Goal: Task Accomplishment & Management: Complete application form

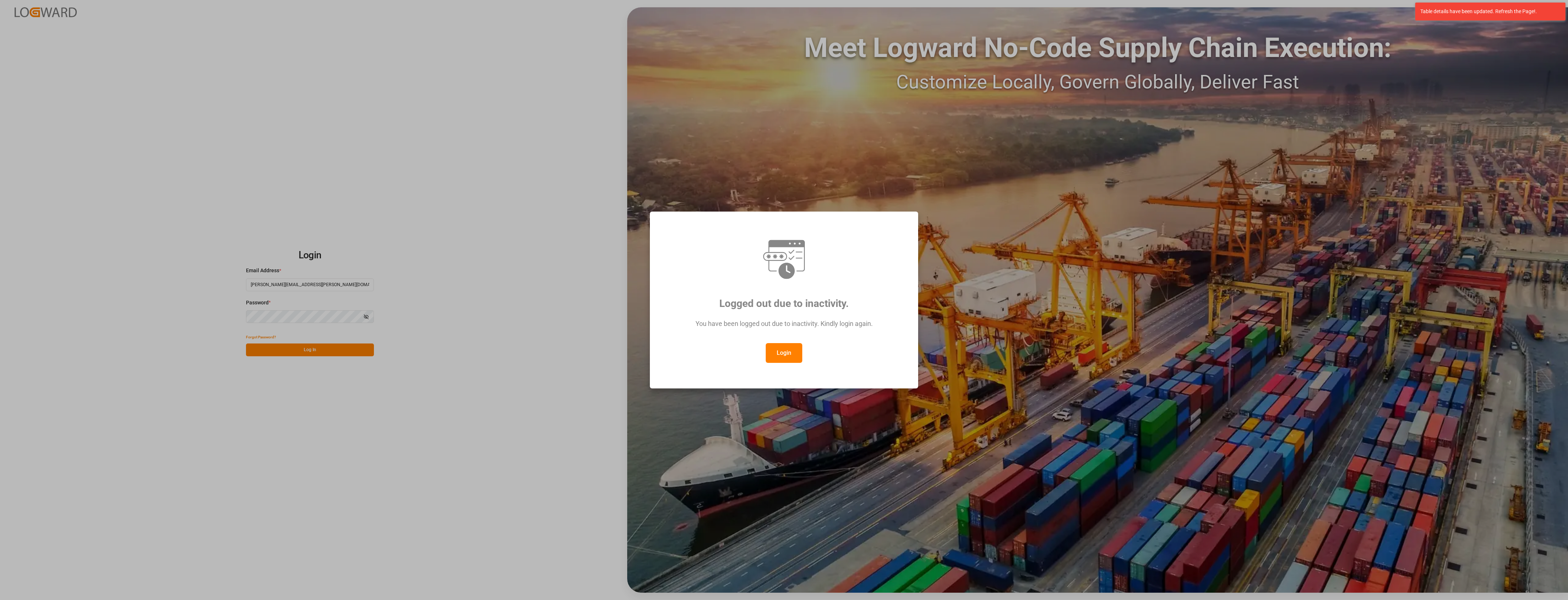
click at [779, 354] on button "Login" at bounding box center [784, 353] width 37 height 19
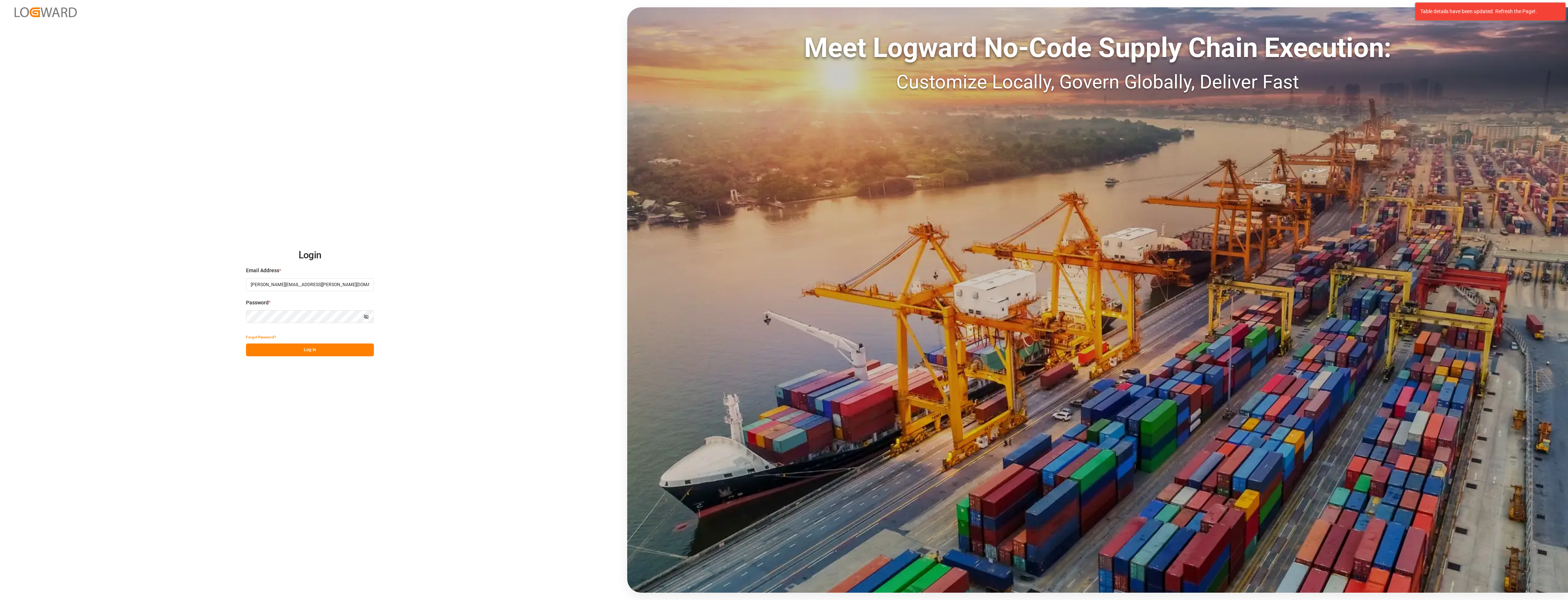
click at [343, 345] on button "Log In" at bounding box center [310, 349] width 128 height 13
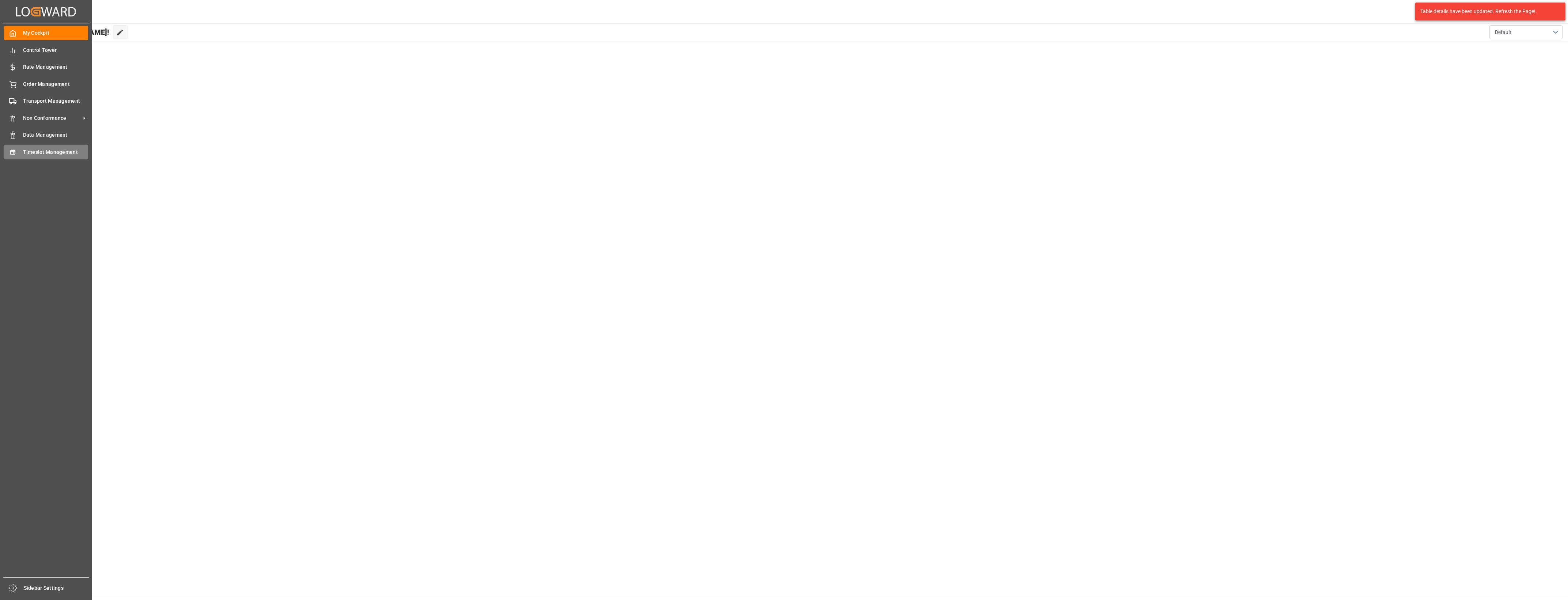
click at [36, 150] on span "Timeslot Management" at bounding box center [55, 152] width 65 height 8
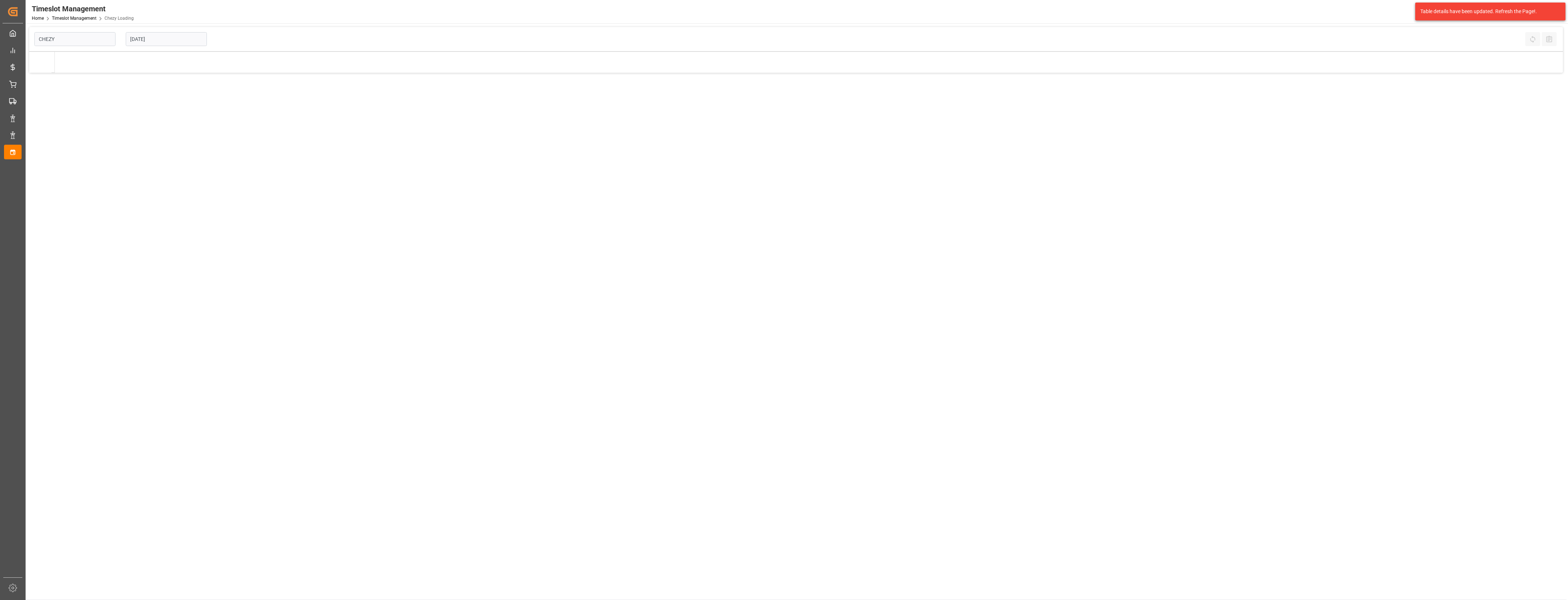
type input "Chezy Loading"
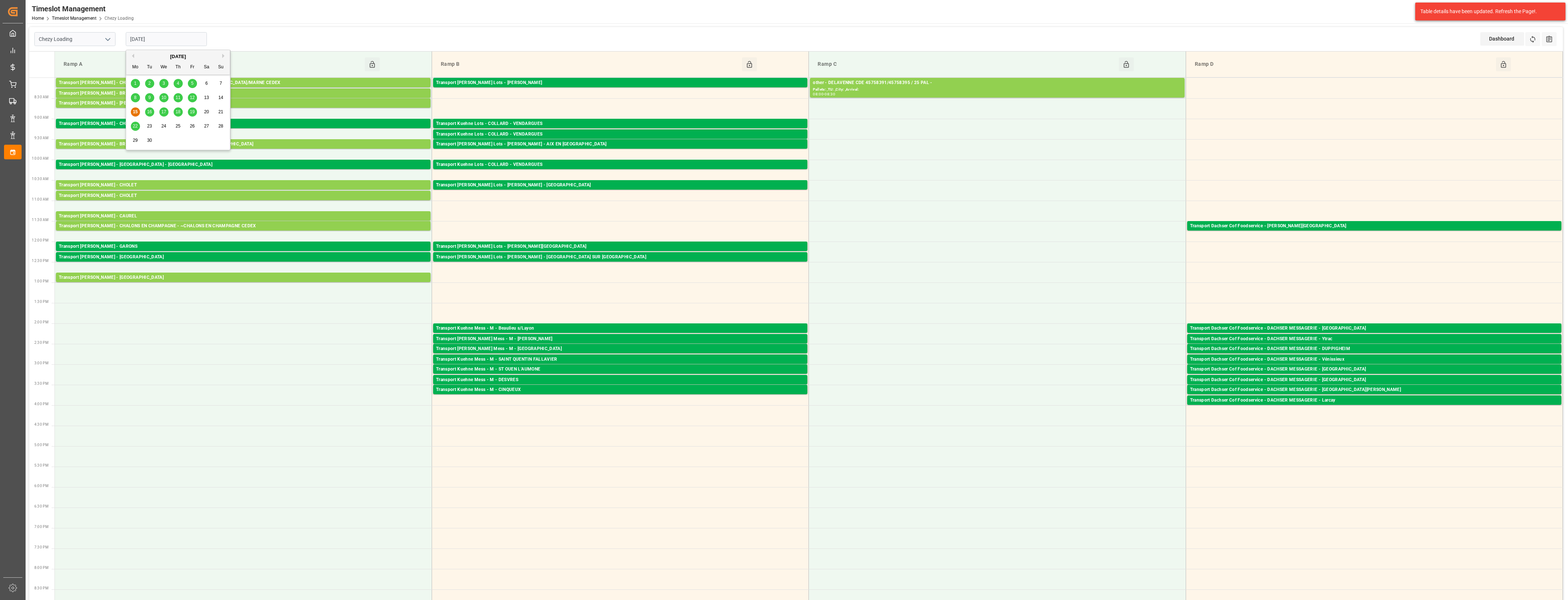
click at [165, 38] on input "[DATE]" at bounding box center [166, 39] width 81 height 14
click at [151, 116] on div "16" at bounding box center [149, 112] width 9 height 9
type input "[DATE]"
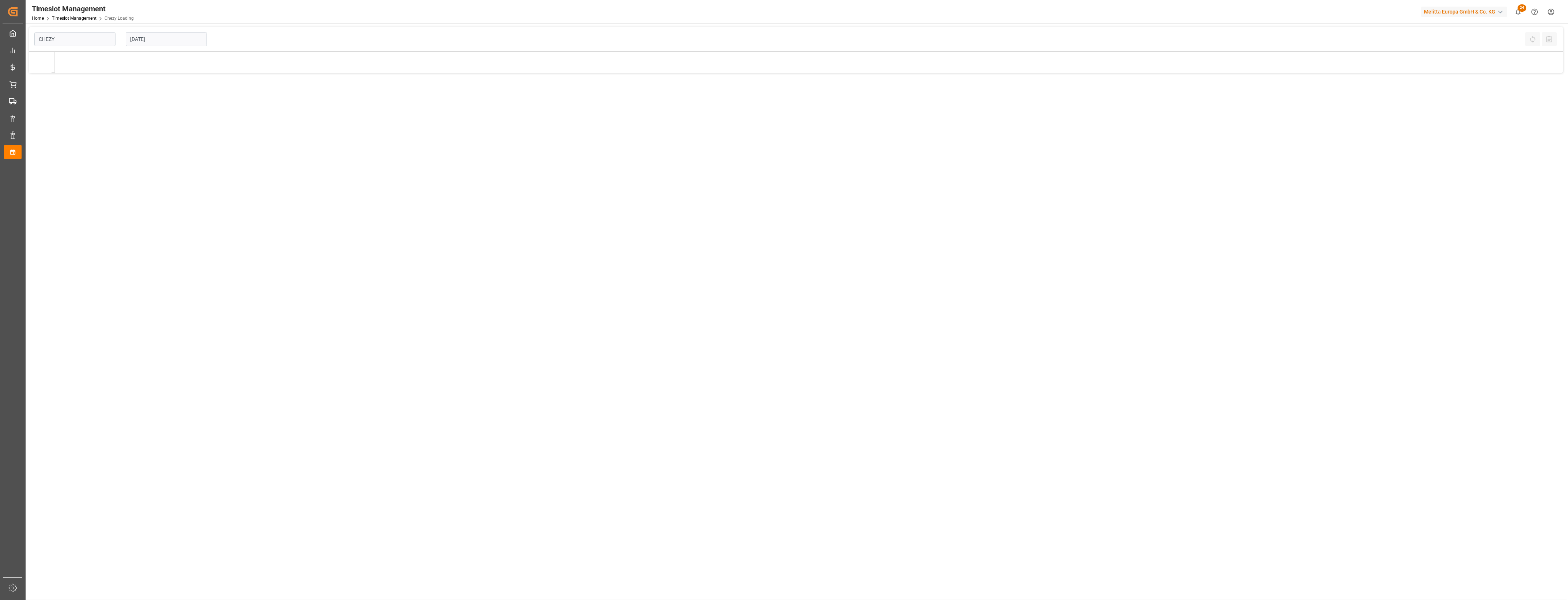
type input "Chezy Loading"
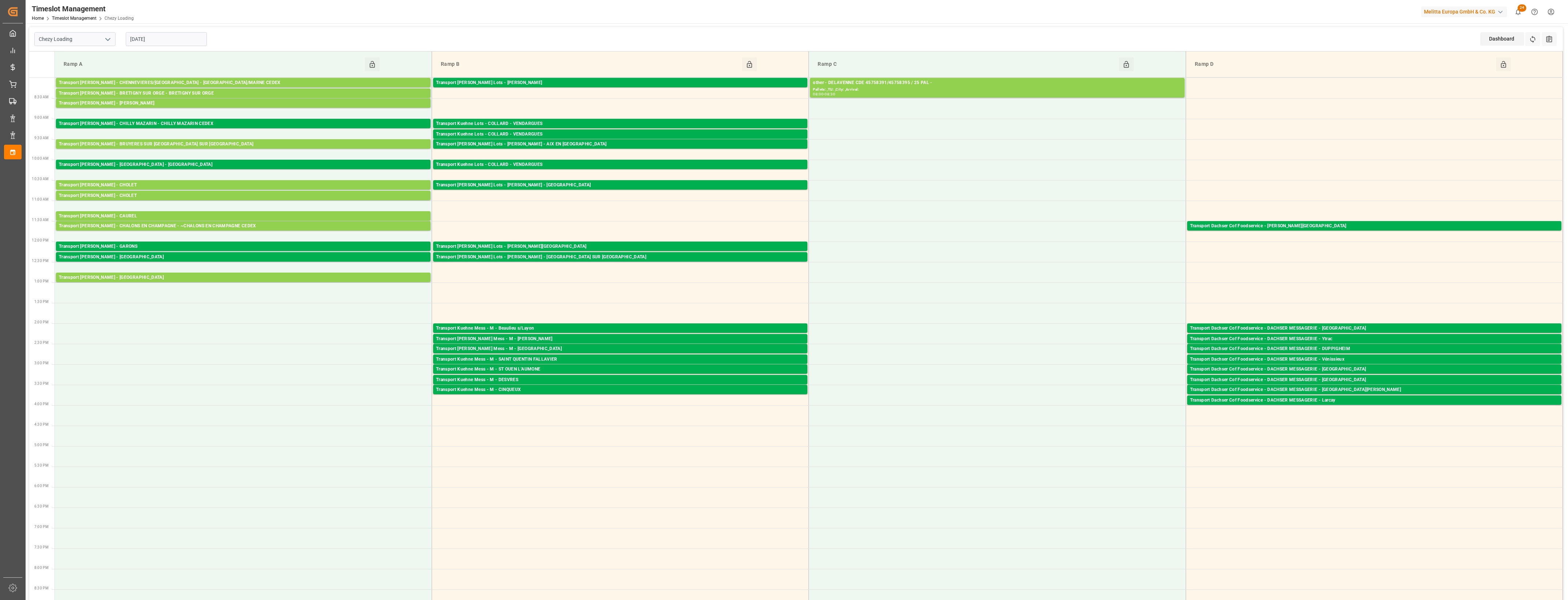
click at [197, 35] on input "[DATE]" at bounding box center [166, 39] width 81 height 14
click at [152, 112] on span "16" at bounding box center [149, 112] width 5 height 5
type input "[DATE]"
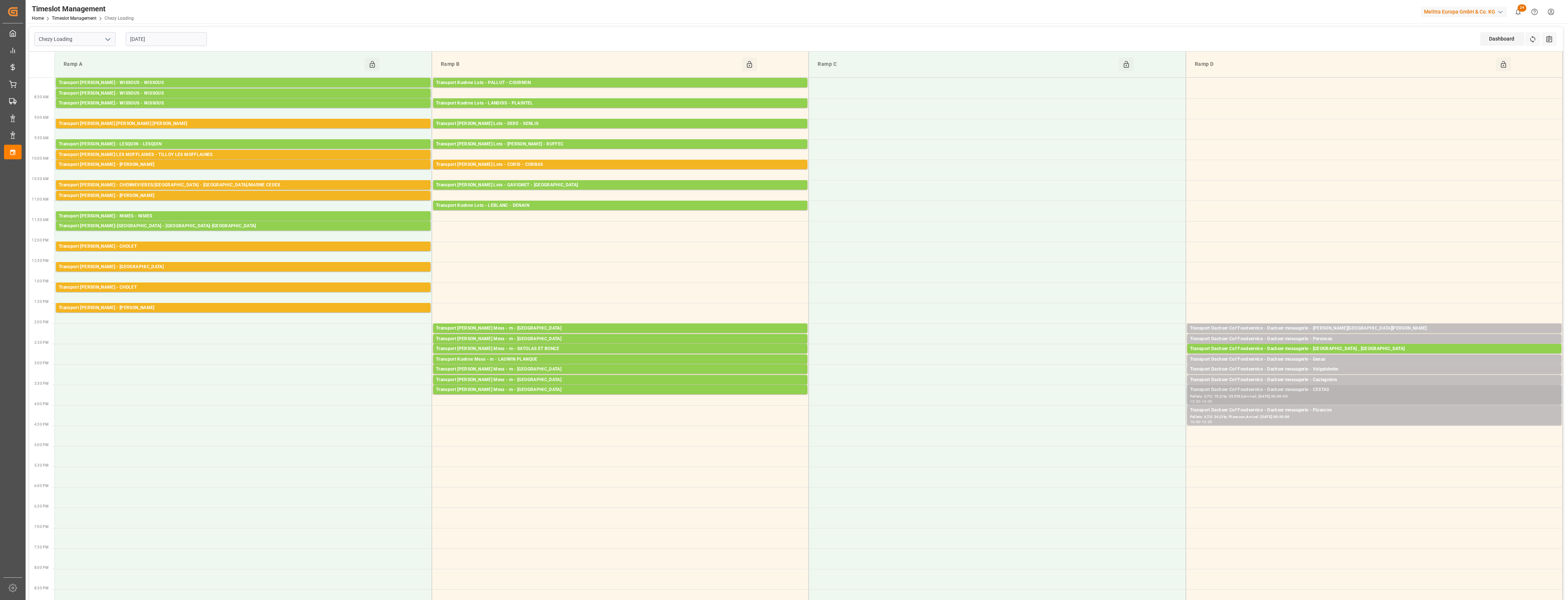
click at [1305, 389] on div "Transport Dachser Cof Foodservice - Dachser messagerie - CESTAS" at bounding box center [1374, 390] width 368 height 7
click at [1112, 422] on button "Open" at bounding box center [1091, 423] width 51 height 9
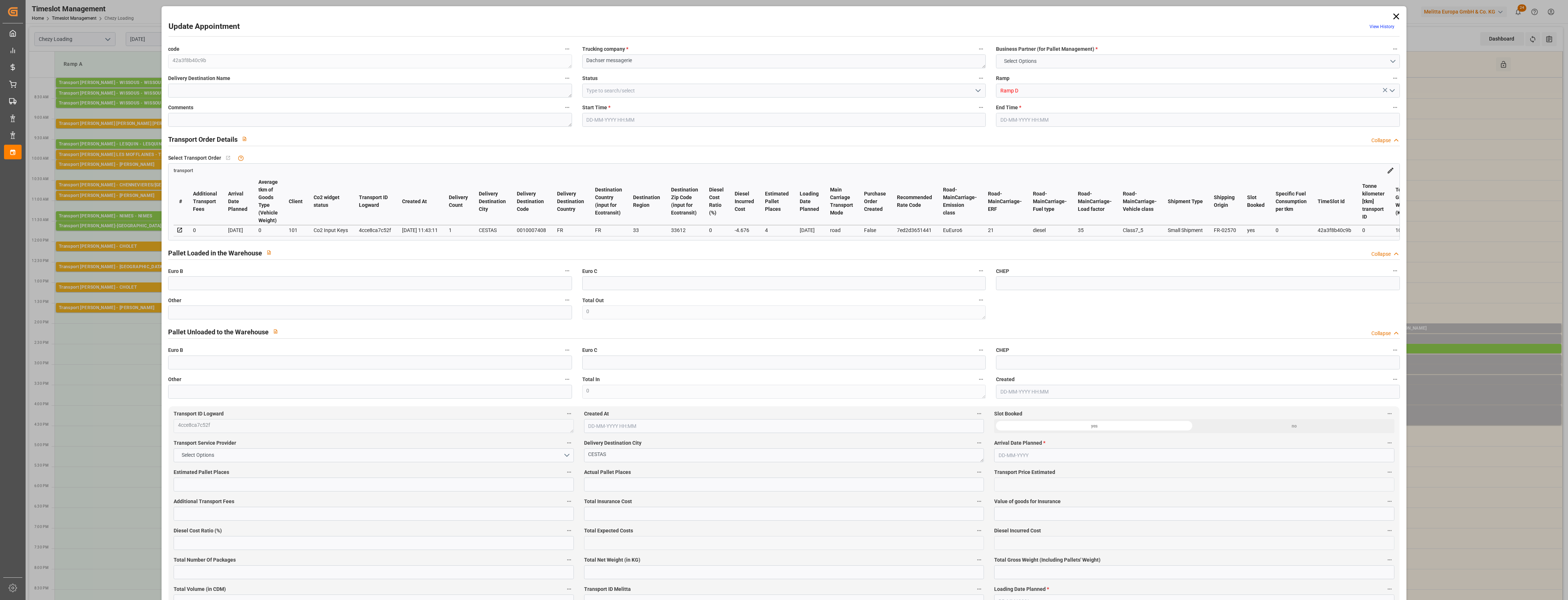
type input "4"
type input "265.68"
type input "0"
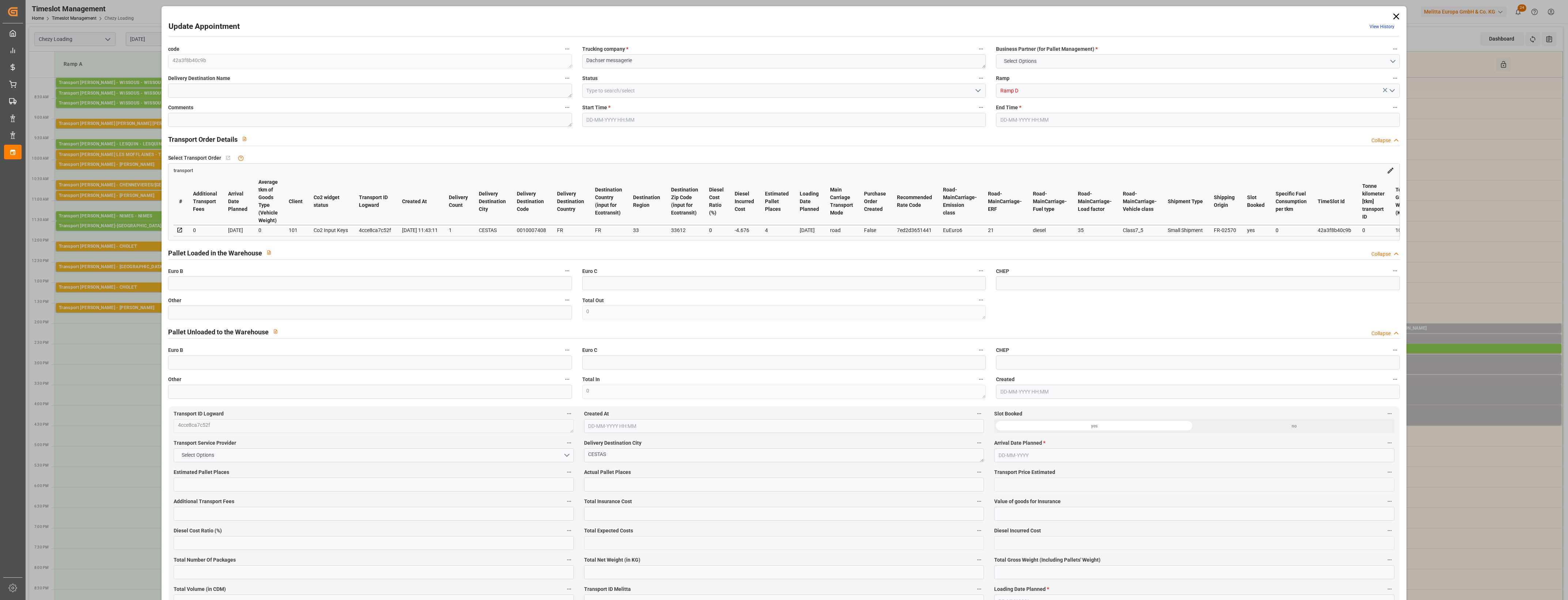
type input "261.004"
type input "-4.676"
type input "0"
type input "896.64"
type input "1152.666"
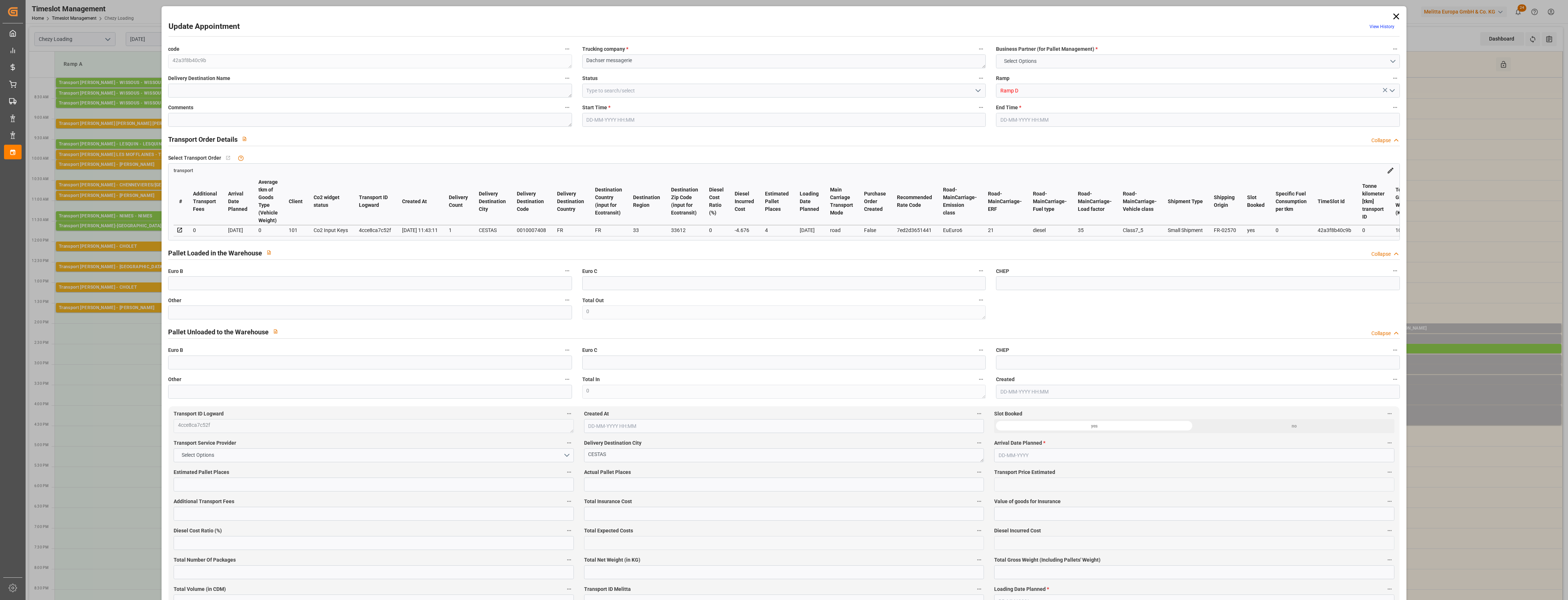
type input "3276.362"
type input "33"
type input "3"
type input "70"
type input "4"
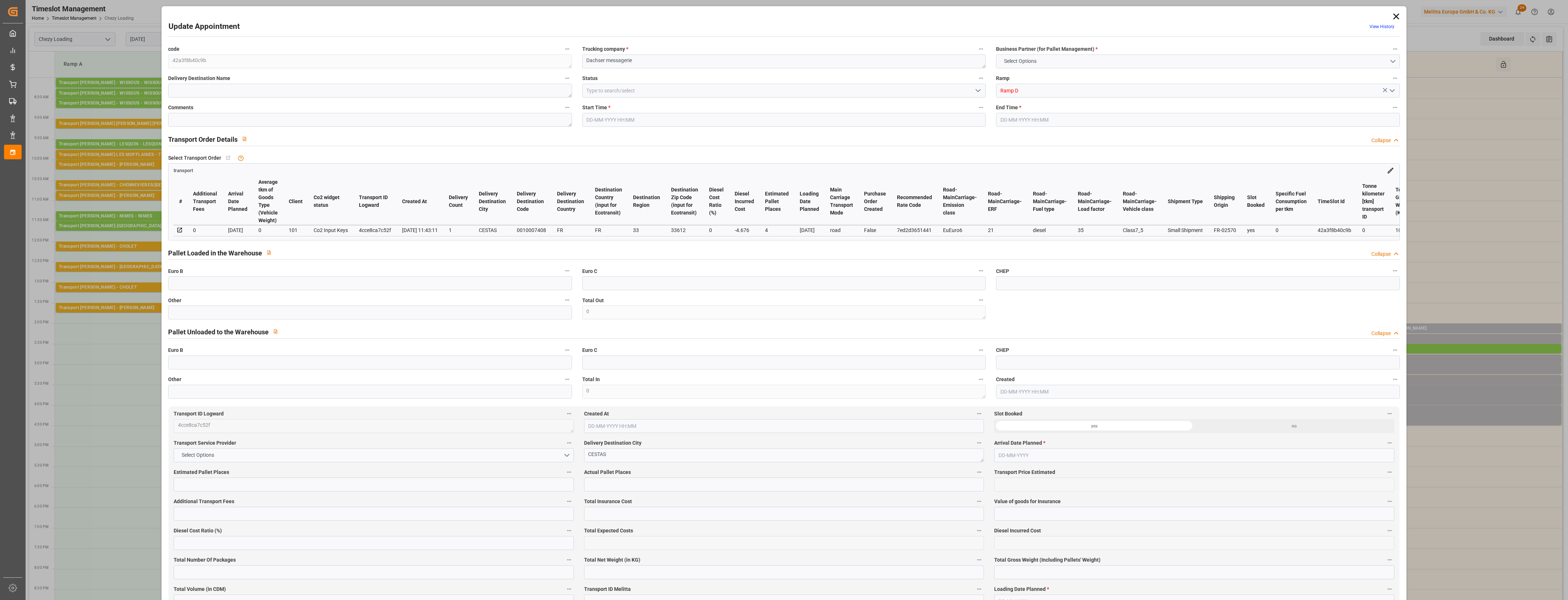
type input "101"
type input "1053.996"
type input "0"
type input "4710.8598"
type input "0"
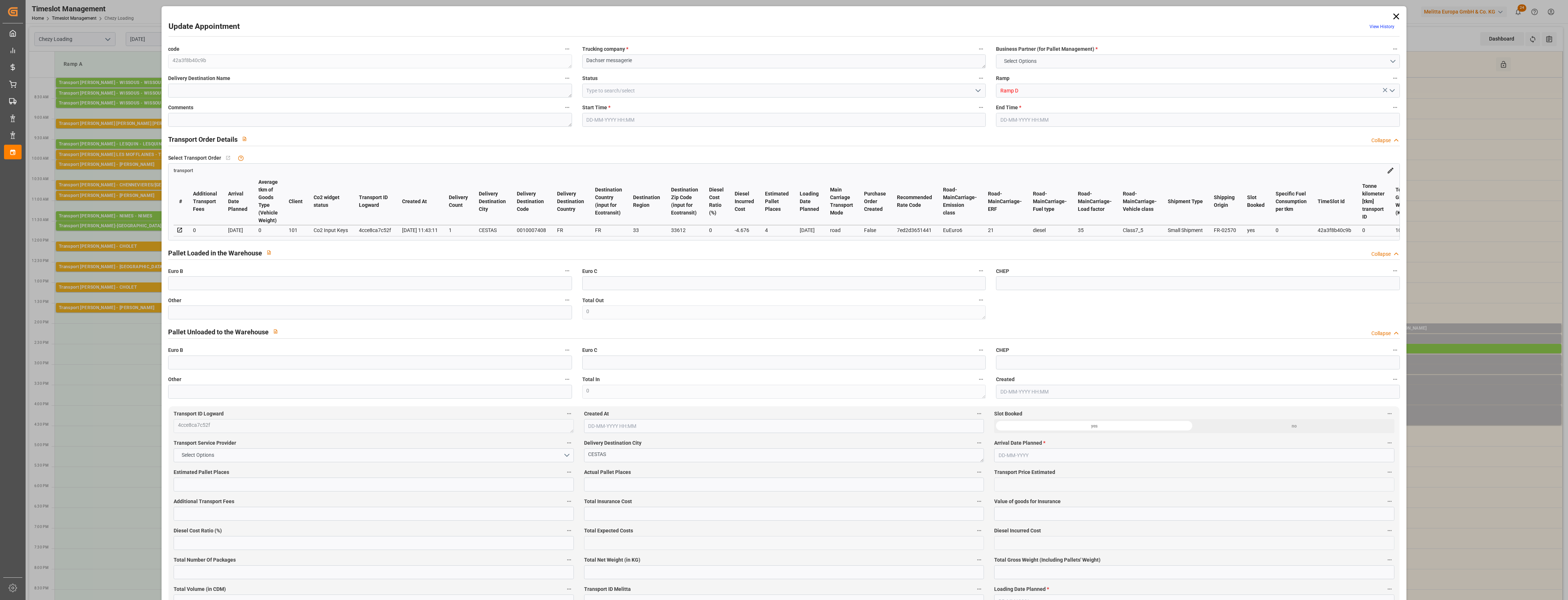
type input "0"
type input "21"
type input "35"
type input "[DATE] 15:30"
type input "[DATE] 16:00"
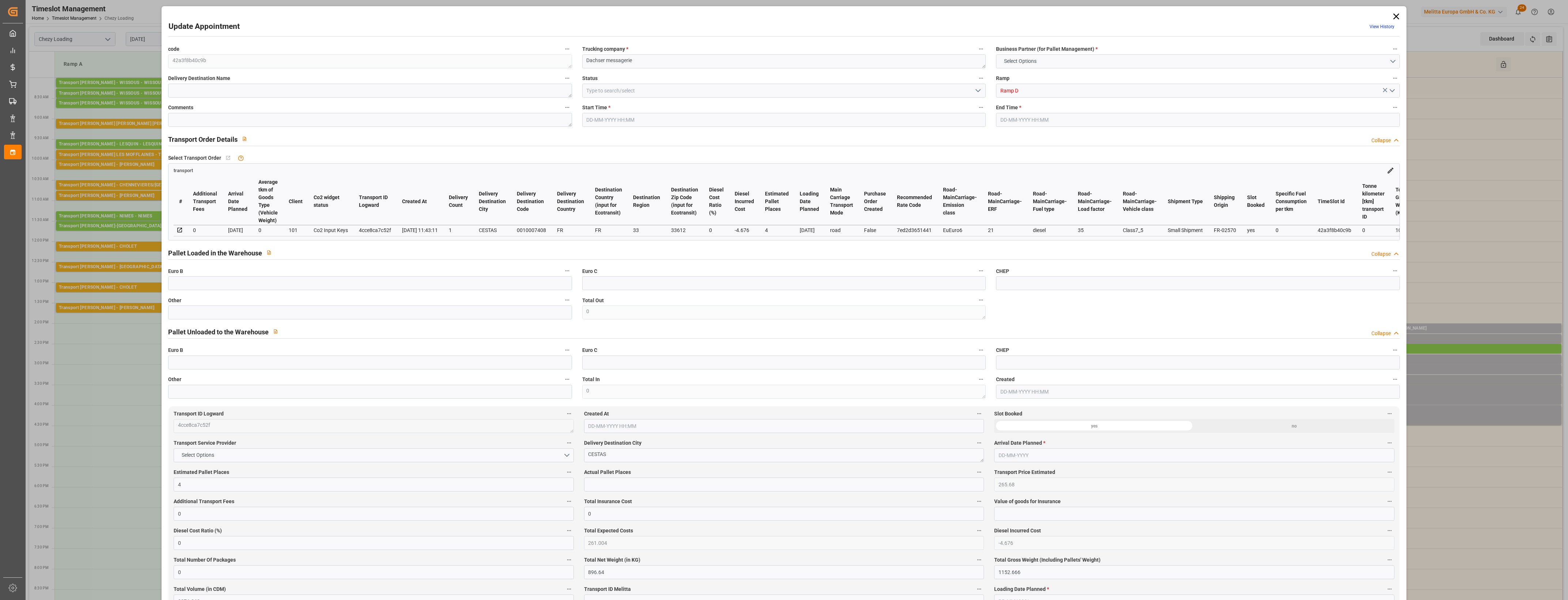
type input "[DATE] 11:59"
type input "[DATE] 11:43"
type input "[DATE]"
click at [433, 312] on input "text" at bounding box center [369, 312] width 404 height 14
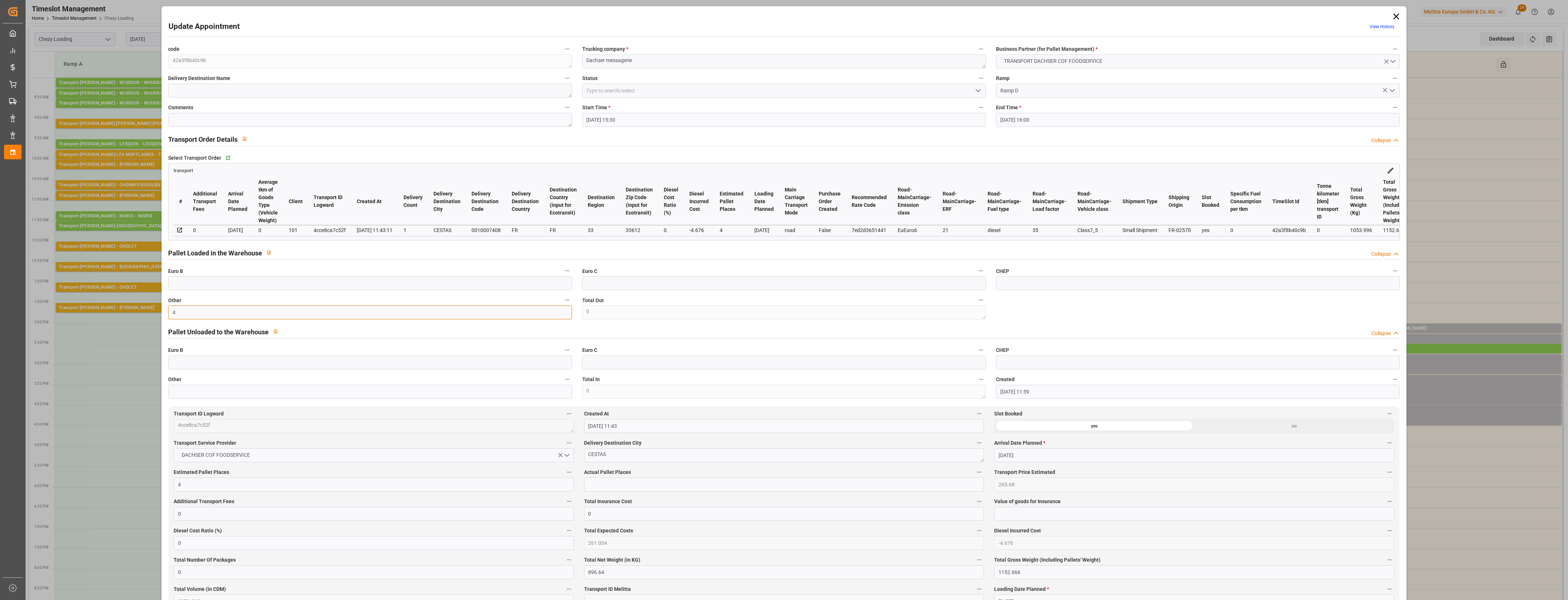
type input "4"
click at [609, 489] on input "text" at bounding box center [784, 484] width 400 height 14
type input "4"
click at [783, 472] on label "Actual Pallet Places" at bounding box center [784, 472] width 400 height 10
click at [975, 472] on button "Actual Pallet Places" at bounding box center [979, 472] width 10 height 10
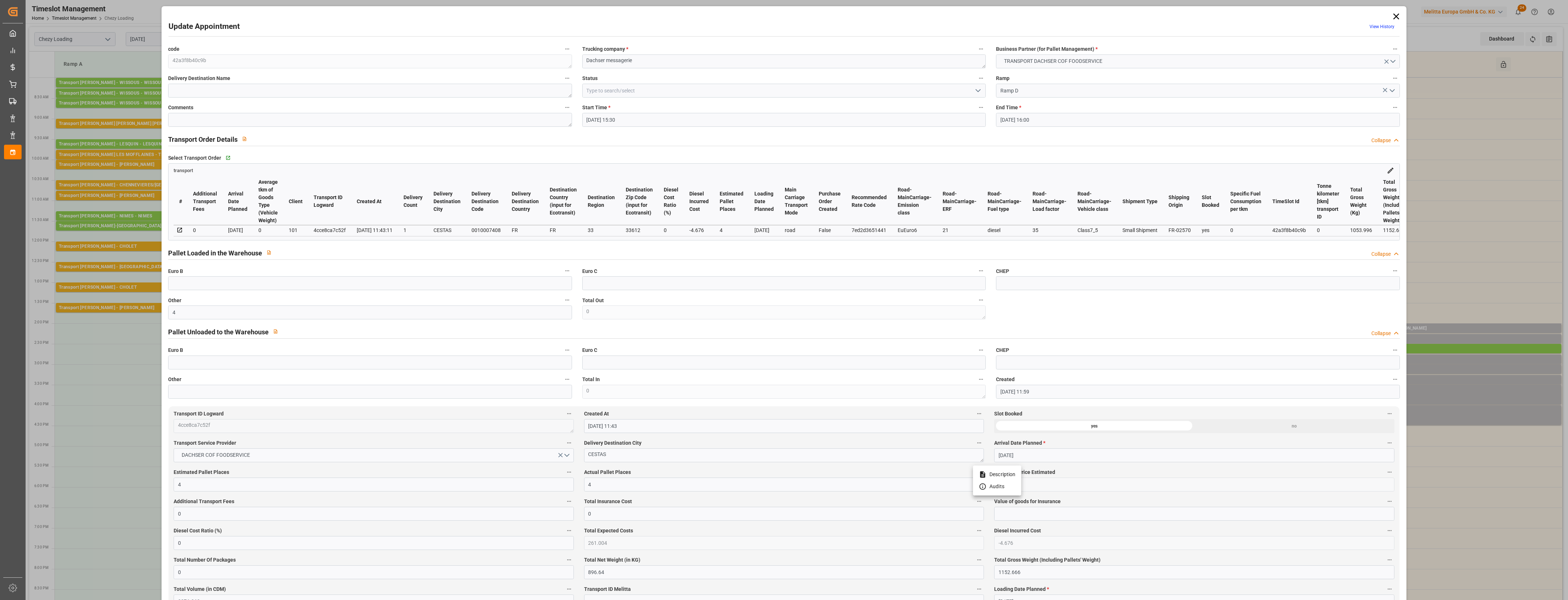
click at [786, 472] on div at bounding box center [784, 300] width 1568 height 600
click at [979, 91] on icon "open menu" at bounding box center [978, 91] width 9 height 9
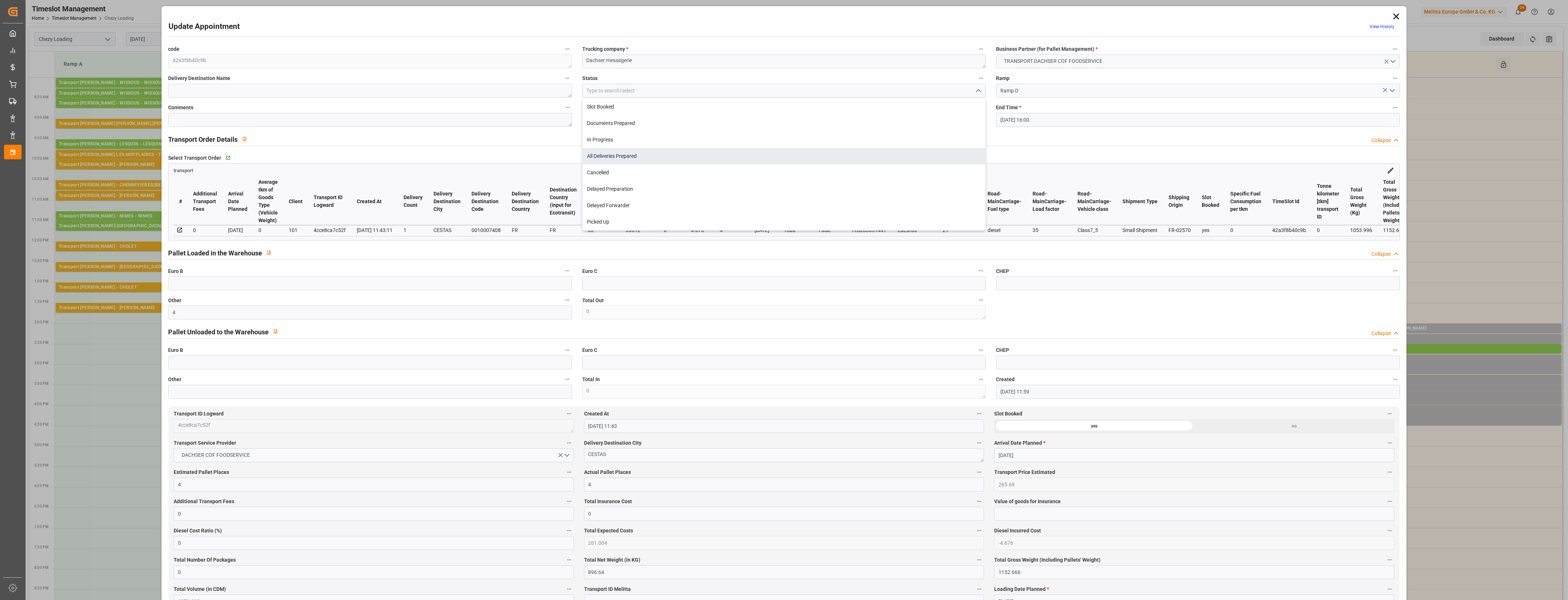
click at [620, 152] on div "All Deliveries Prepared" at bounding box center [784, 156] width 403 height 16
type input "All Deliveries Prepared"
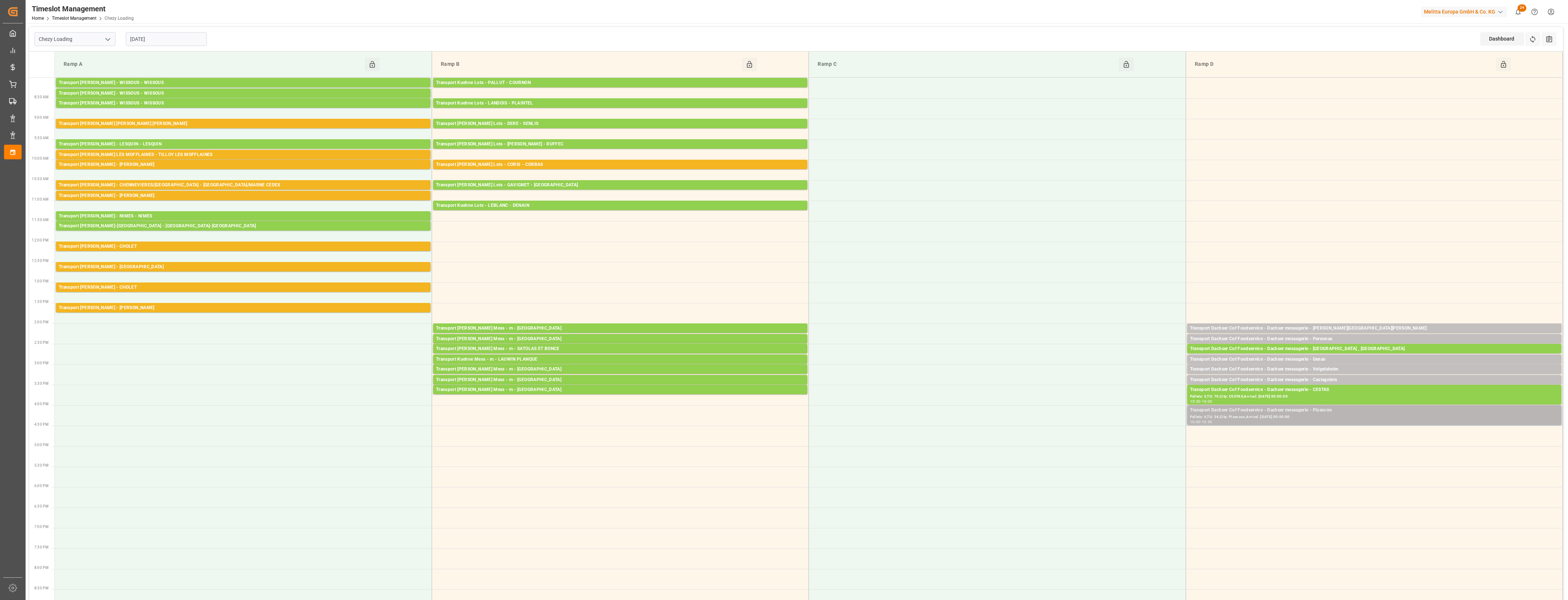
click at [1352, 411] on div "Transport Dachser Cof Foodservice - Dachser messagerie - Pizancon" at bounding box center [1374, 410] width 368 height 7
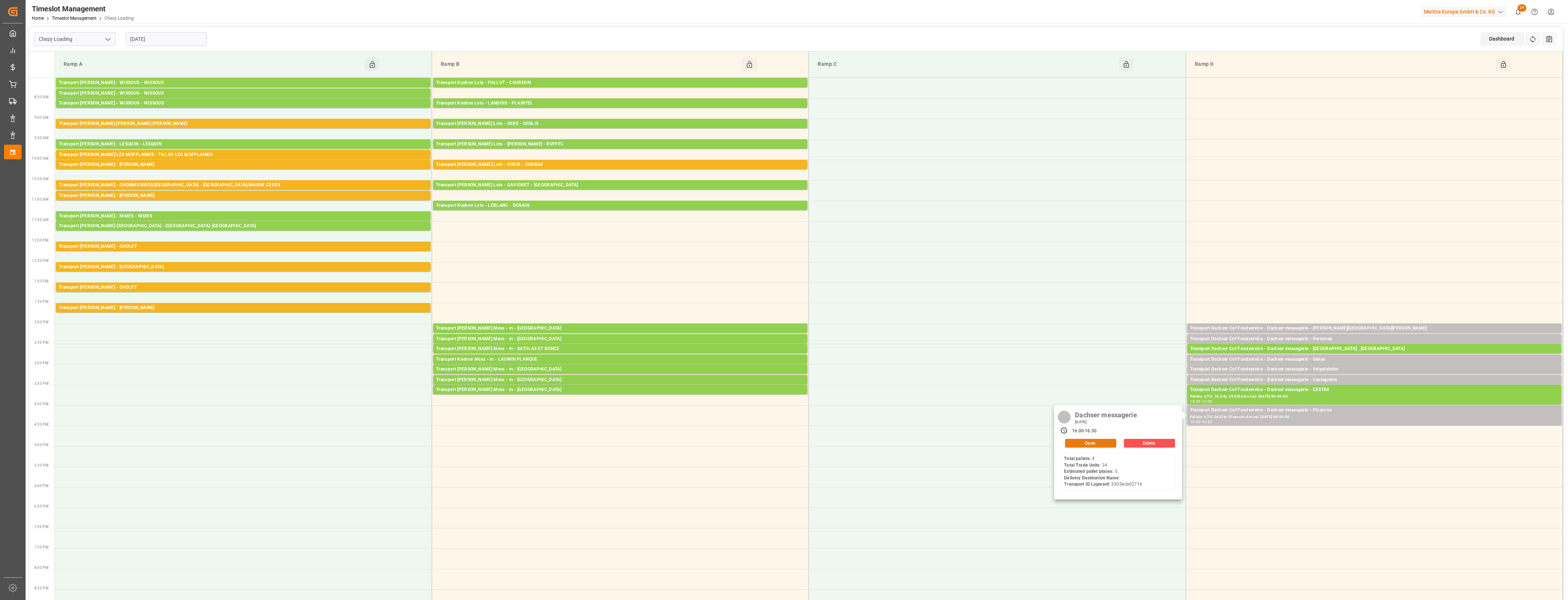
click at [1111, 444] on button "Open" at bounding box center [1091, 443] width 51 height 9
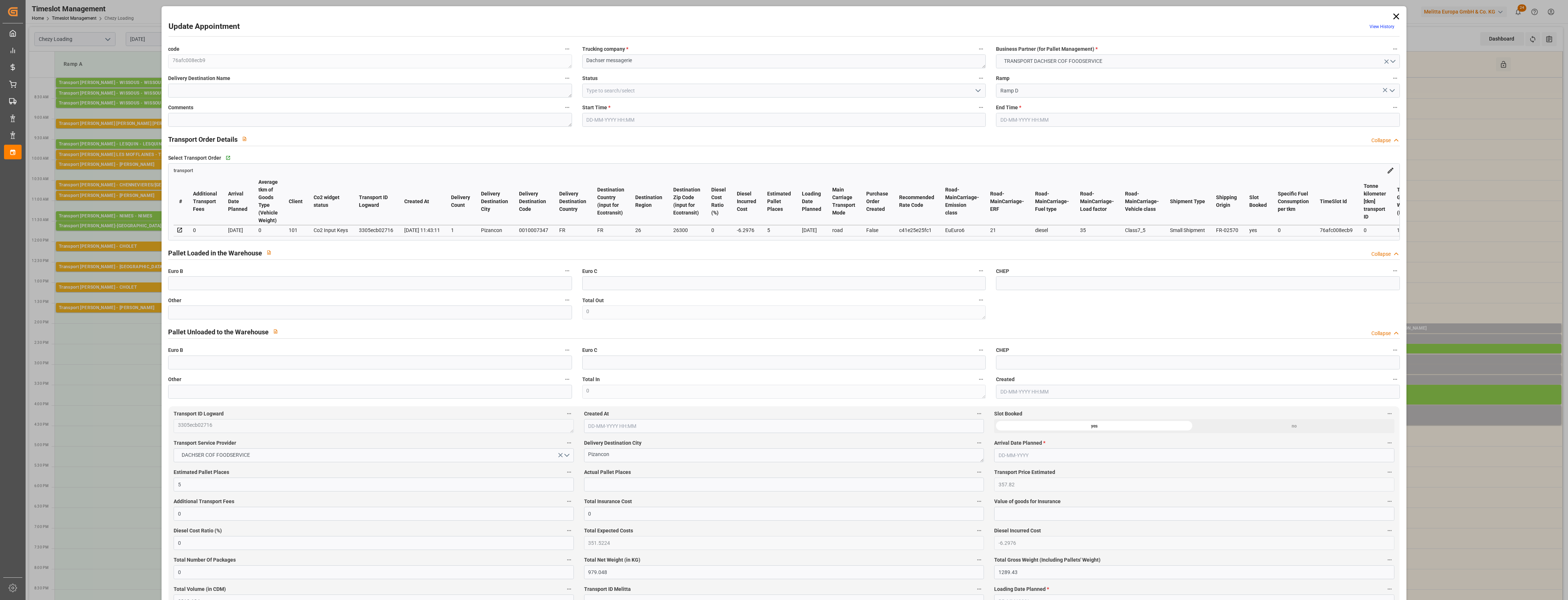
type input "5"
type input "357.82"
type input "0"
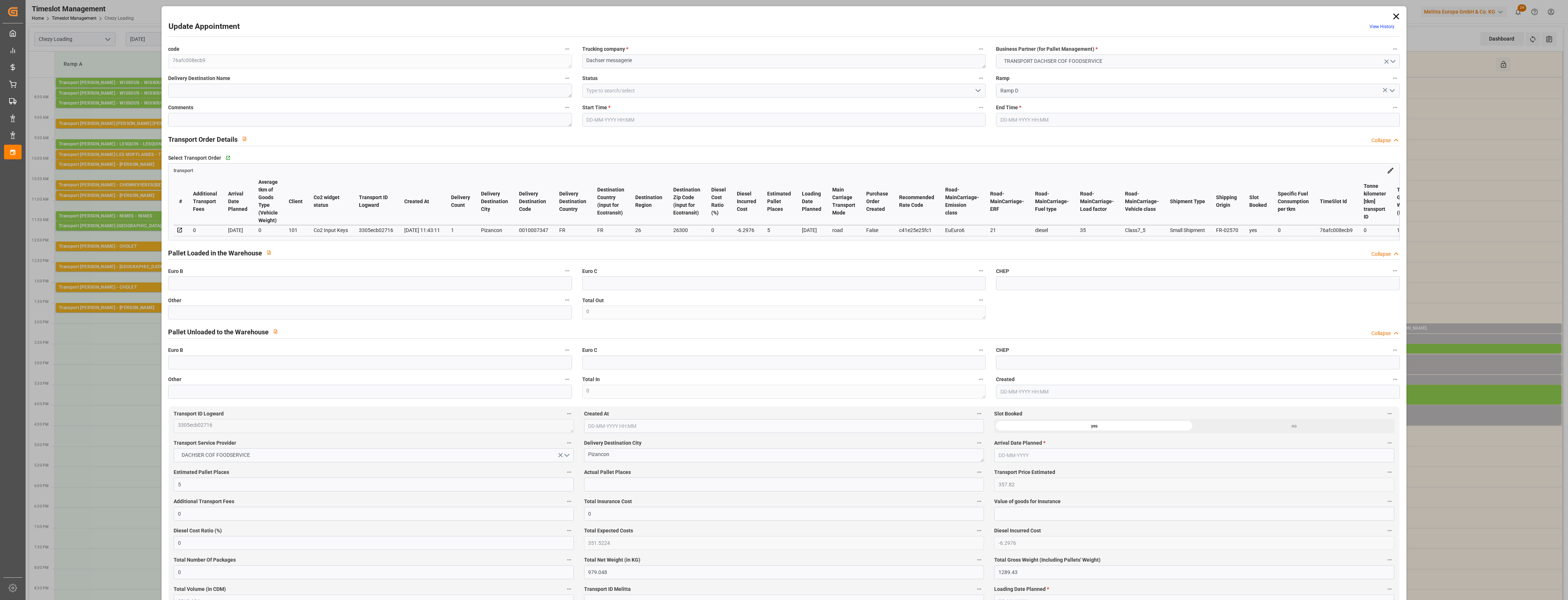
type input "351.5224"
type input "-6.2976"
type input "0"
type input "979.048"
type input "1289.43"
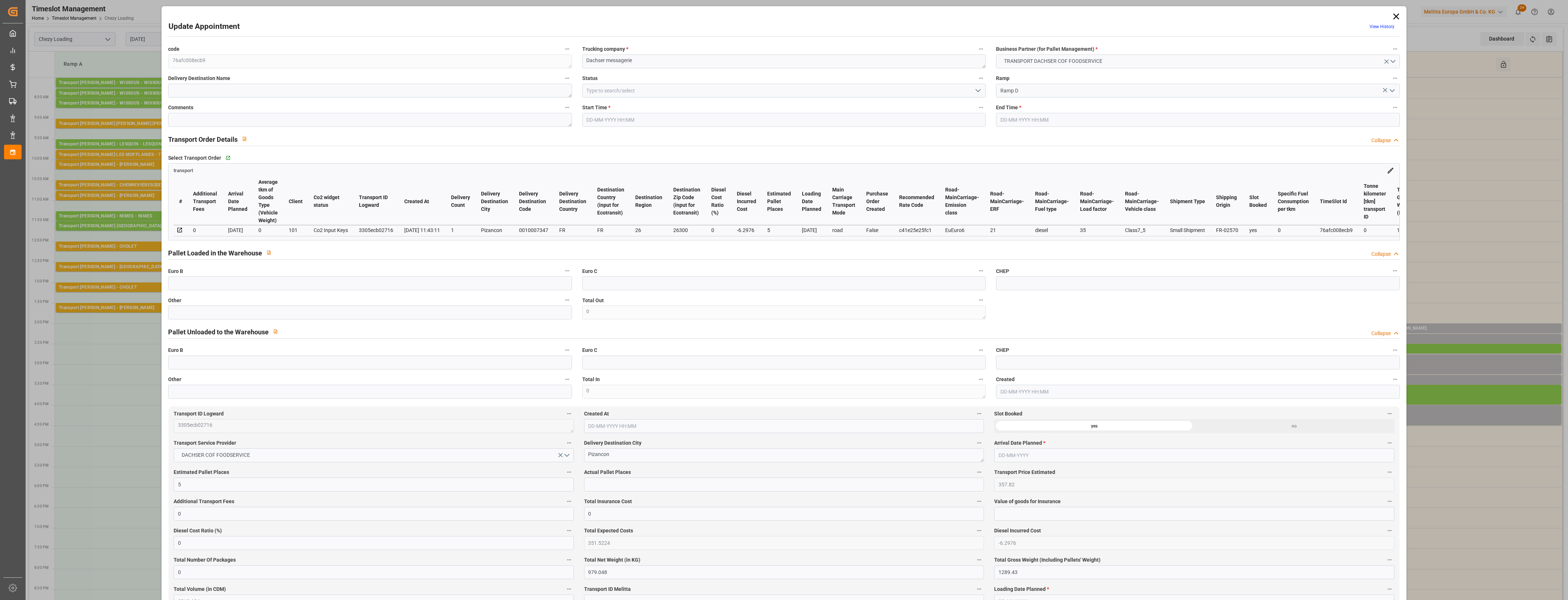
type input "3812.184"
type input "26"
type input "4"
type input "34"
type input "5"
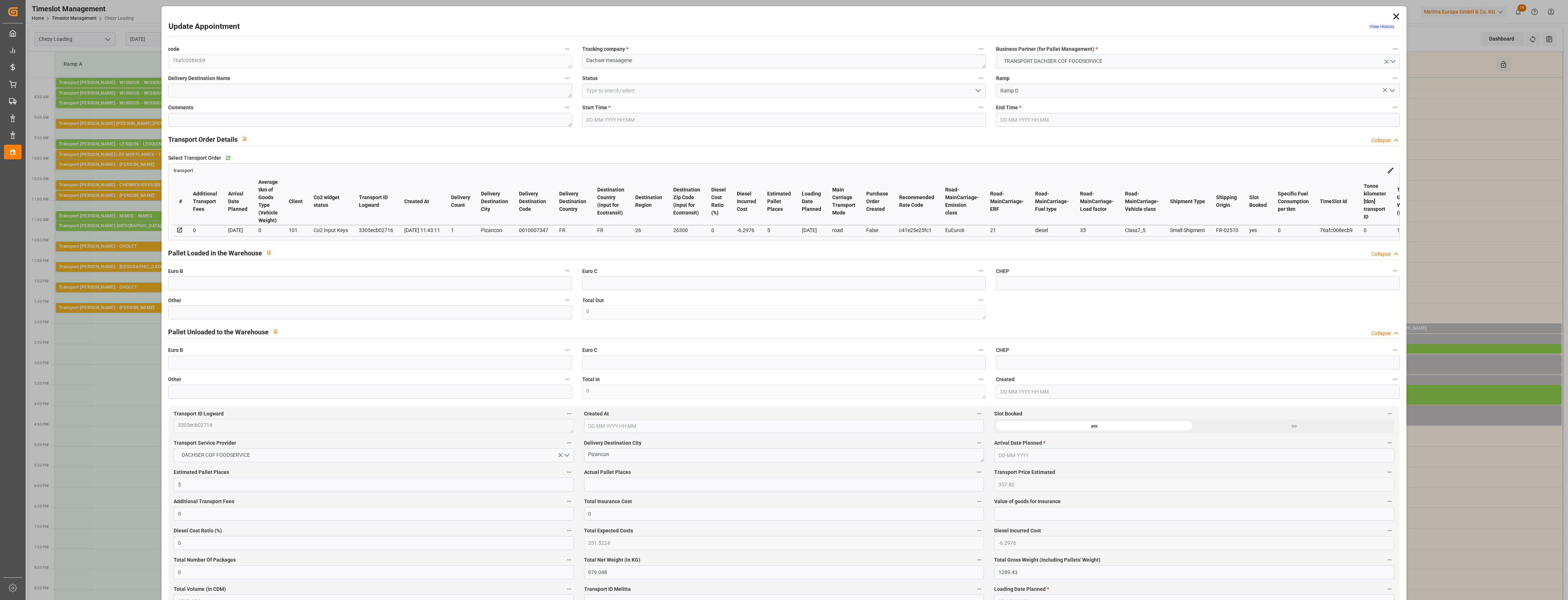
type input "101"
type input "1165.66"
type input "0"
type input "4710.8598"
type input "0"
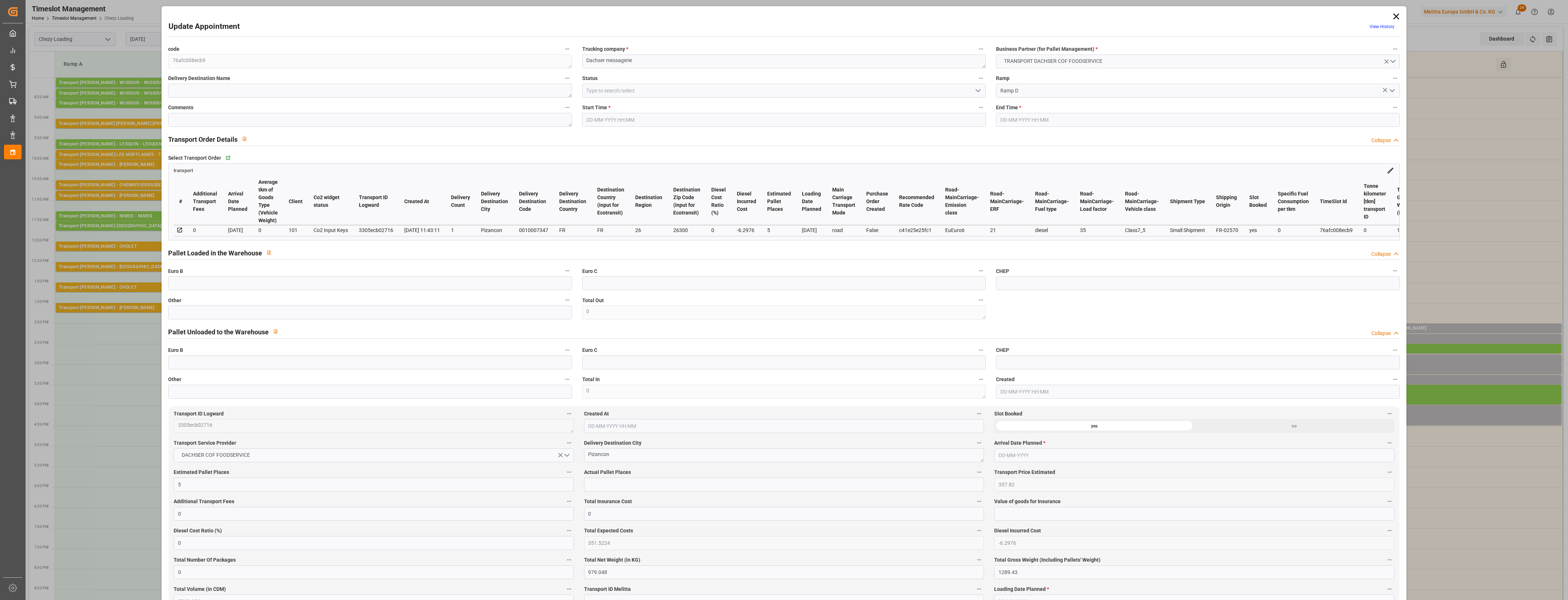
type input "0"
type input "21"
type input "35"
type input "[DATE] 16:00"
type input "[DATE] 16:30"
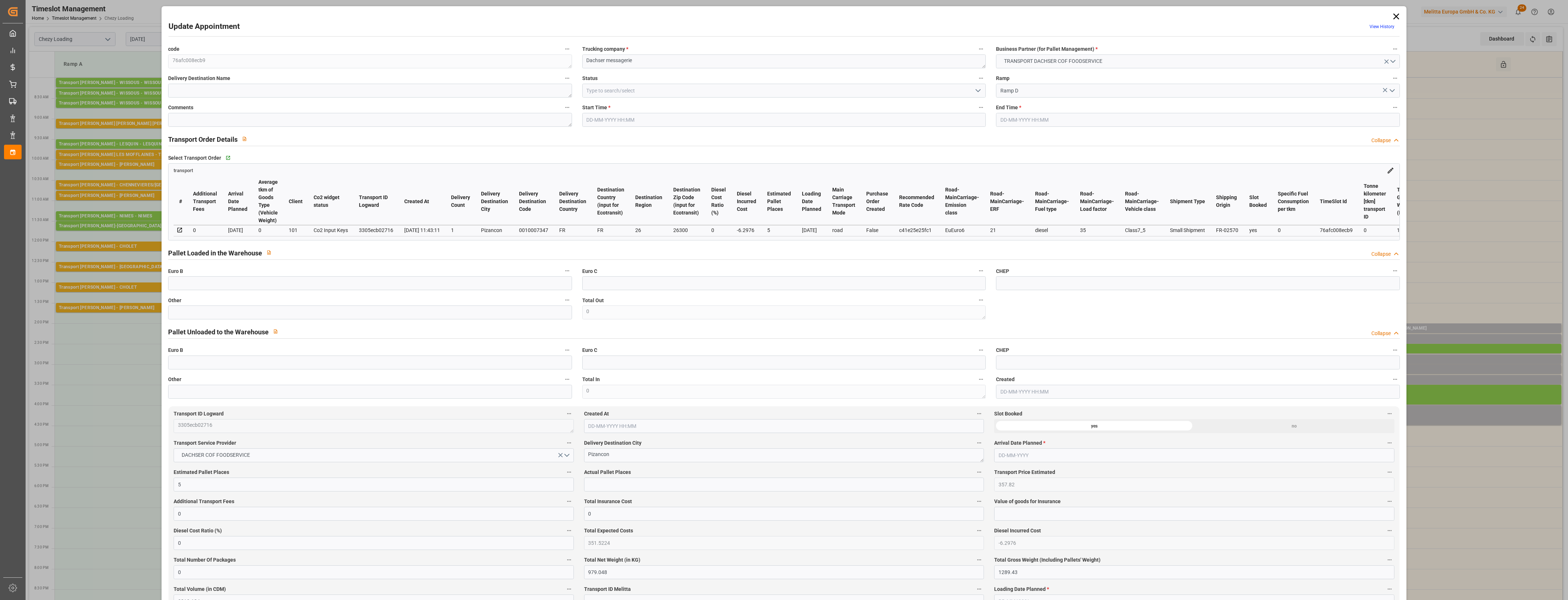
type input "[DATE] 12:00"
type input "[DATE] 11:43"
type input "[DATE]"
click at [228, 315] on input "text" at bounding box center [369, 312] width 404 height 14
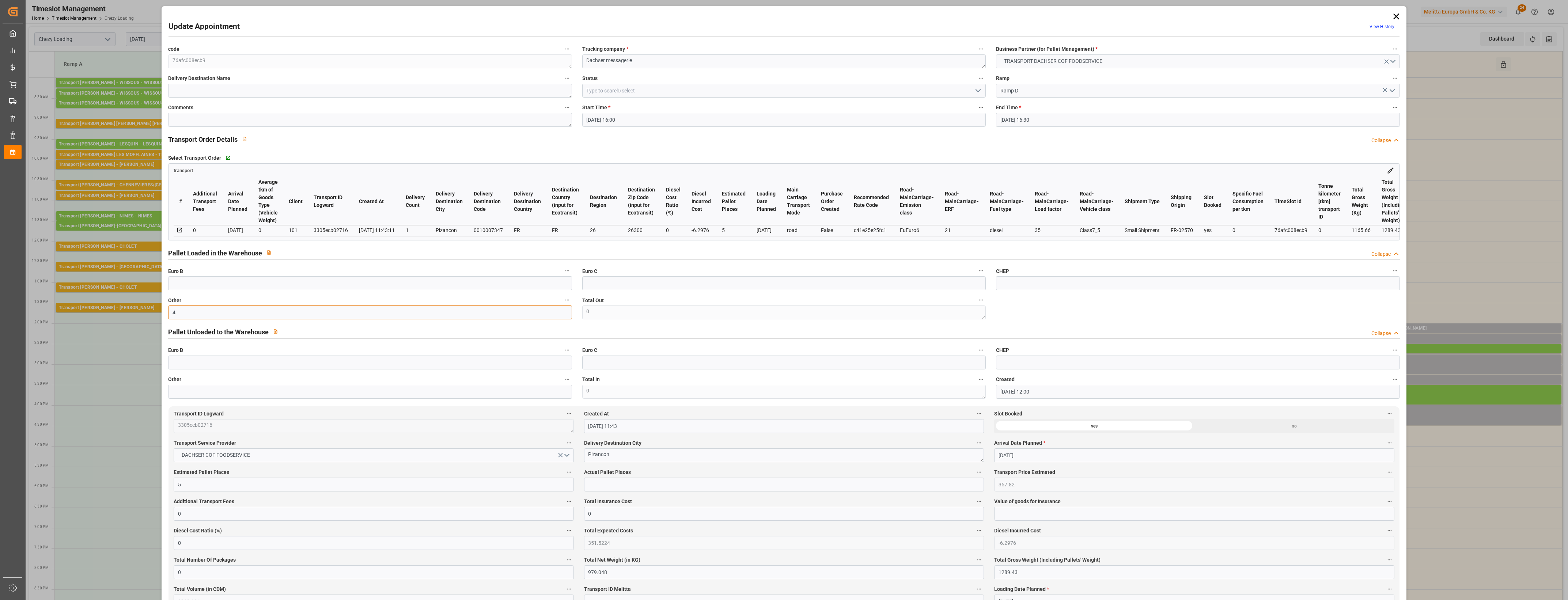
type input "4"
click at [612, 481] on input "text" at bounding box center [784, 484] width 400 height 14
type input "4"
click at [725, 472] on label "Actual Pallet Places" at bounding box center [784, 472] width 400 height 10
click at [975, 472] on button "Actual Pallet Places" at bounding box center [979, 472] width 10 height 10
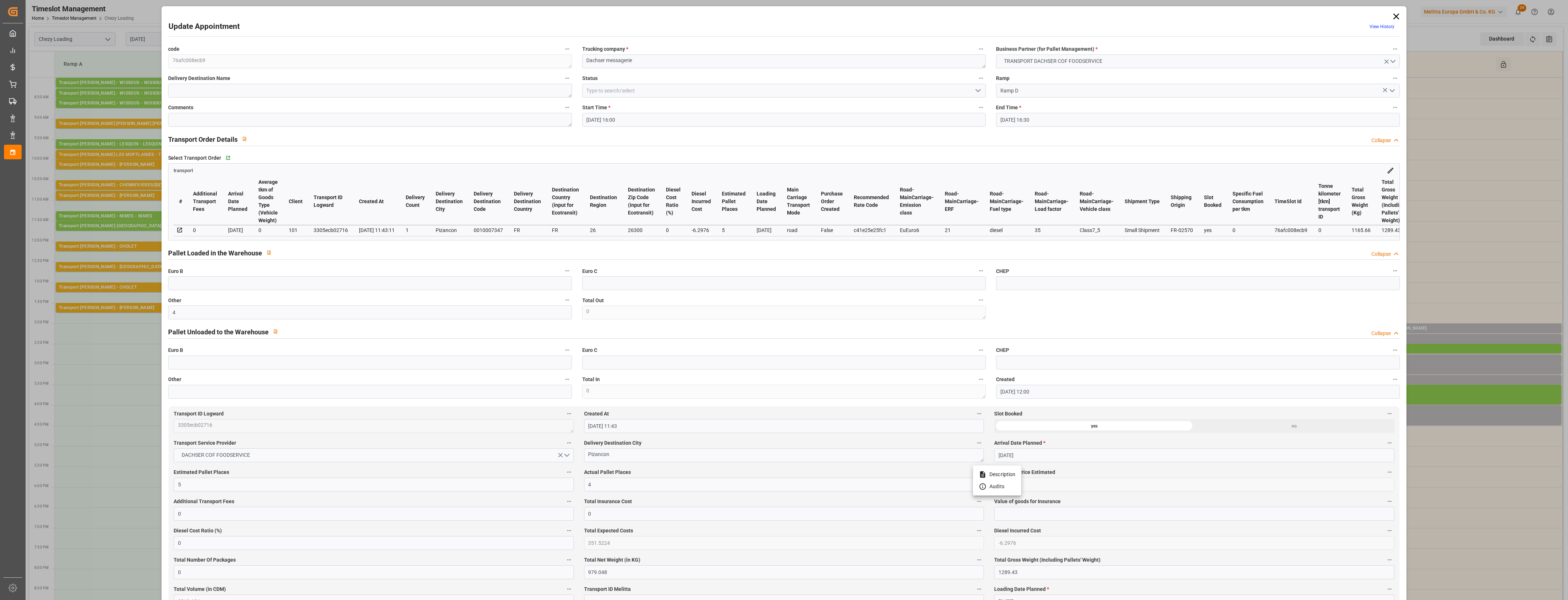
click at [725, 472] on div at bounding box center [784, 300] width 1568 height 600
click at [978, 88] on icon "open menu" at bounding box center [978, 91] width 9 height 9
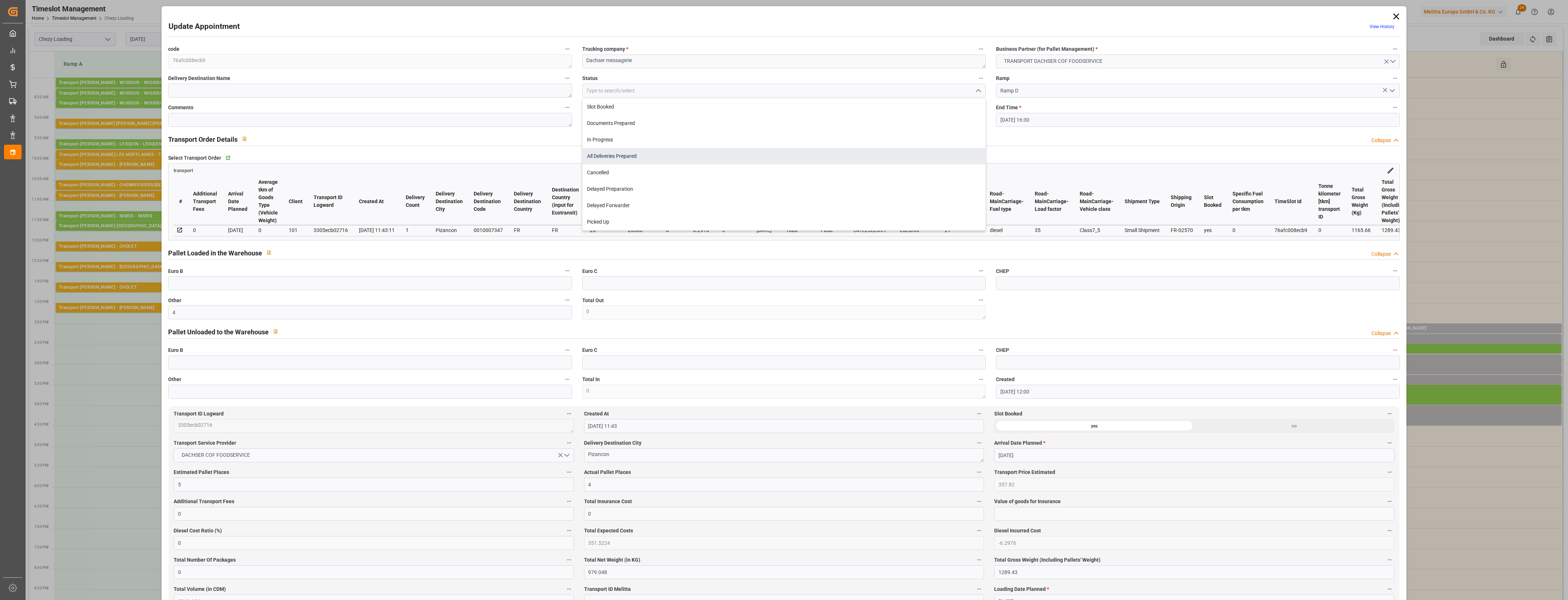
click at [606, 161] on div "All Deliveries Prepared" at bounding box center [784, 156] width 403 height 16
type input "All Deliveries Prepared"
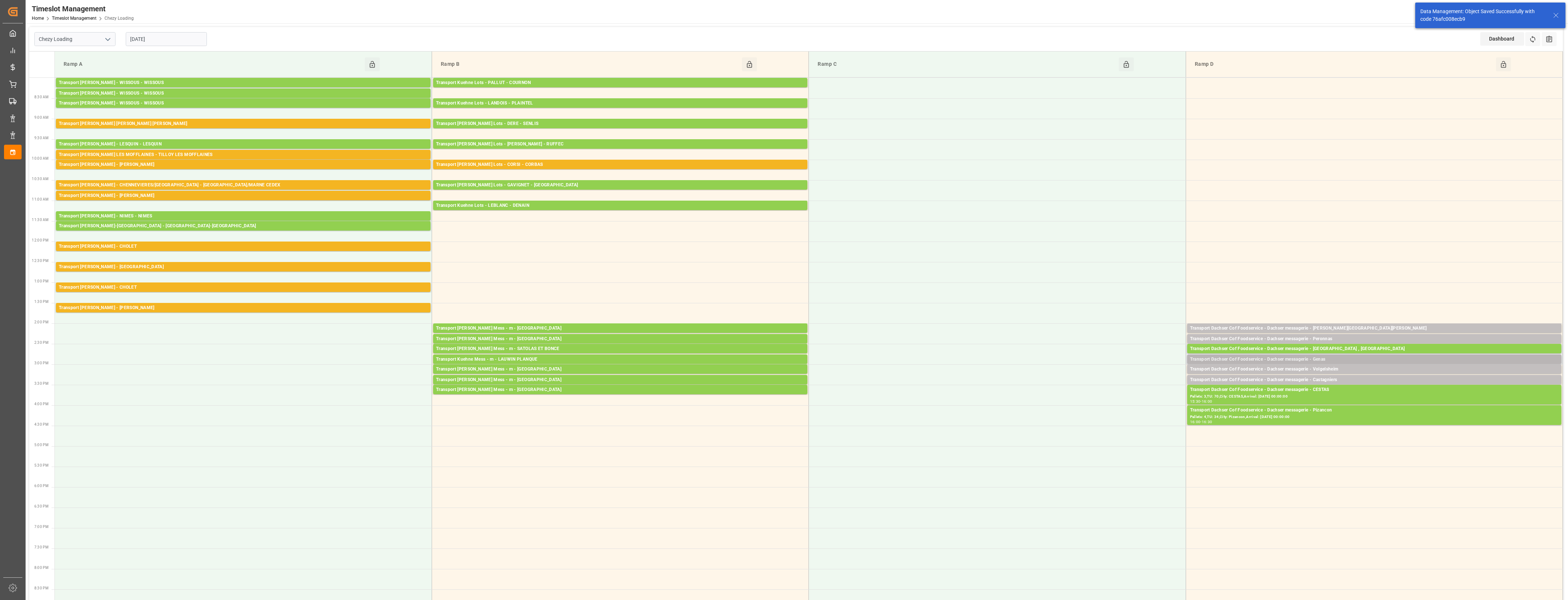
click at [1340, 359] on div "Transport Dachser Cof Foodservice - Dachser messagerie - Genas" at bounding box center [1374, 360] width 368 height 7
click at [1108, 381] on button "Open" at bounding box center [1091, 382] width 51 height 9
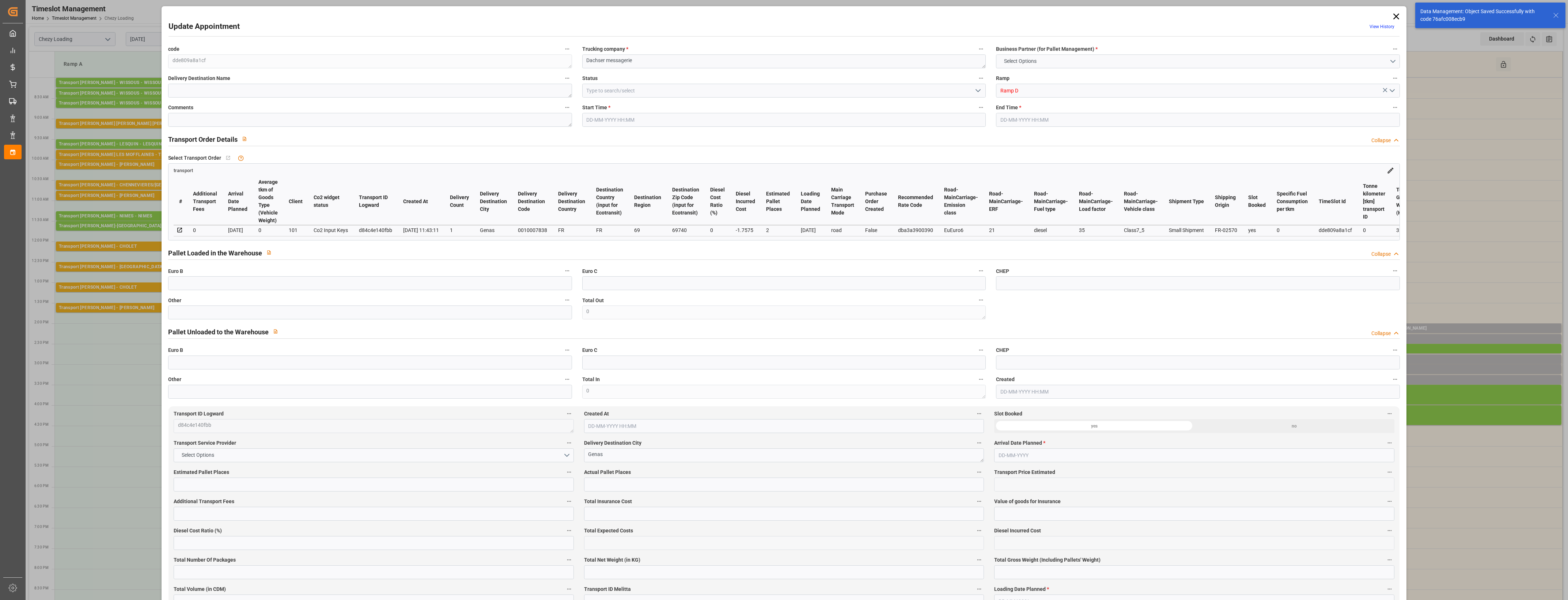
type input "2"
type input "99.86"
type input "0"
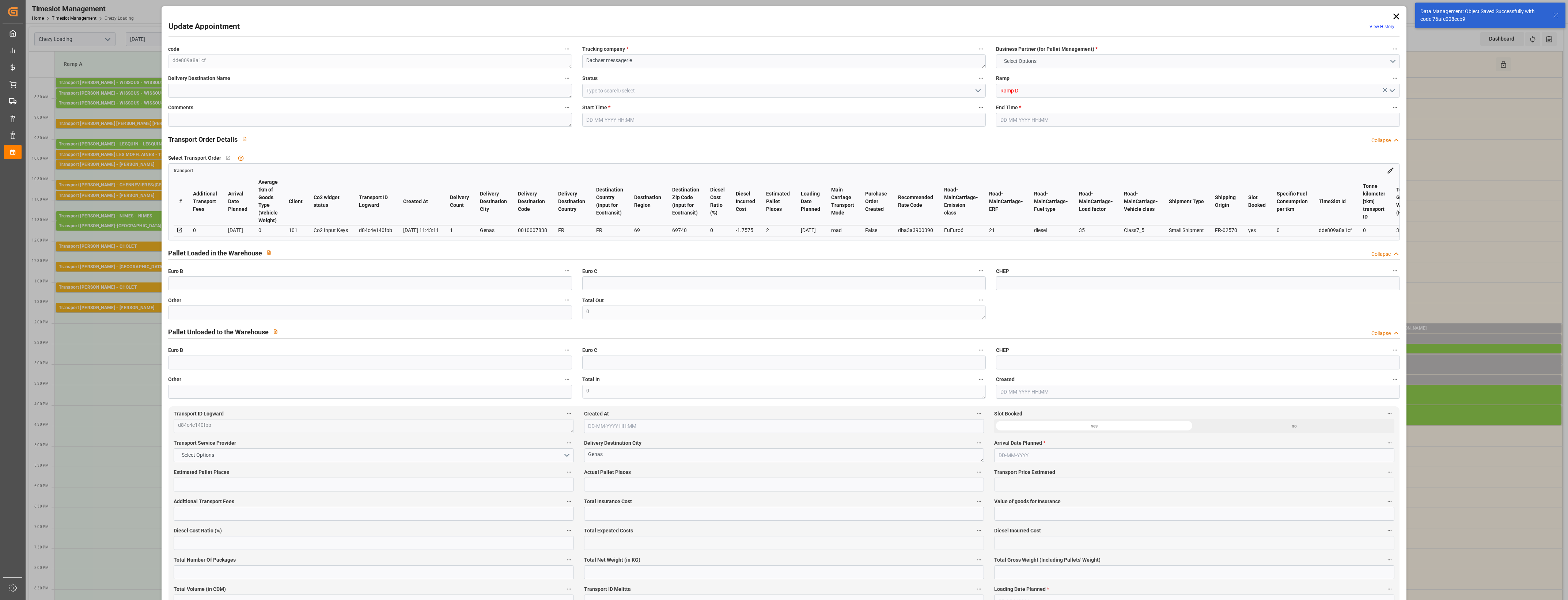
type input "98.1025"
type input "-1.7575"
type input "0"
type input "270.414"
type input "370.349"
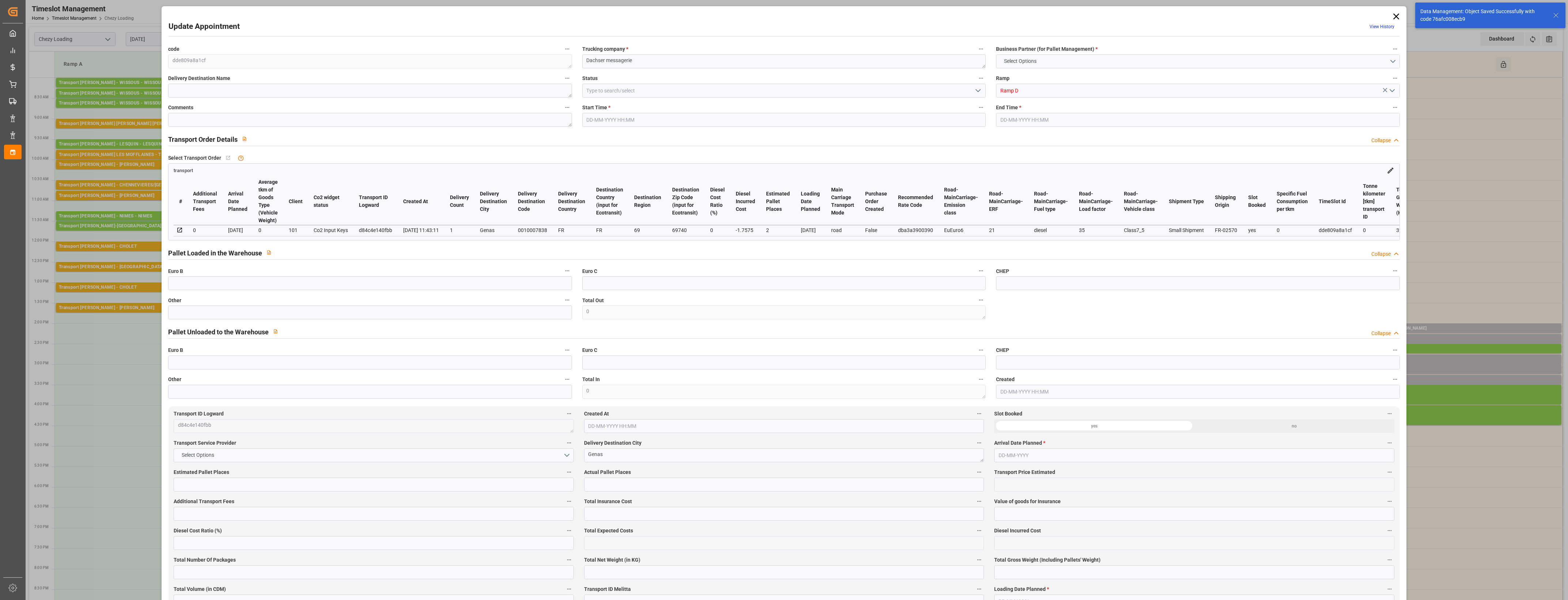
type input "1093.947"
type input "69"
type input "1"
type input "13"
type input "2"
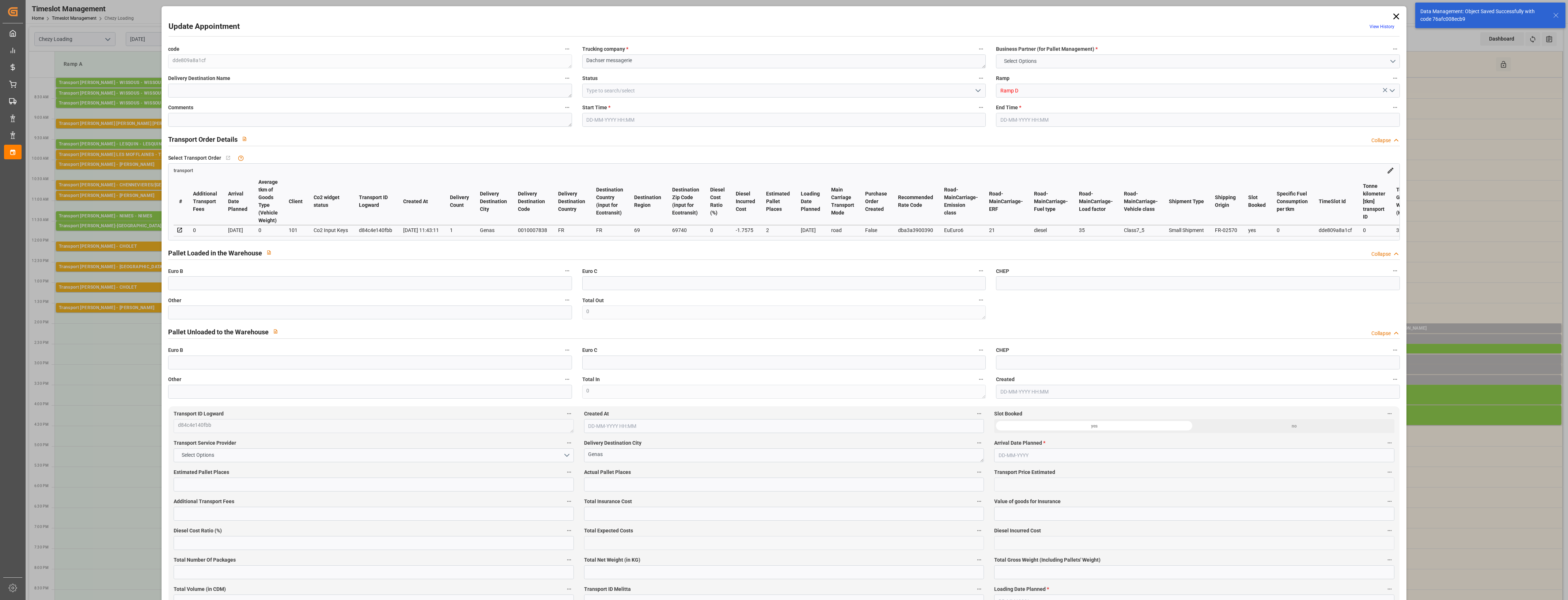
type input "101"
type input "321.459"
type input "0"
type input "4710.8598"
type input "0"
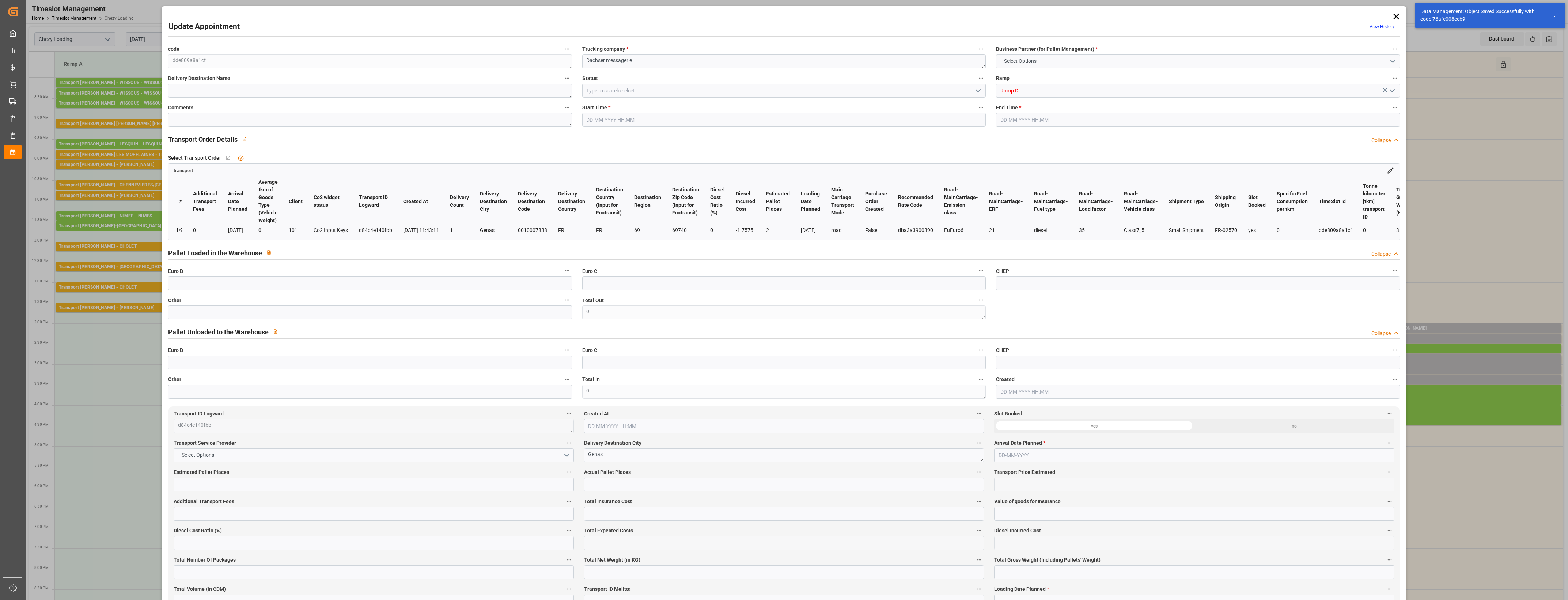
type input "0"
type input "21"
type input "35"
type input "[DATE] 14:45"
type input "[DATE] 15:00"
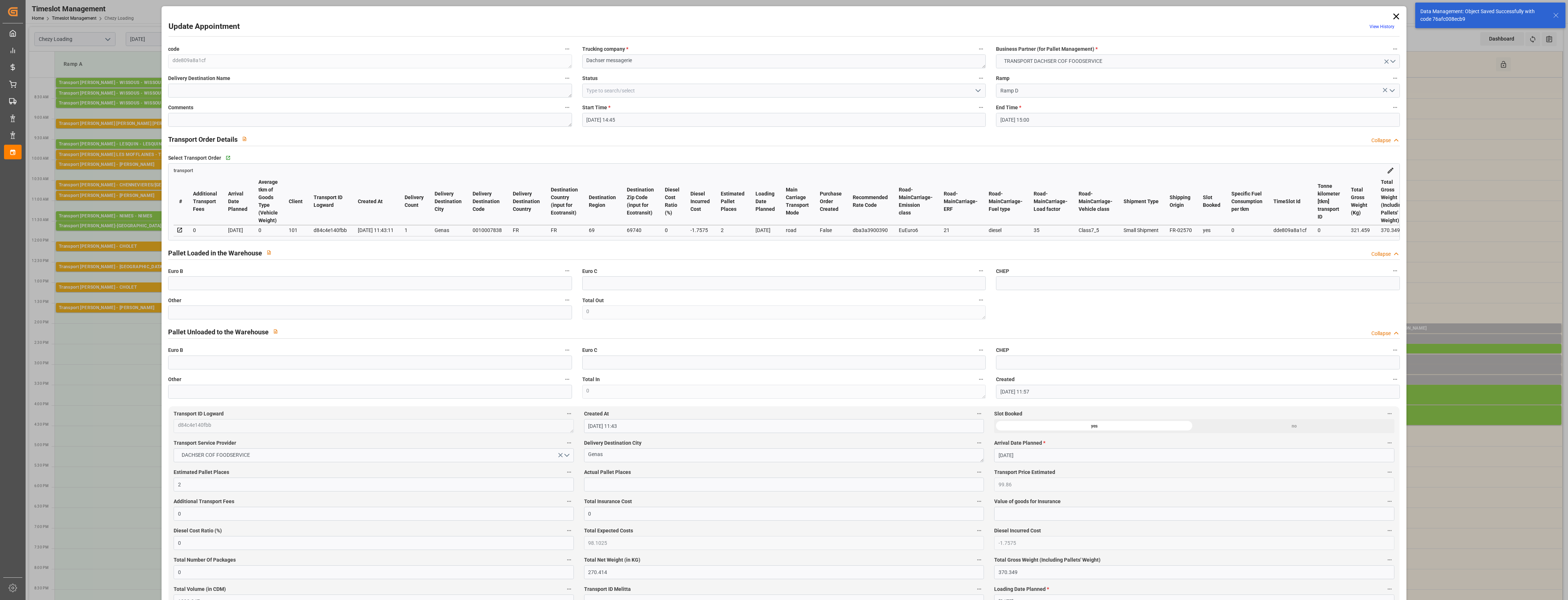
type input "[DATE] 11:57"
type input "[DATE] 11:43"
type input "[DATE]"
click at [189, 317] on input "text" at bounding box center [369, 312] width 404 height 14
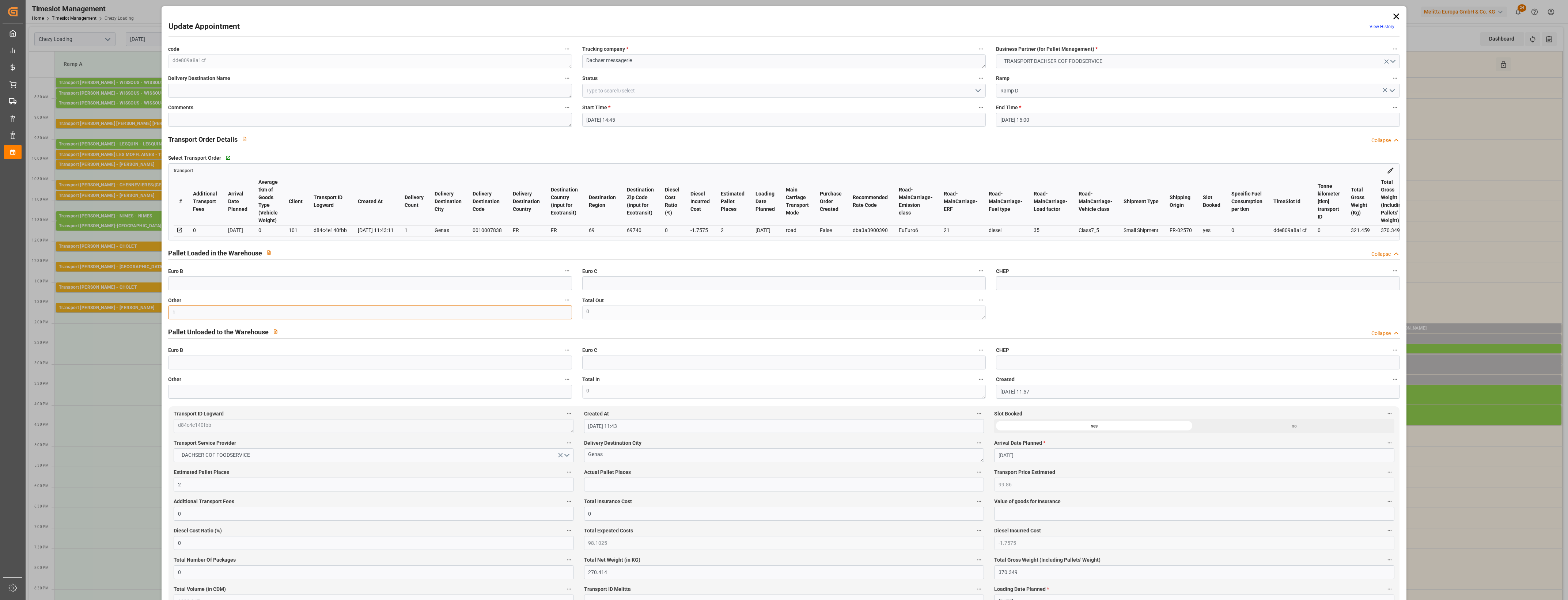
type input "1"
drag, startPoint x: 593, startPoint y: 483, endPoint x: 598, endPoint y: 484, distance: 5.1
click at [593, 483] on input "text" at bounding box center [784, 484] width 400 height 14
type input "1"
click at [643, 477] on label "Actual Pallet Places" at bounding box center [784, 472] width 400 height 10
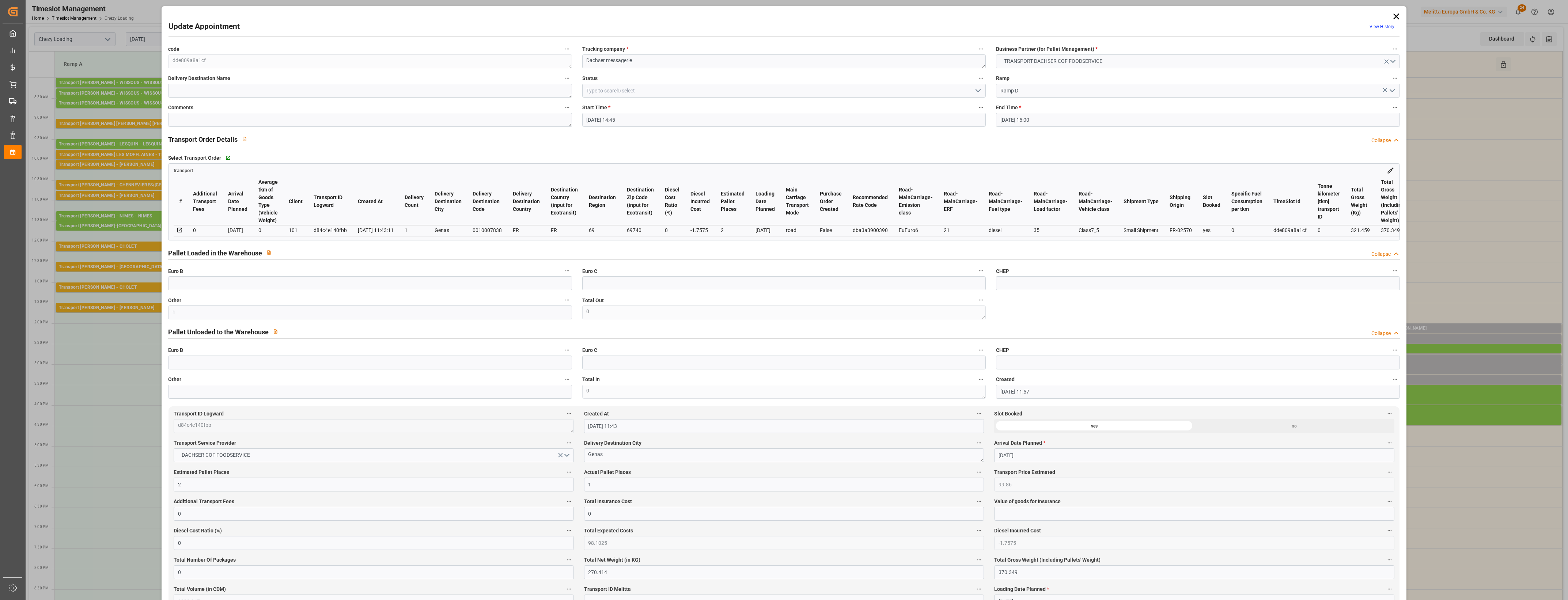
click at [975, 477] on button "Actual Pallet Places" at bounding box center [979, 472] width 10 height 10
click at [655, 474] on div at bounding box center [784, 300] width 1568 height 600
click at [979, 90] on icon "open menu" at bounding box center [978, 91] width 9 height 9
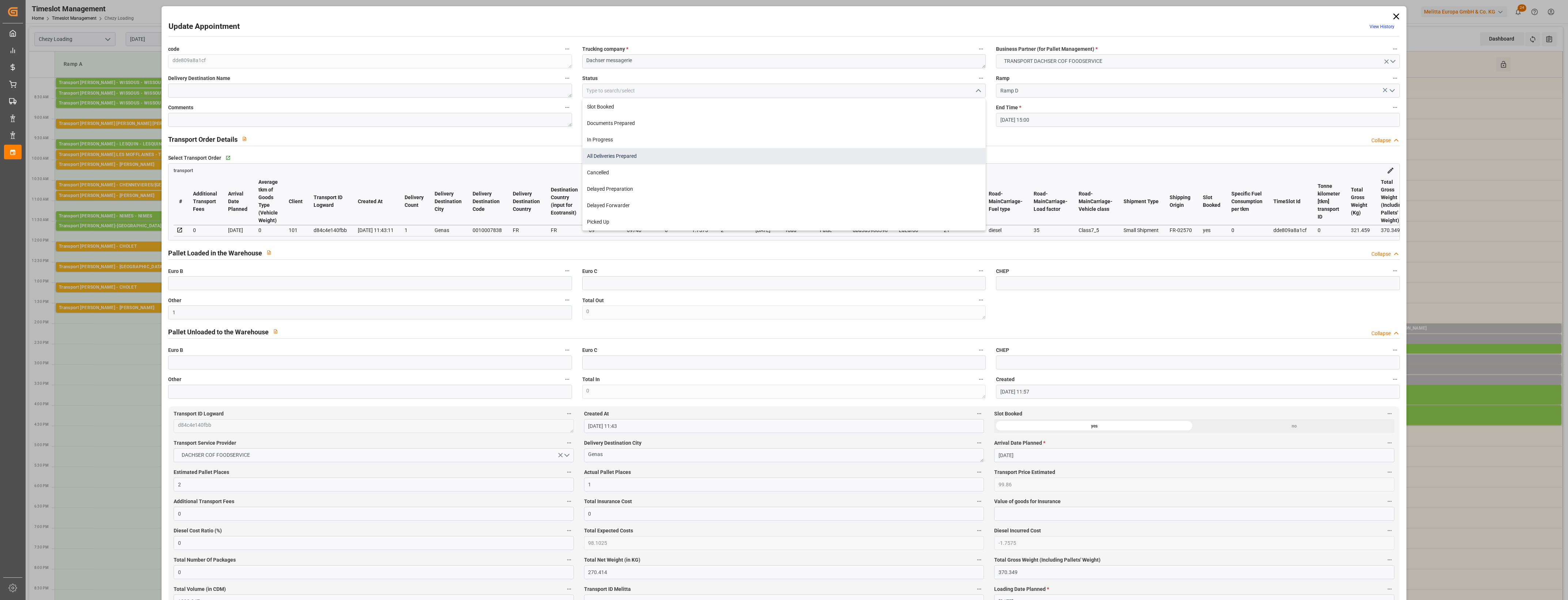
click at [609, 158] on div "All Deliveries Prepared" at bounding box center [784, 156] width 403 height 16
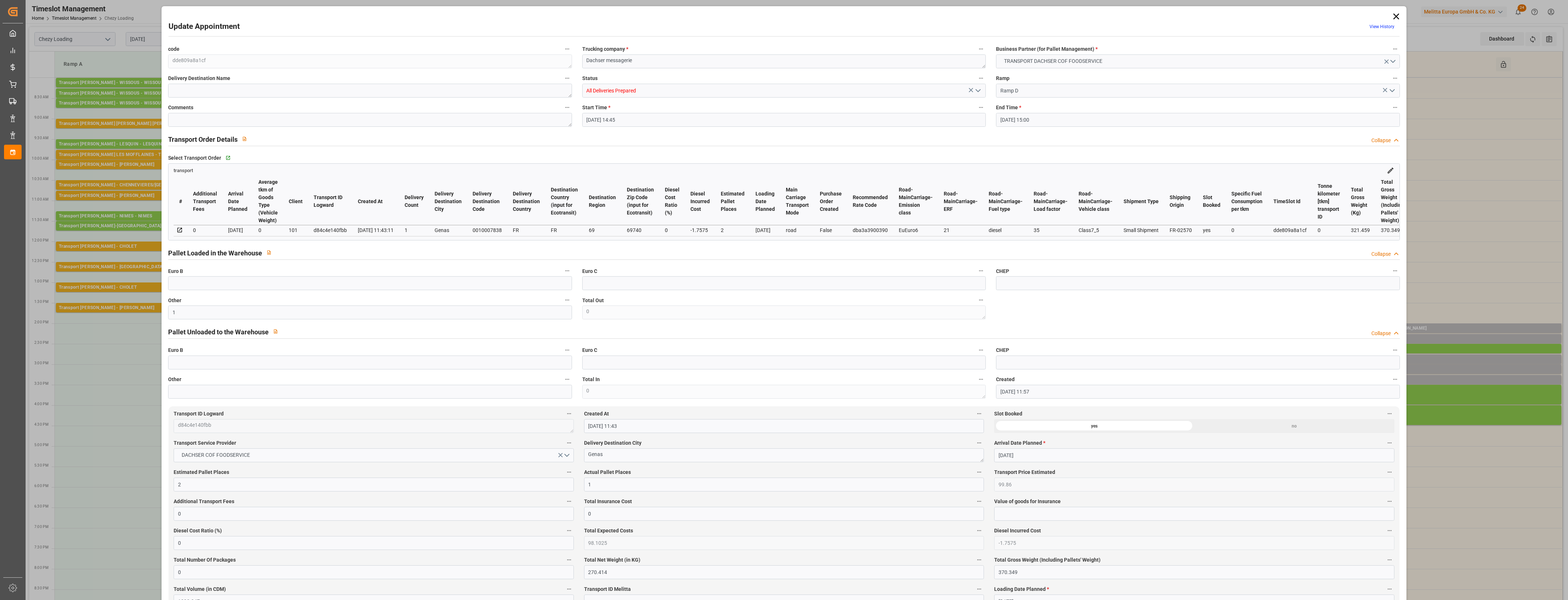
type input "All Deliveries Prepared"
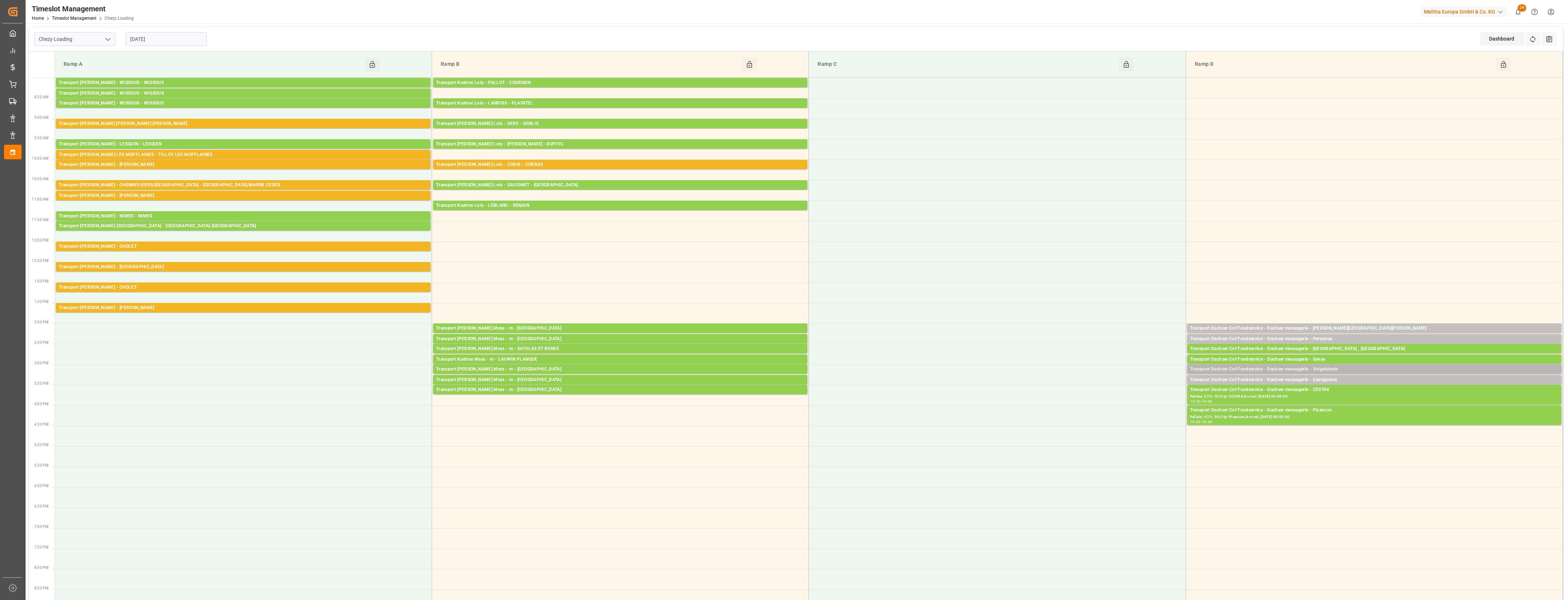
click at [1382, 370] on div "Transport Dachser Cof Foodservice - Dachser messagerie - Volgelsheim" at bounding box center [1374, 369] width 368 height 7
click at [1113, 402] on button "Open" at bounding box center [1091, 402] width 51 height 9
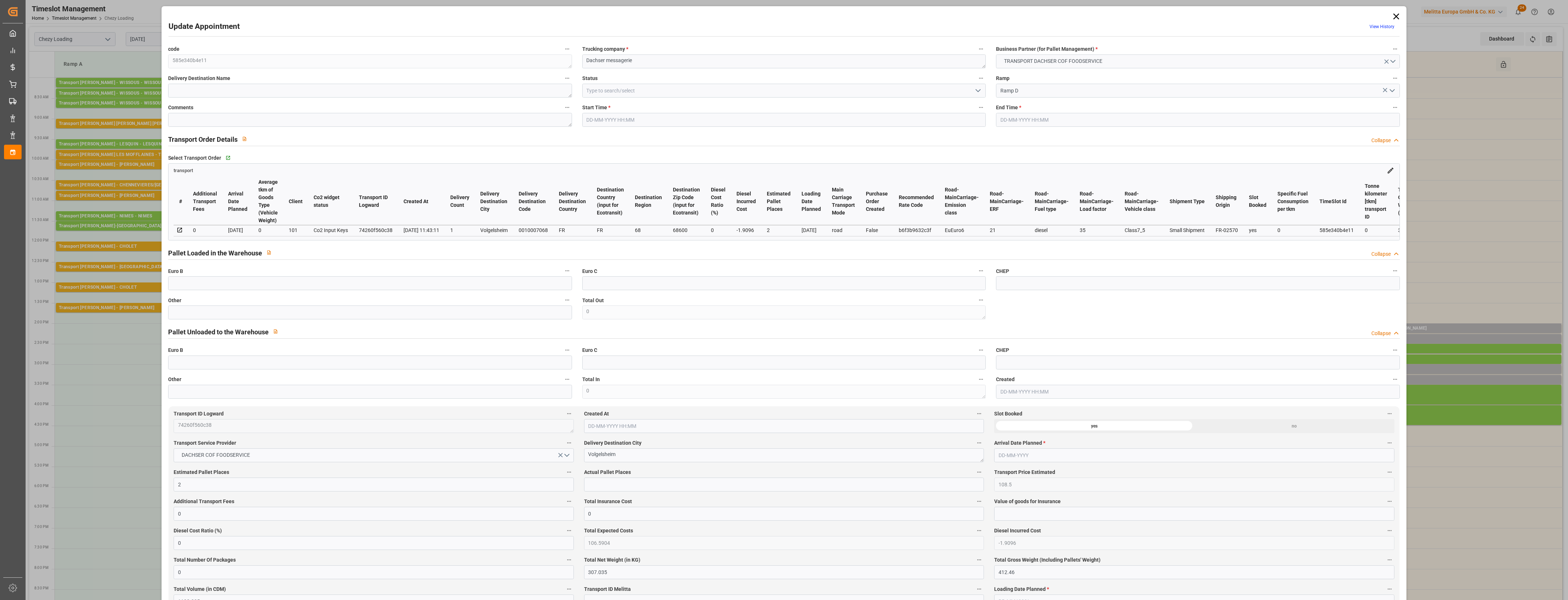
type input "[DATE] 15:00"
type input "[DATE] 15:15"
type input "[DATE] 11:58"
type input "[DATE] 11:43"
type input "[DATE]"
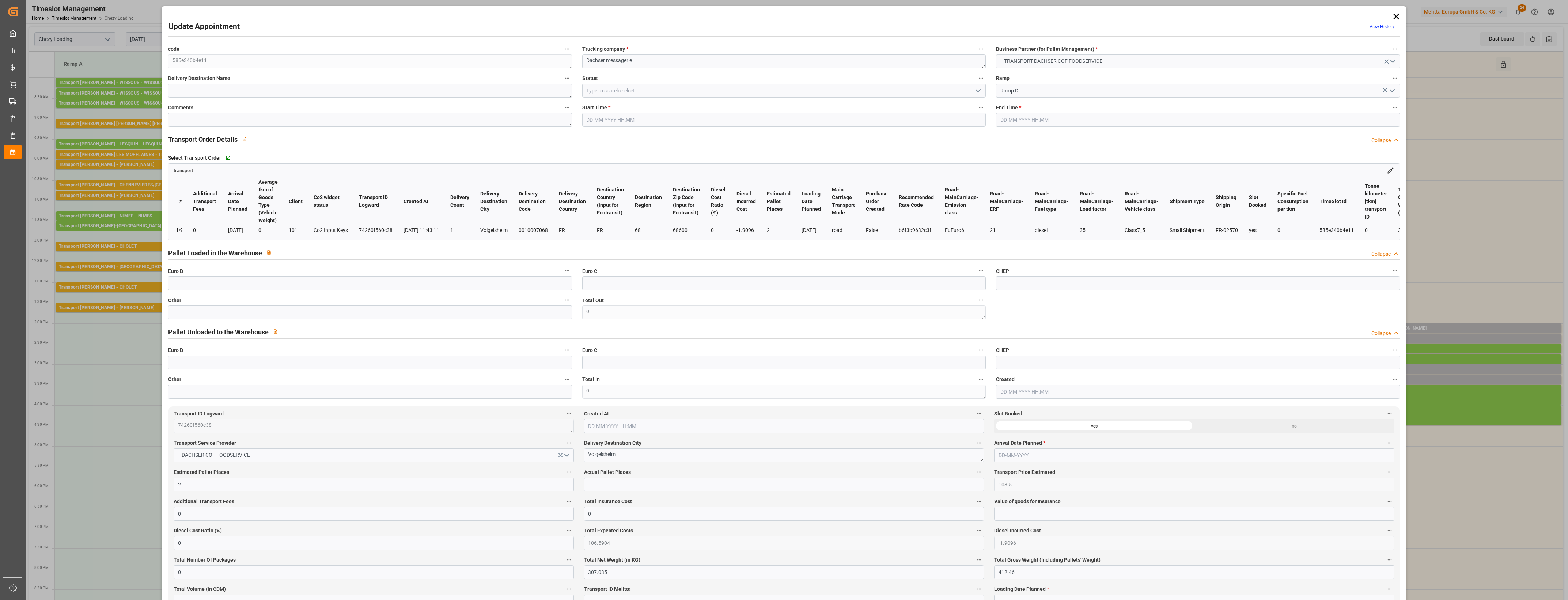
type input "[DATE]"
click at [251, 316] on input "text" at bounding box center [369, 312] width 404 height 14
type input "1"
click at [604, 483] on input "text" at bounding box center [784, 484] width 400 height 14
type input "1"
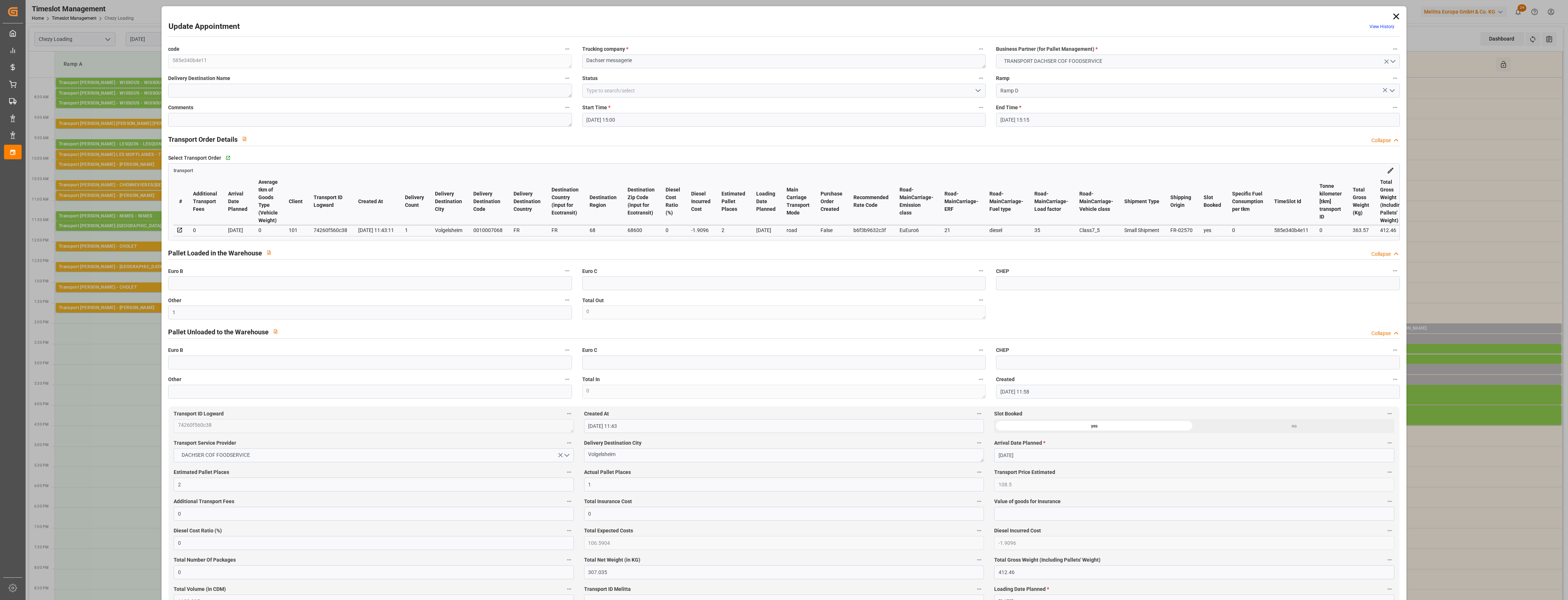
click at [649, 477] on label "Actual Pallet Places" at bounding box center [784, 472] width 400 height 10
click at [975, 477] on button "Actual Pallet Places" at bounding box center [979, 472] width 10 height 10
click at [661, 470] on div at bounding box center [784, 300] width 1568 height 600
click at [975, 92] on icon "open menu" at bounding box center [978, 91] width 9 height 9
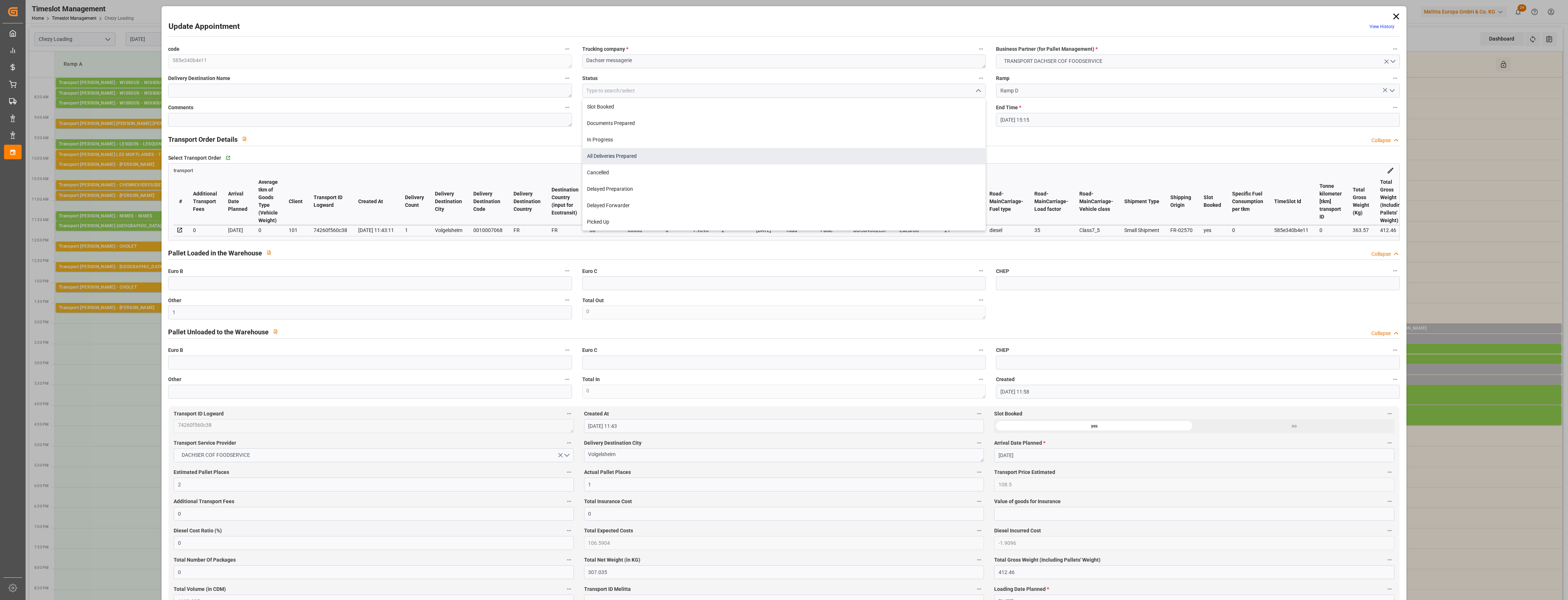
click at [623, 158] on div "All Deliveries Prepared" at bounding box center [784, 156] width 403 height 16
type input "All Deliveries Prepared"
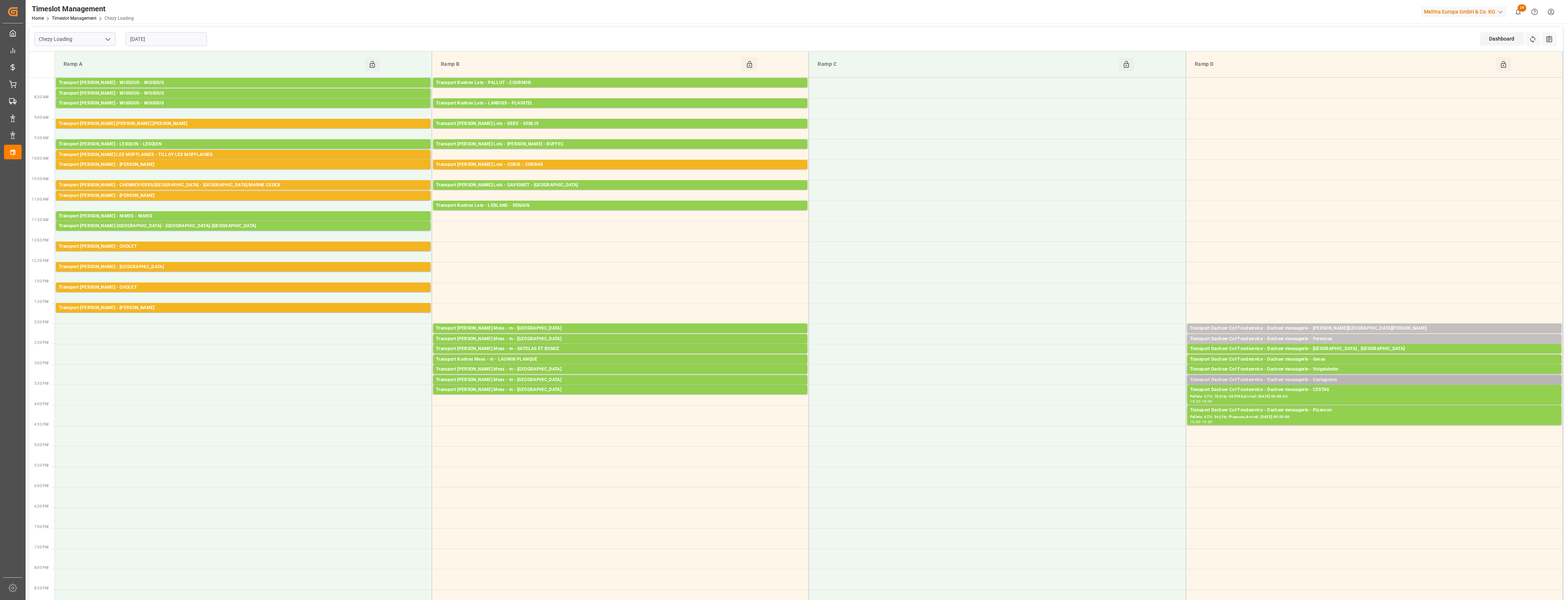
click at [1340, 380] on div "Transport Dachser Cof Foodservice - Dachser messagerie - Castagniers" at bounding box center [1374, 380] width 368 height 7
click at [1112, 403] on button "Open" at bounding box center [1091, 402] width 51 height 9
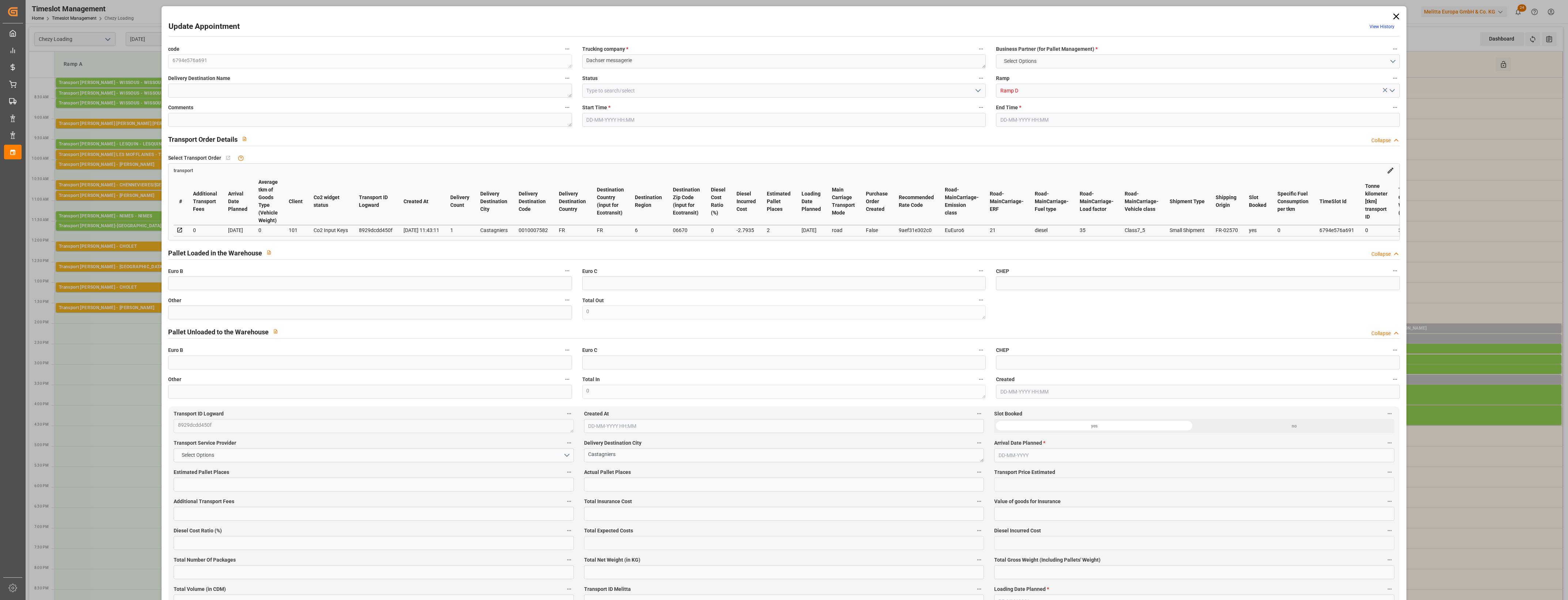
type input "2"
type input "158.72"
type input "0"
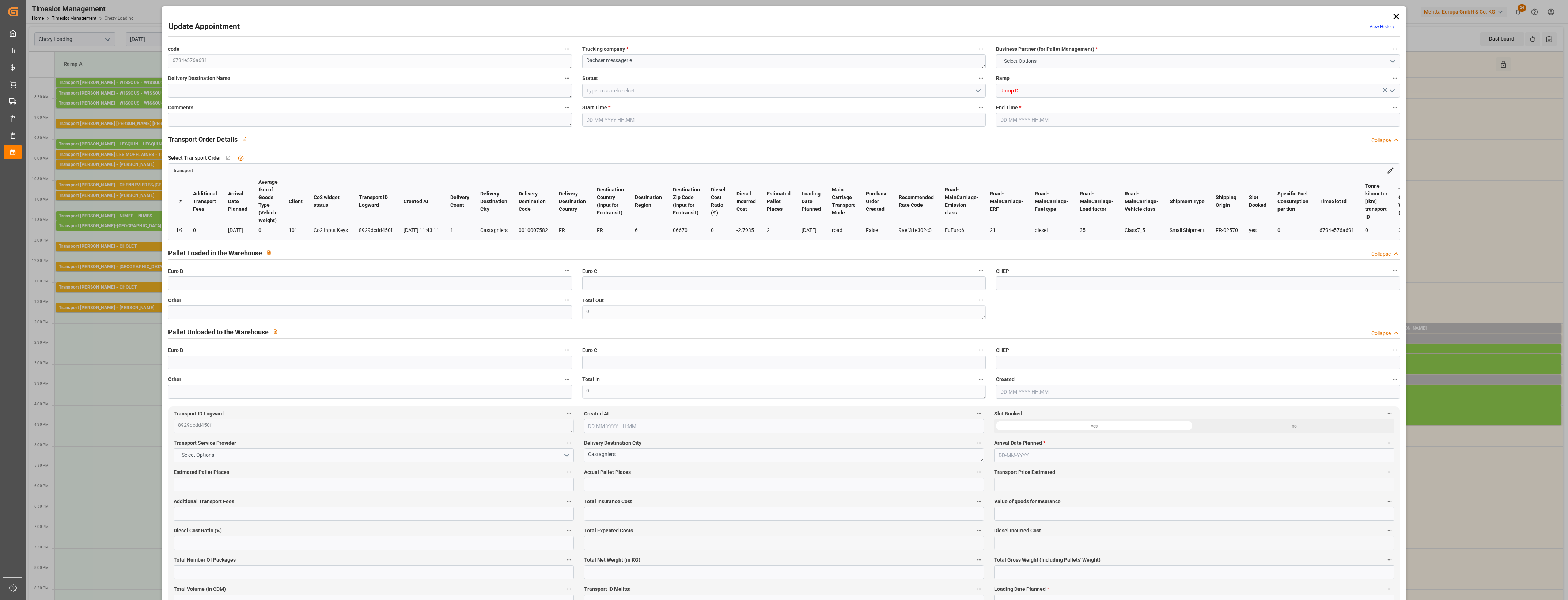
type input "155.9265"
type input "-2.7935"
type input "0"
type input "315.882"
type input "420.168"
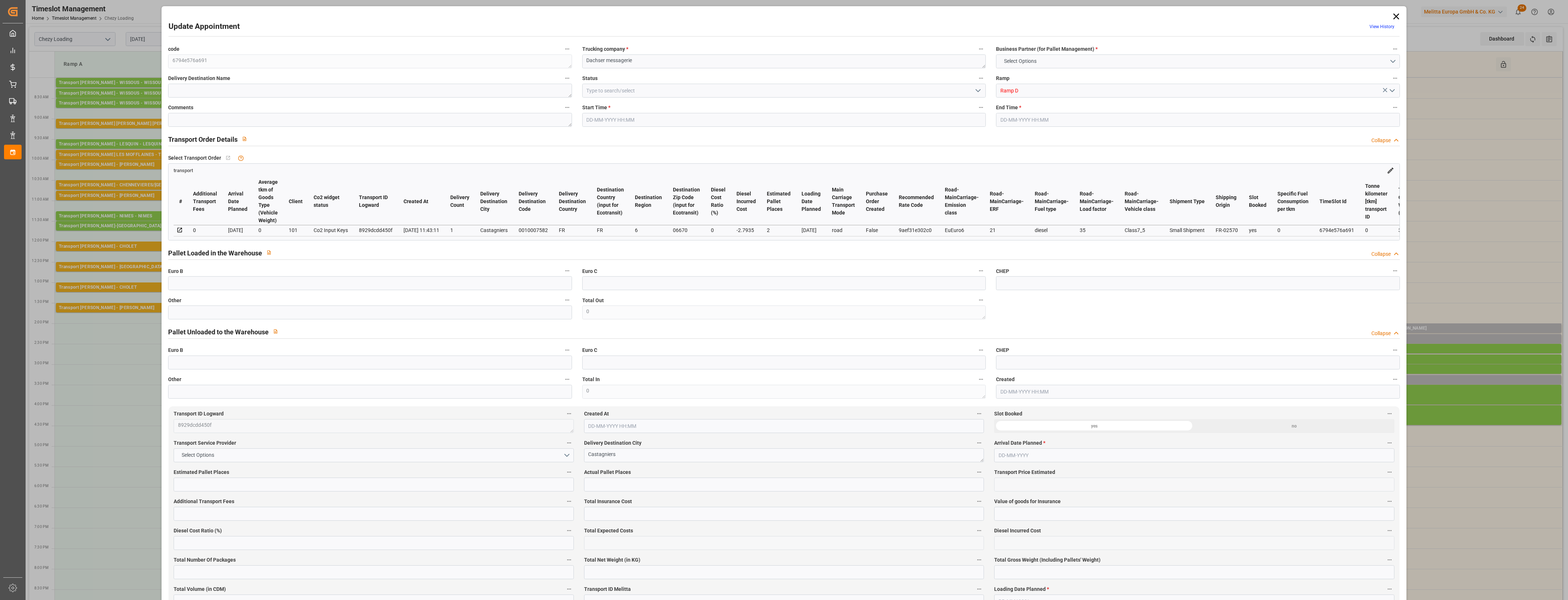
type input "1387.932"
type input "6"
type input "0"
type input "109"
type input "2"
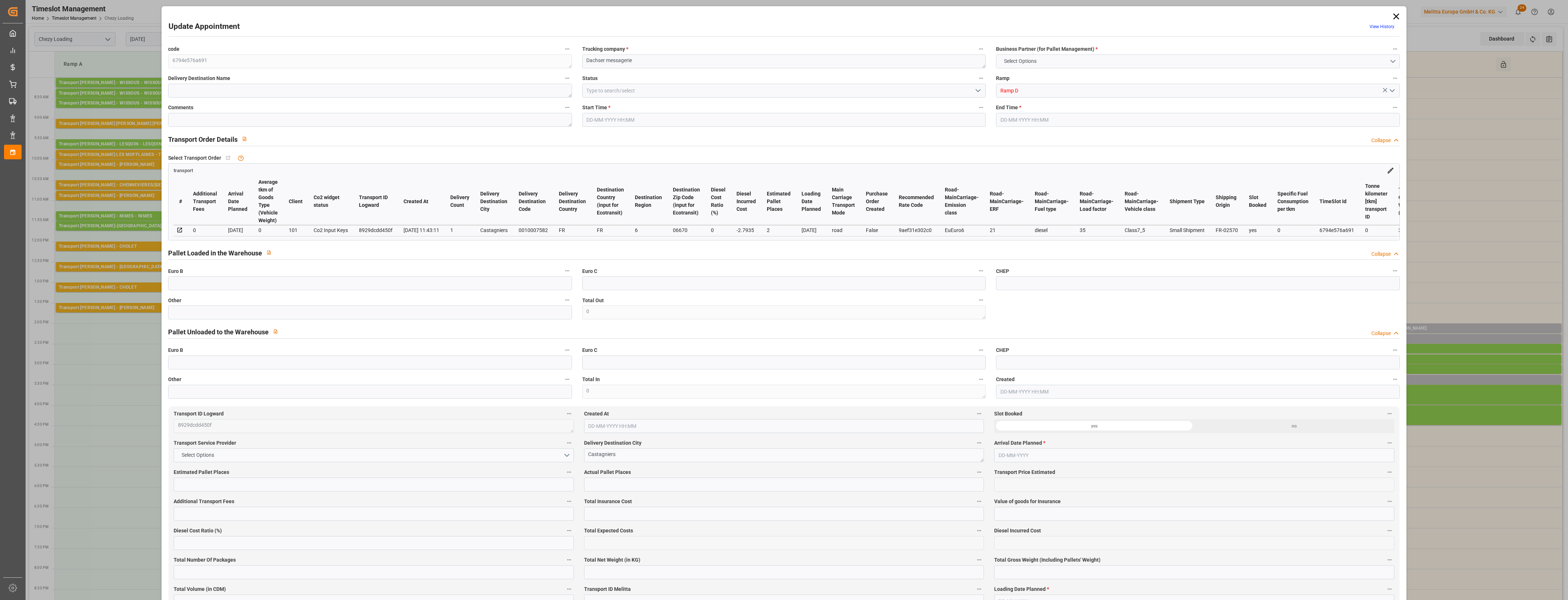
type input "101"
type input "372.168"
type input "0"
type input "4710.8598"
type input "0"
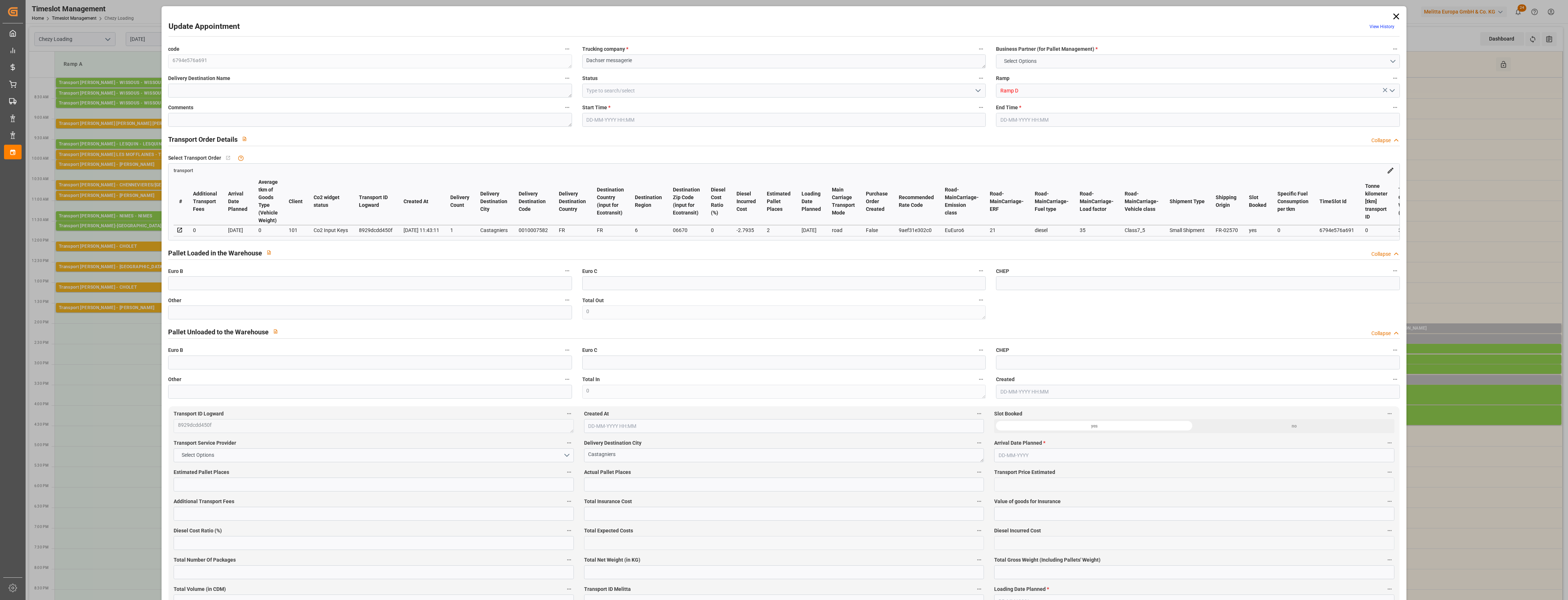
type input "0"
type input "21"
type input "35"
type input "[DATE] 15:15"
type input "[DATE] 15:30"
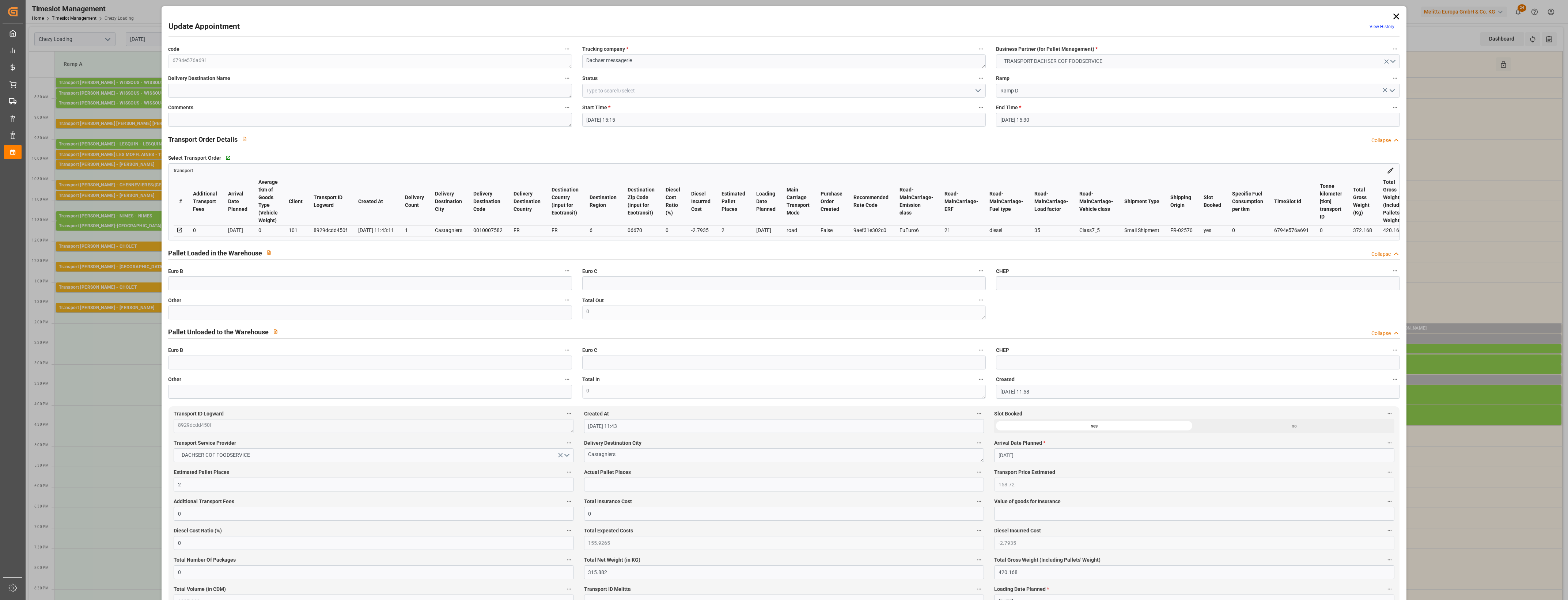
type input "[DATE] 11:58"
type input "[DATE] 11:43"
type input "[DATE]"
click at [192, 318] on input "text" at bounding box center [369, 312] width 404 height 14
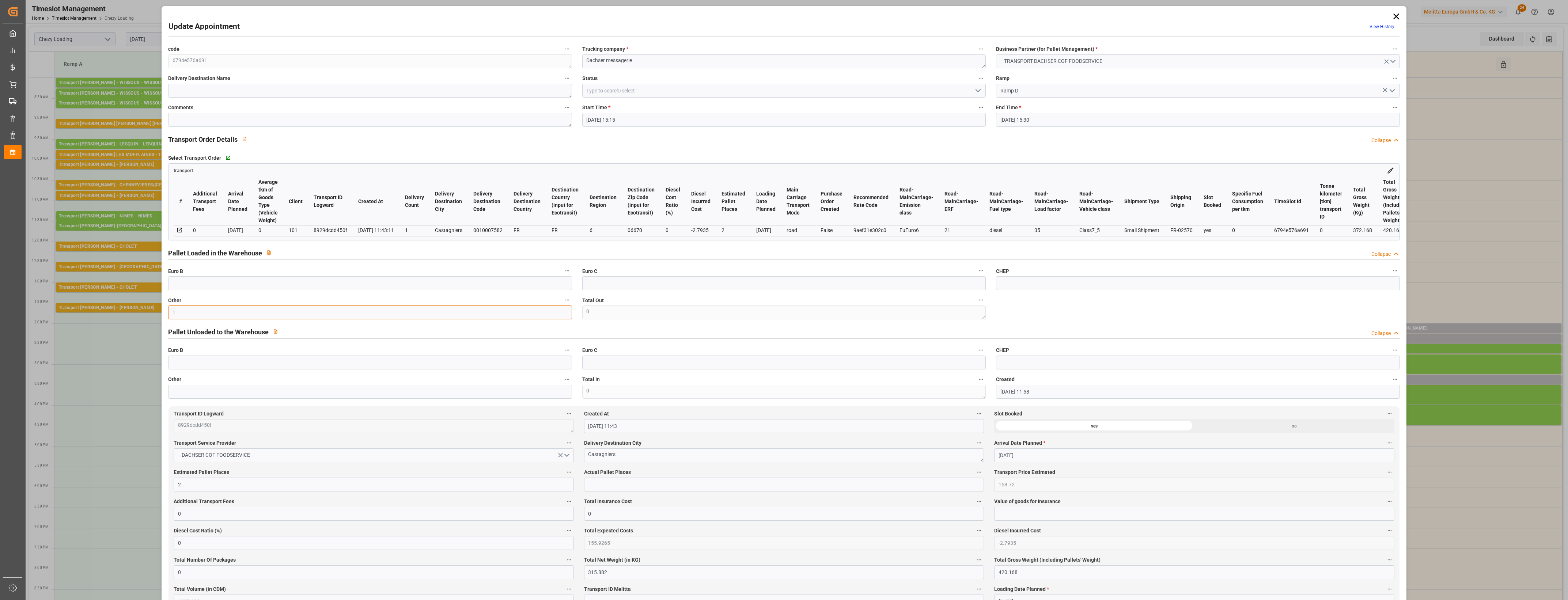
type input "1"
drag, startPoint x: 601, startPoint y: 481, endPoint x: 609, endPoint y: 487, distance: 10.0
click at [601, 481] on input "text" at bounding box center [784, 484] width 400 height 14
type input "1"
click at [635, 472] on label "Actual Pallet Places" at bounding box center [784, 472] width 400 height 10
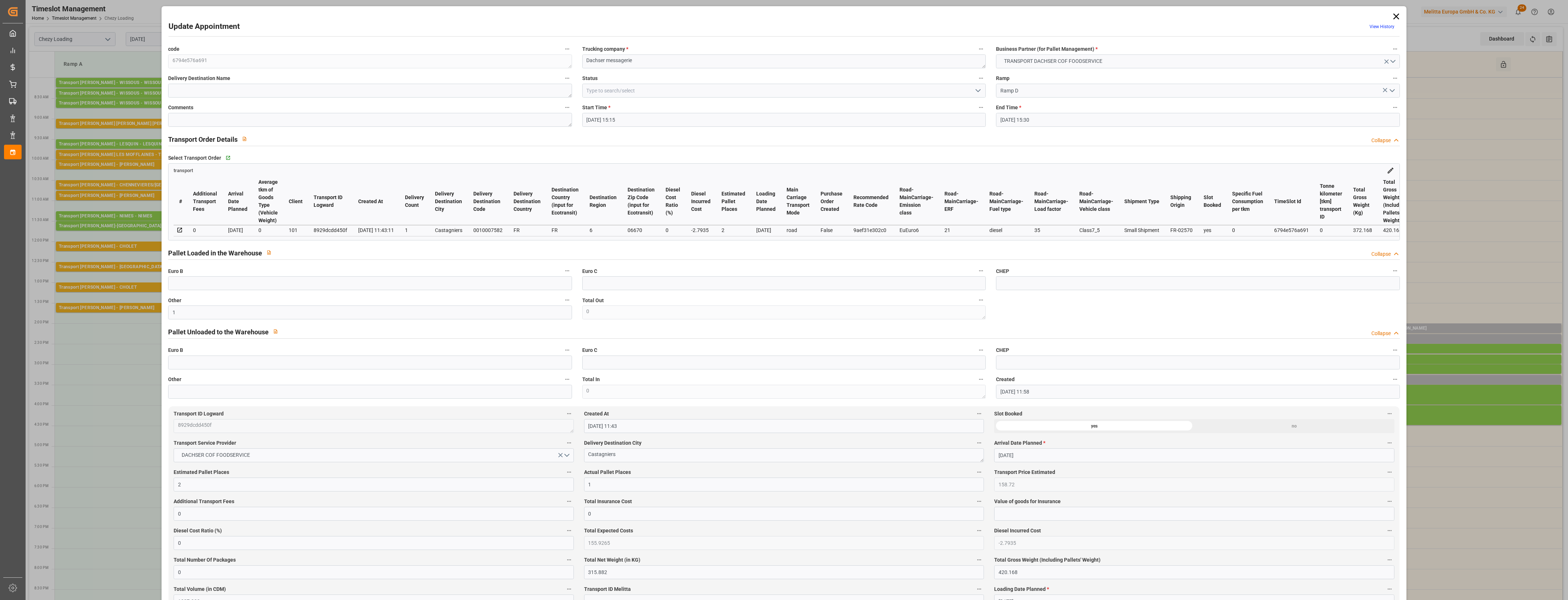
click at [975, 472] on button "Actual Pallet Places" at bounding box center [979, 472] width 10 height 10
click at [653, 472] on div at bounding box center [784, 300] width 1568 height 600
click at [976, 87] on icon "open menu" at bounding box center [978, 91] width 9 height 9
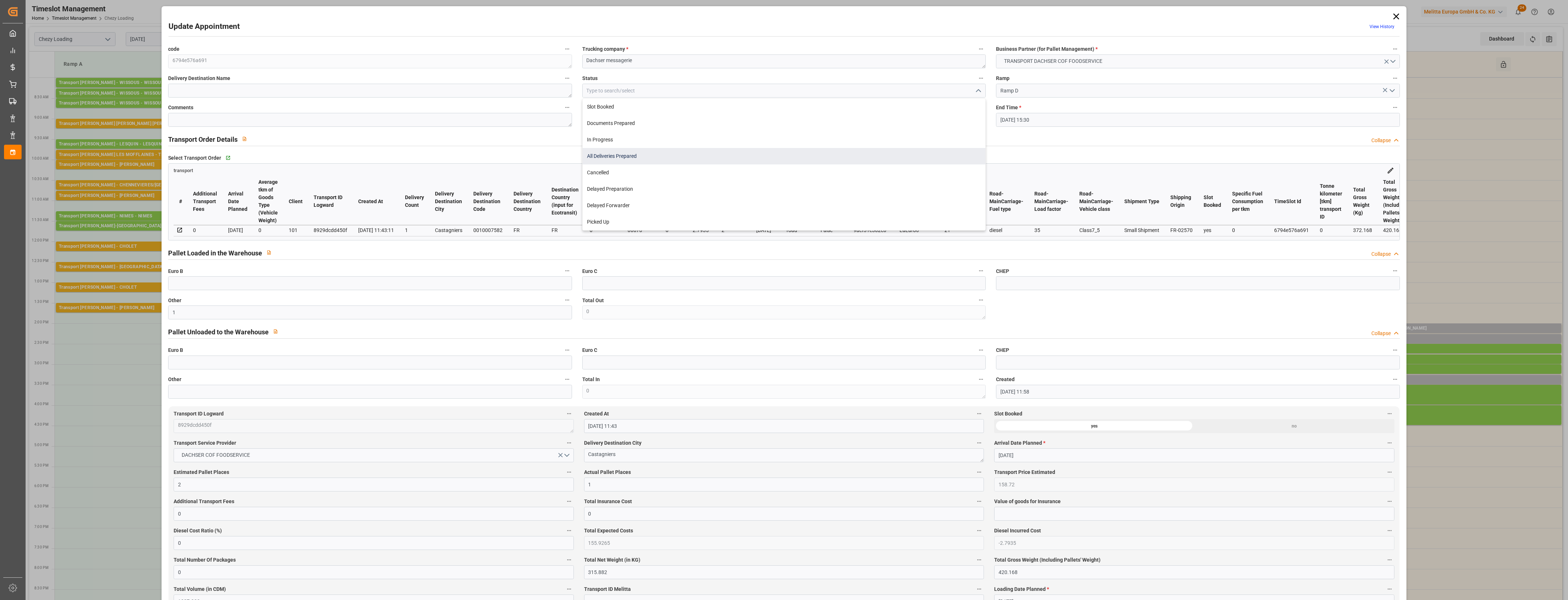
click at [611, 153] on div "All Deliveries Prepared" at bounding box center [784, 156] width 403 height 16
type input "All Deliveries Prepared"
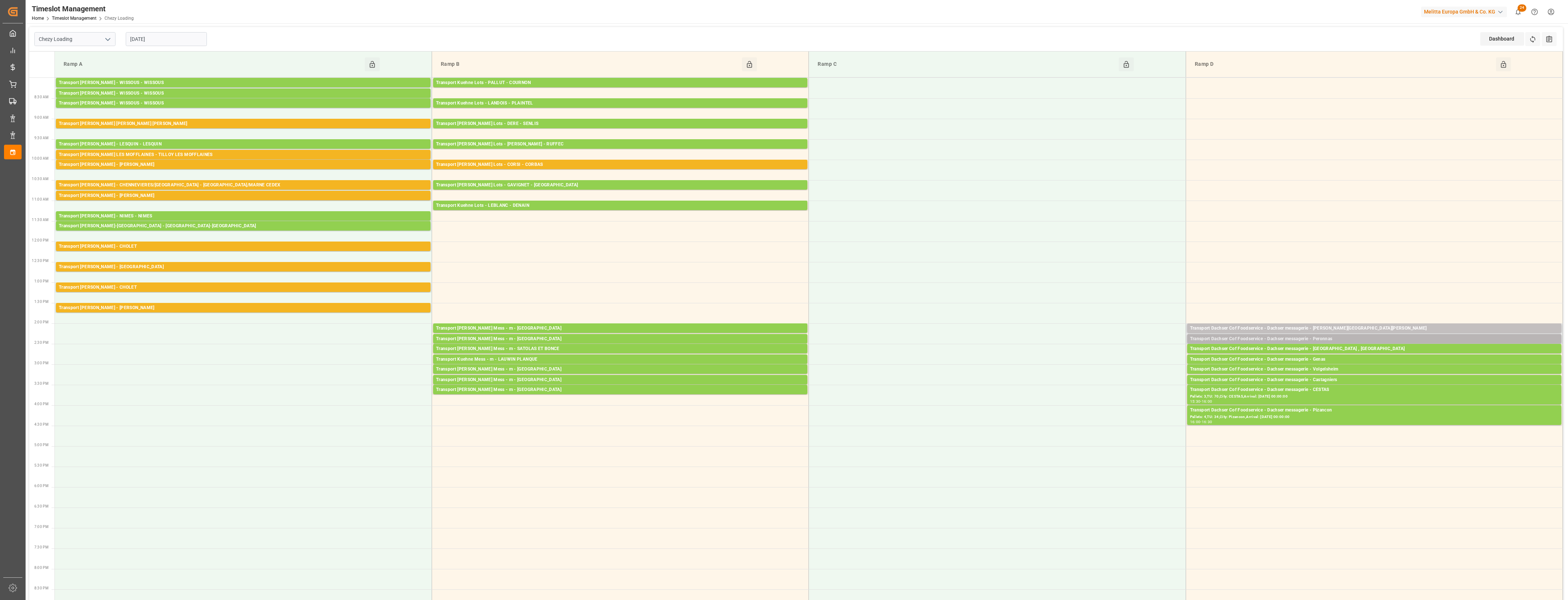
click at [1331, 338] on div "Transport Dachser Cof Foodservice - Dachser messagerie - Peronnas" at bounding box center [1374, 339] width 368 height 7
click at [1110, 363] on button "Open" at bounding box center [1091, 361] width 51 height 9
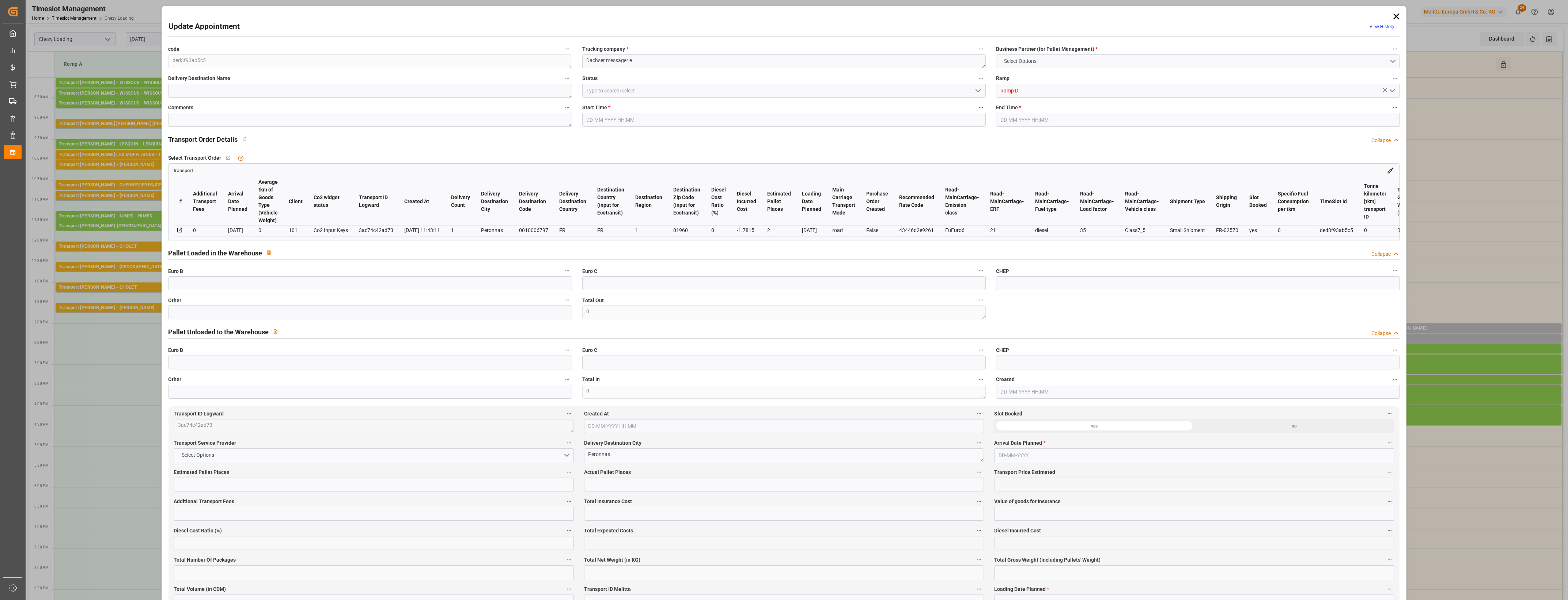
type input "2"
type input "101.22"
type input "0"
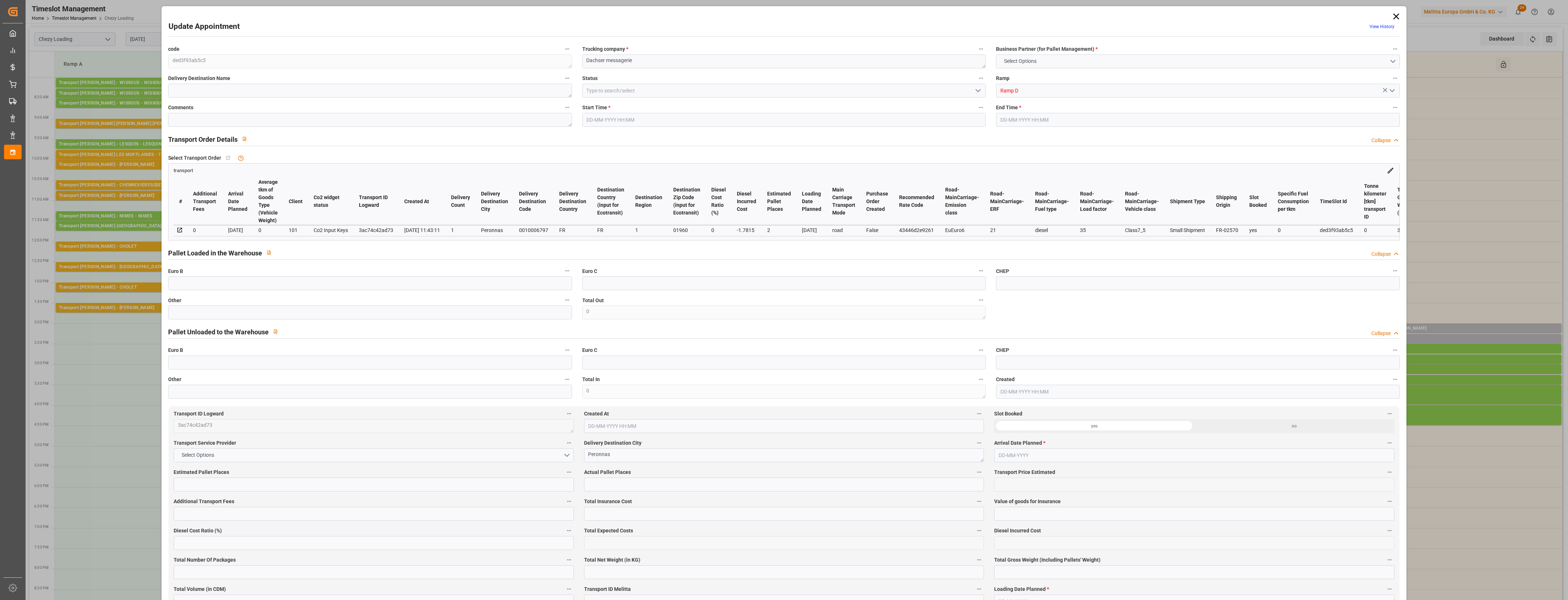
type input "99.4385"
type input "-1.7815"
type input "0"
type input "290.62"
type input "391.174"
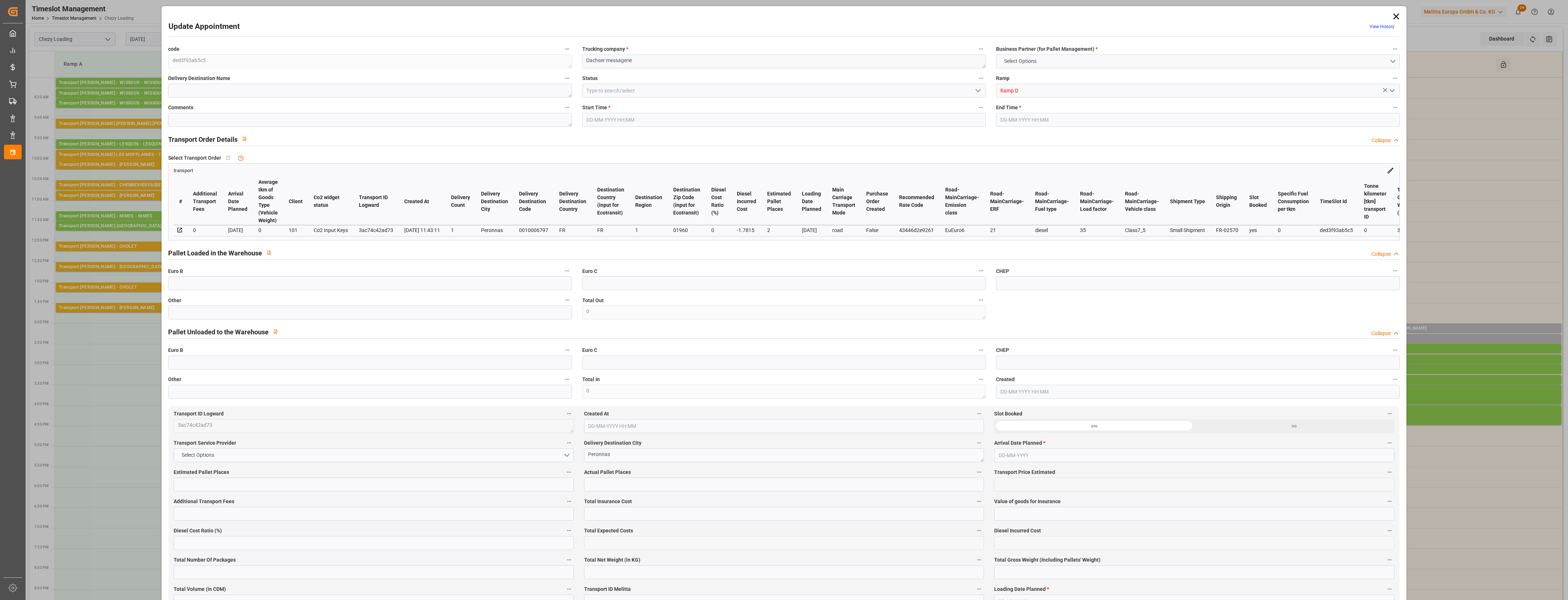
type input "1150.156"
type input "1"
type input "17"
type input "2"
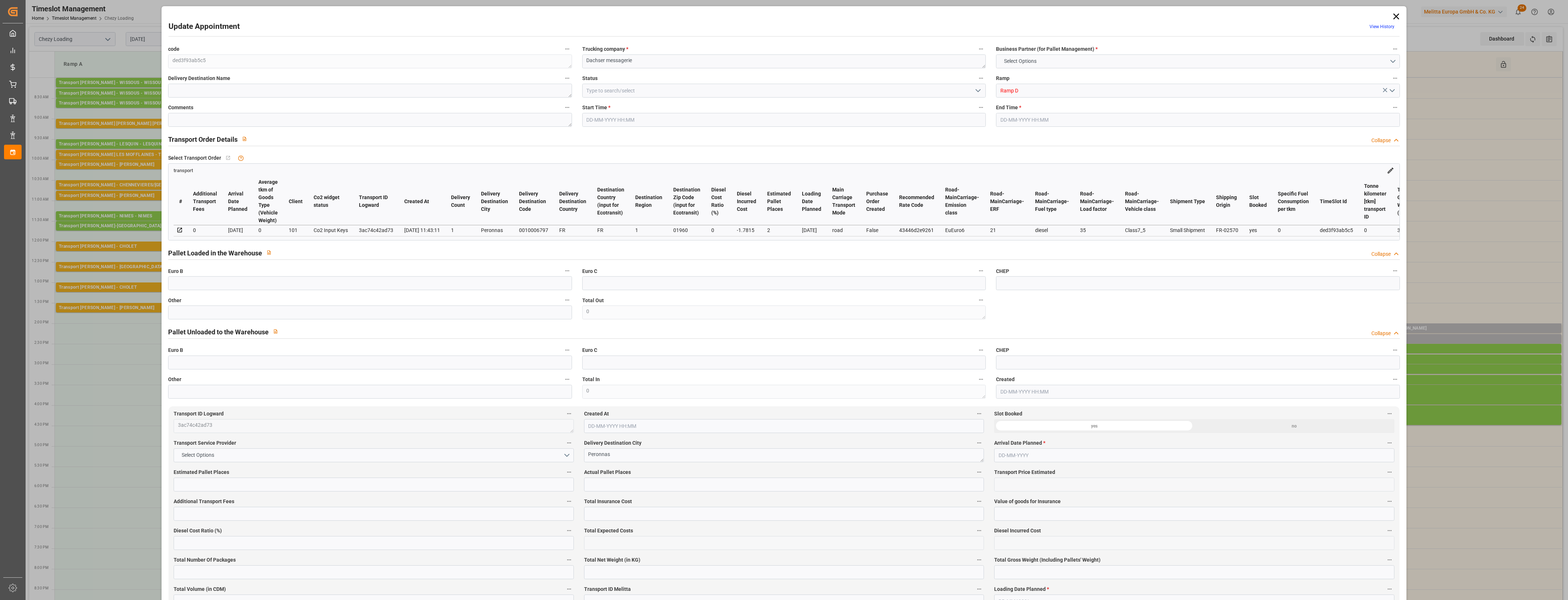
type input "101"
type input "342.284"
type input "0"
type input "4710.8598"
type input "0"
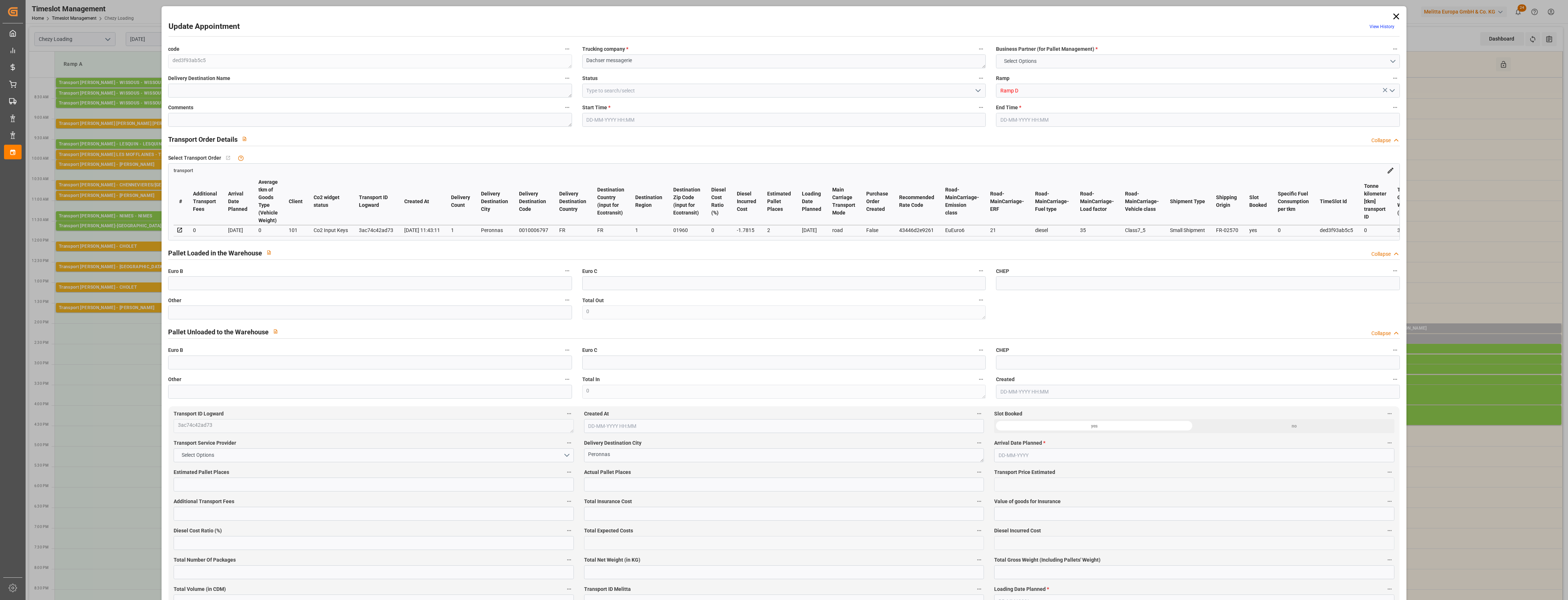
type input "0"
type input "21"
type input "35"
type input "[DATE] 14:15"
type input "[DATE] 14:30"
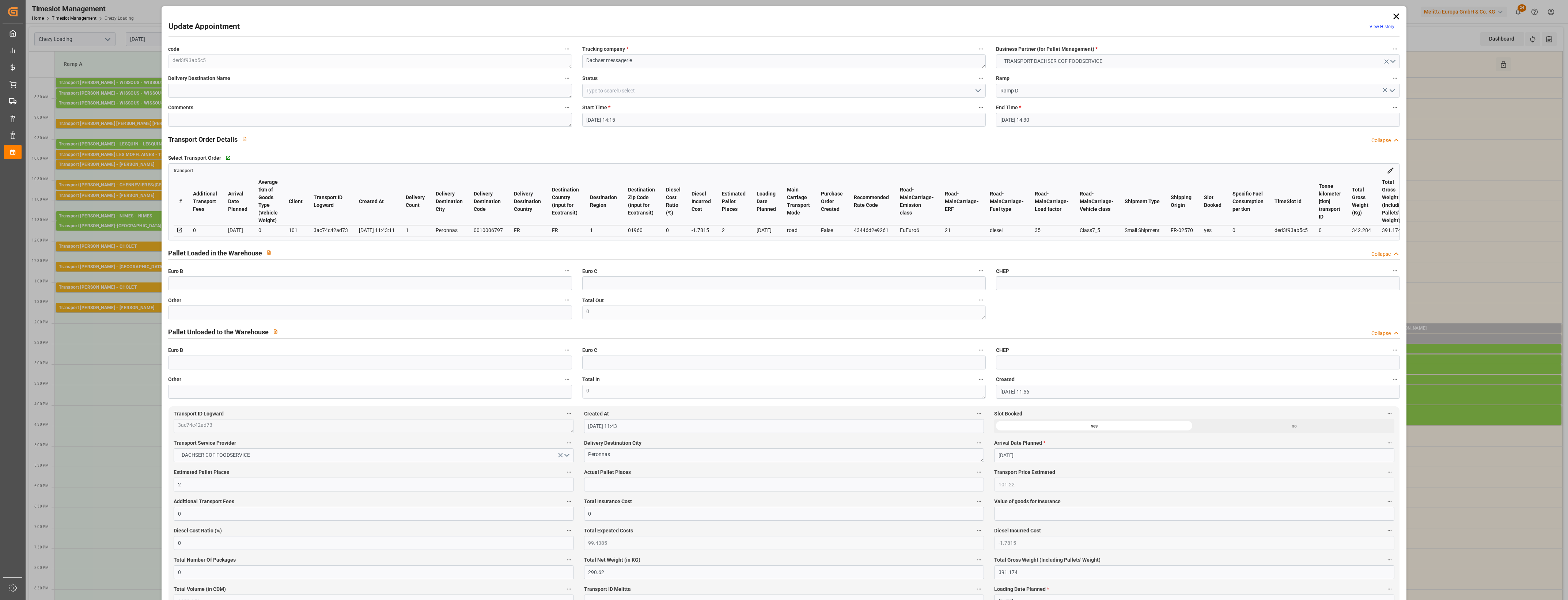
type input "[DATE] 11:56"
type input "[DATE] 11:43"
type input "[DATE]"
click at [177, 319] on input "text" at bounding box center [369, 312] width 404 height 14
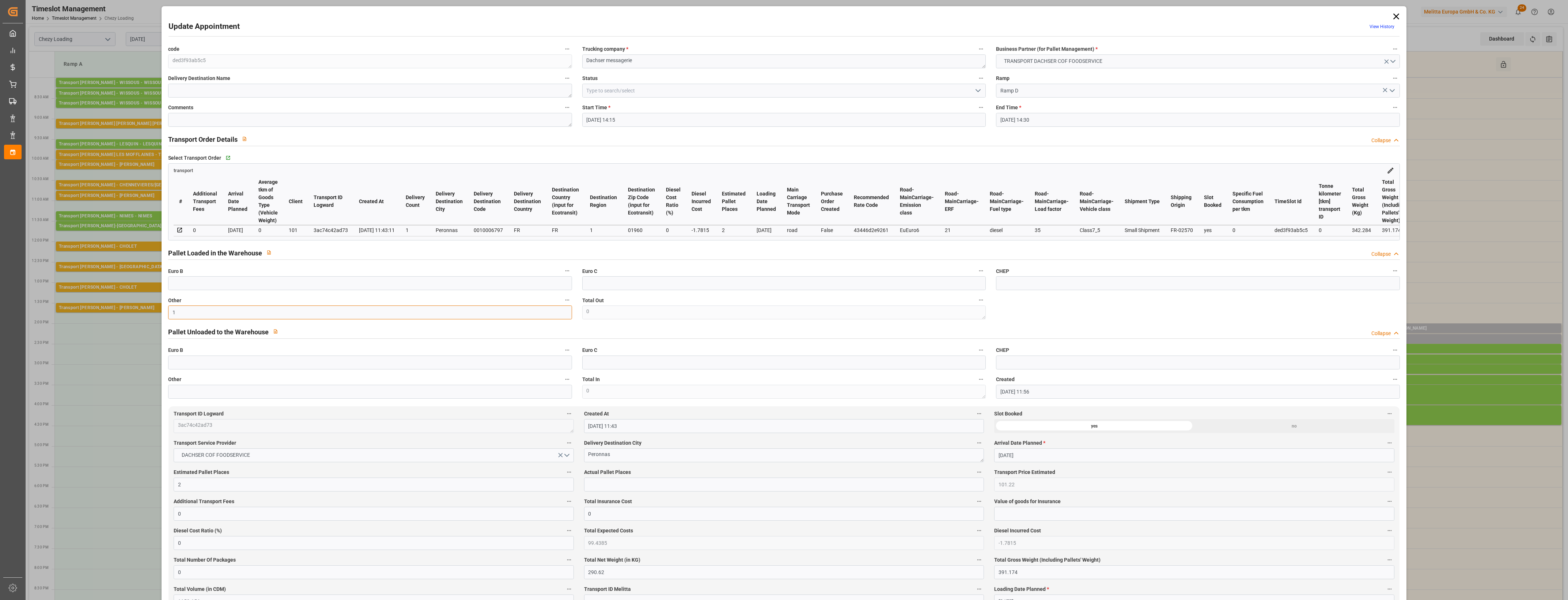
type input "1"
click at [612, 488] on input "text" at bounding box center [784, 484] width 400 height 14
type input "1"
click at [671, 475] on label "Actual Pallet Places" at bounding box center [784, 472] width 400 height 10
click at [975, 475] on button "Actual Pallet Places" at bounding box center [979, 472] width 10 height 10
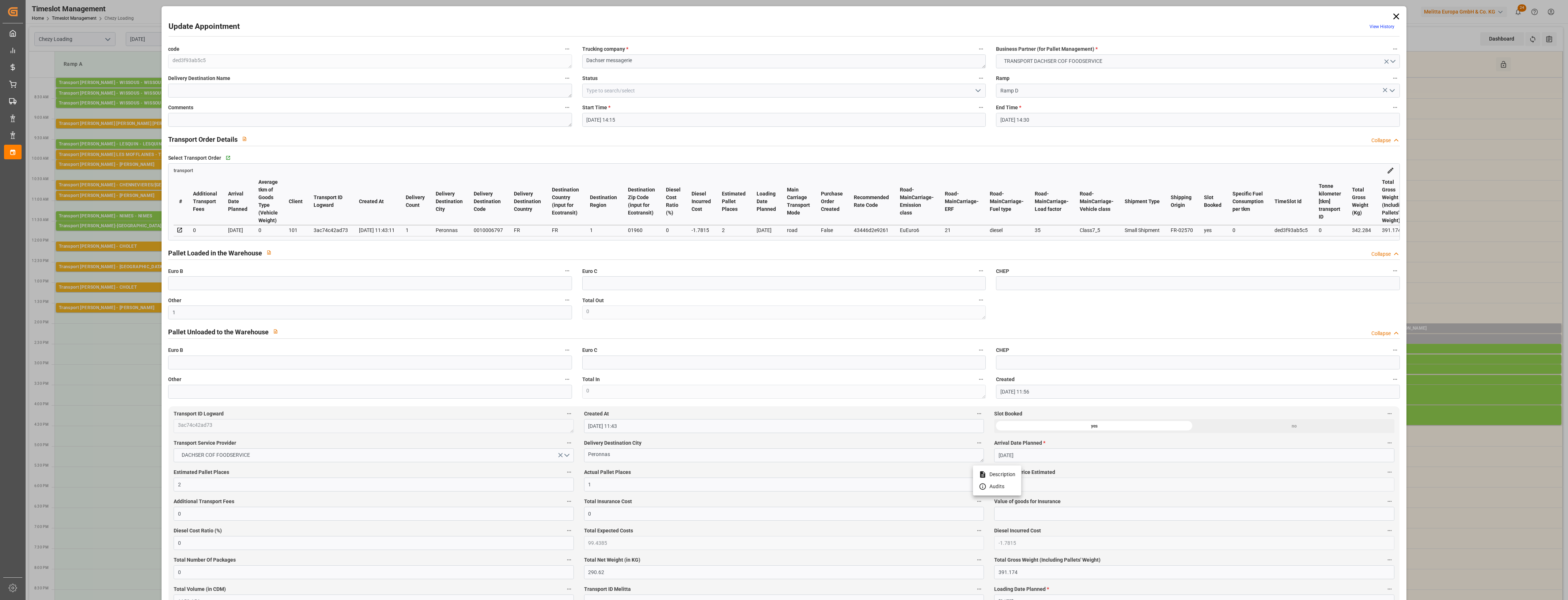
click at [691, 472] on div at bounding box center [784, 300] width 1568 height 600
click at [975, 91] on icon "open menu" at bounding box center [978, 91] width 9 height 9
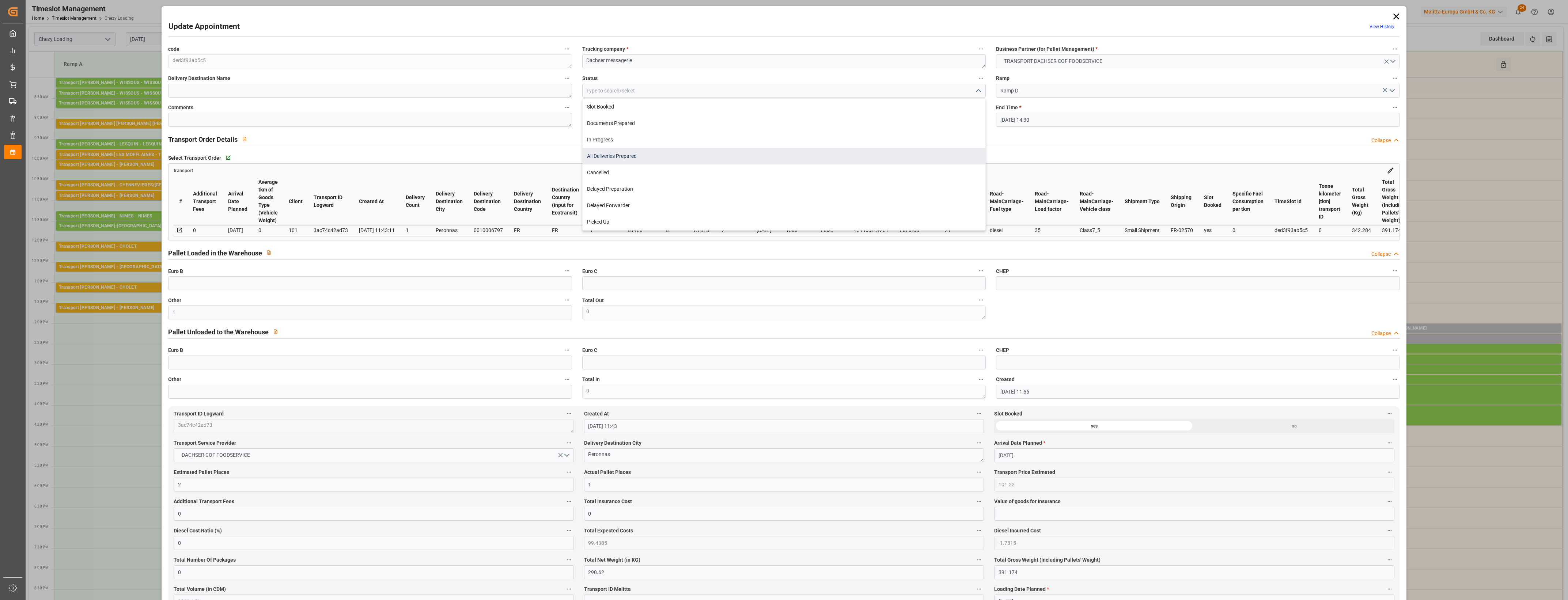
click at [606, 155] on div "All Deliveries Prepared" at bounding box center [784, 156] width 403 height 16
type input "All Deliveries Prepared"
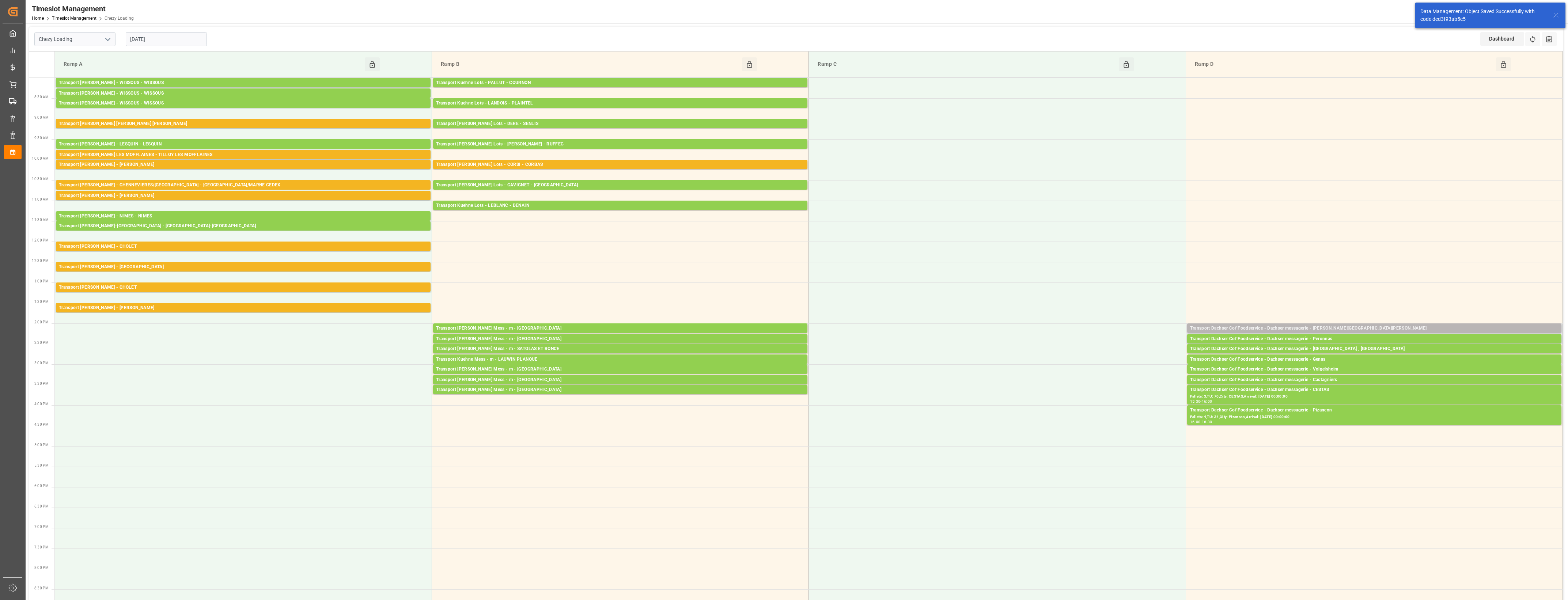
click at [1393, 326] on div "Transport Dachser Cof Foodservice - Dachser messagerie - [PERSON_NAME][GEOGRAPH…" at bounding box center [1374, 329] width 368 height 7
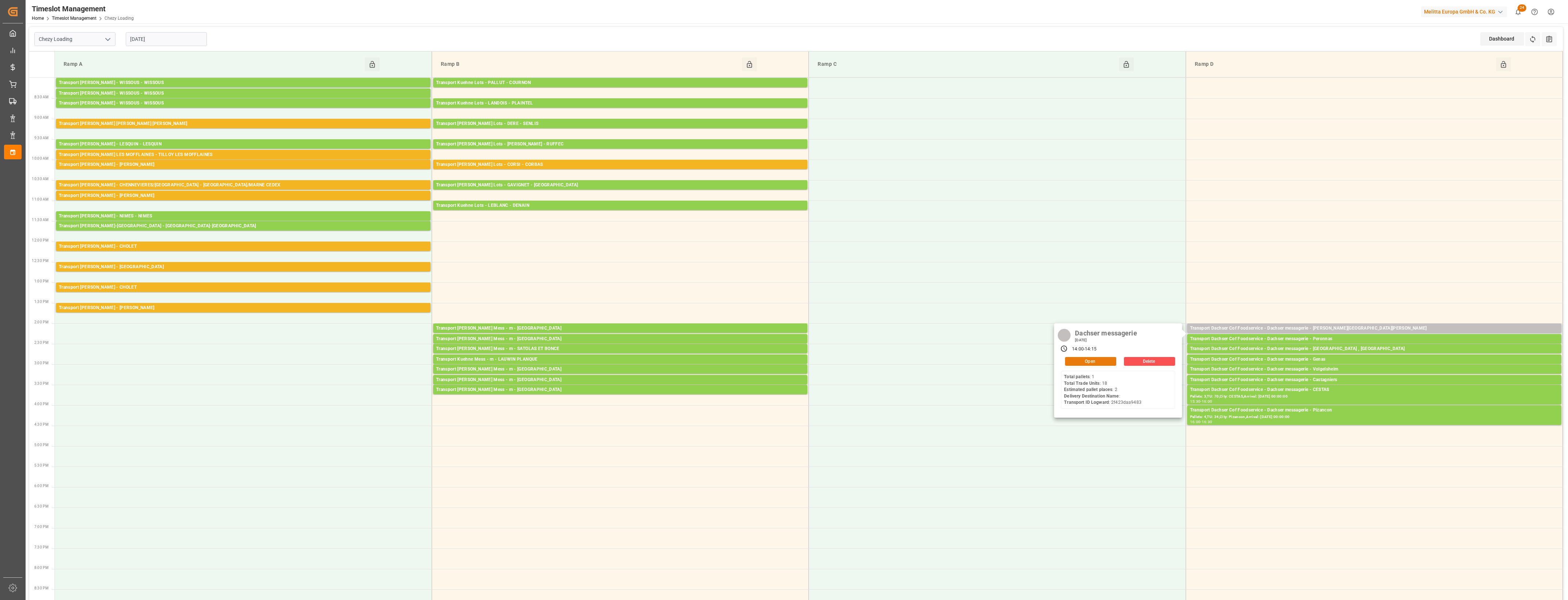
click at [1107, 361] on button "Open" at bounding box center [1091, 361] width 51 height 9
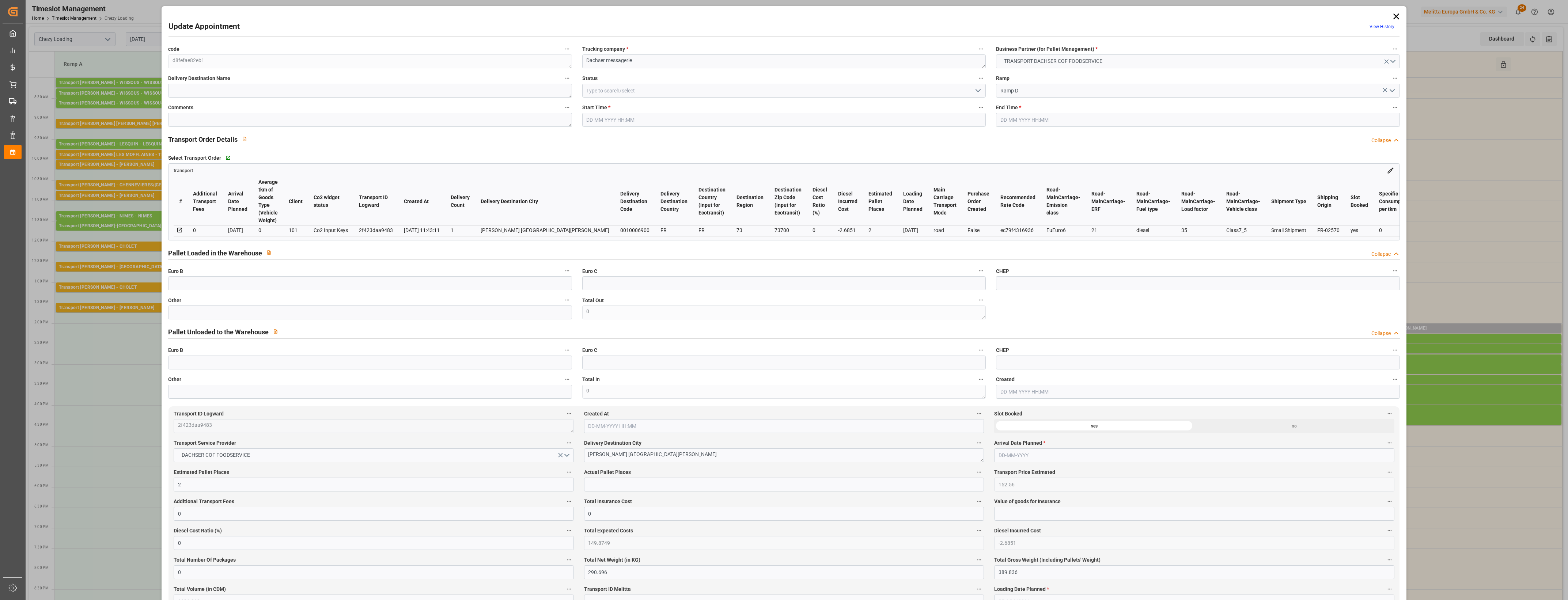
type input "2"
type input "152.56"
type input "0"
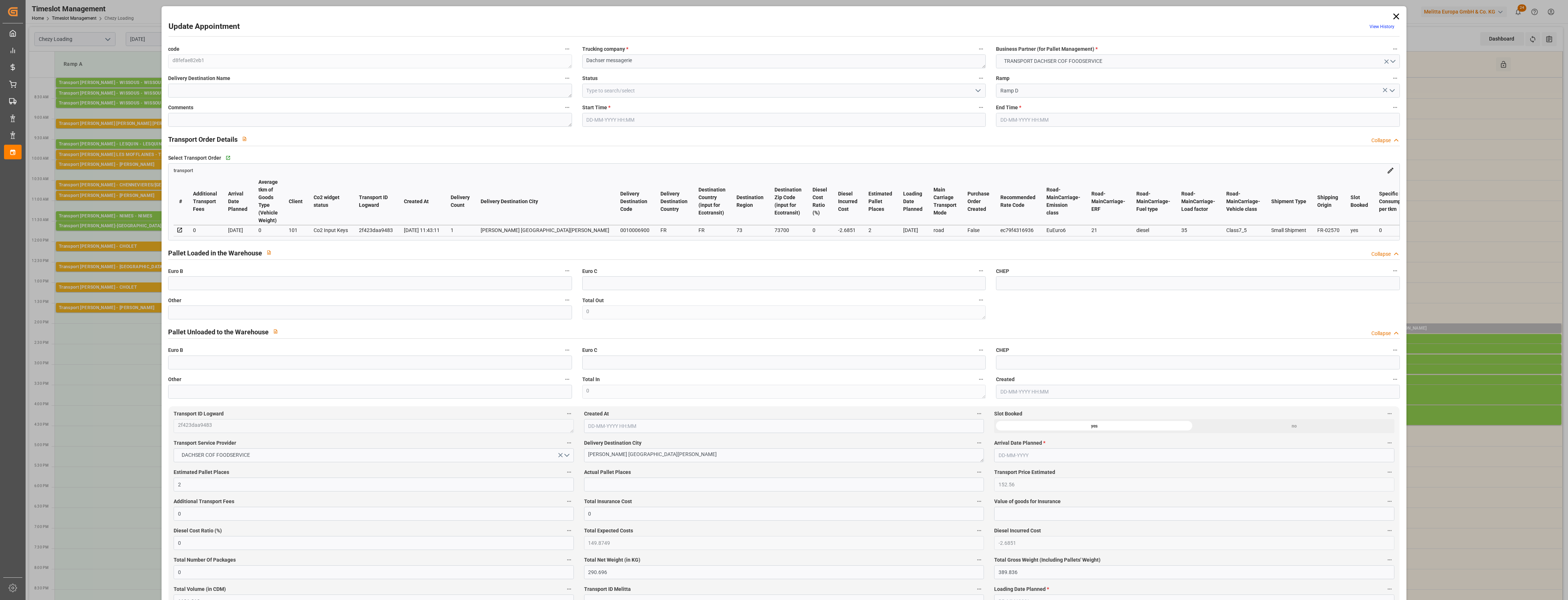
type input "149.8749"
type input "-2.6851"
type input "0"
type input "290.696"
type input "389.836"
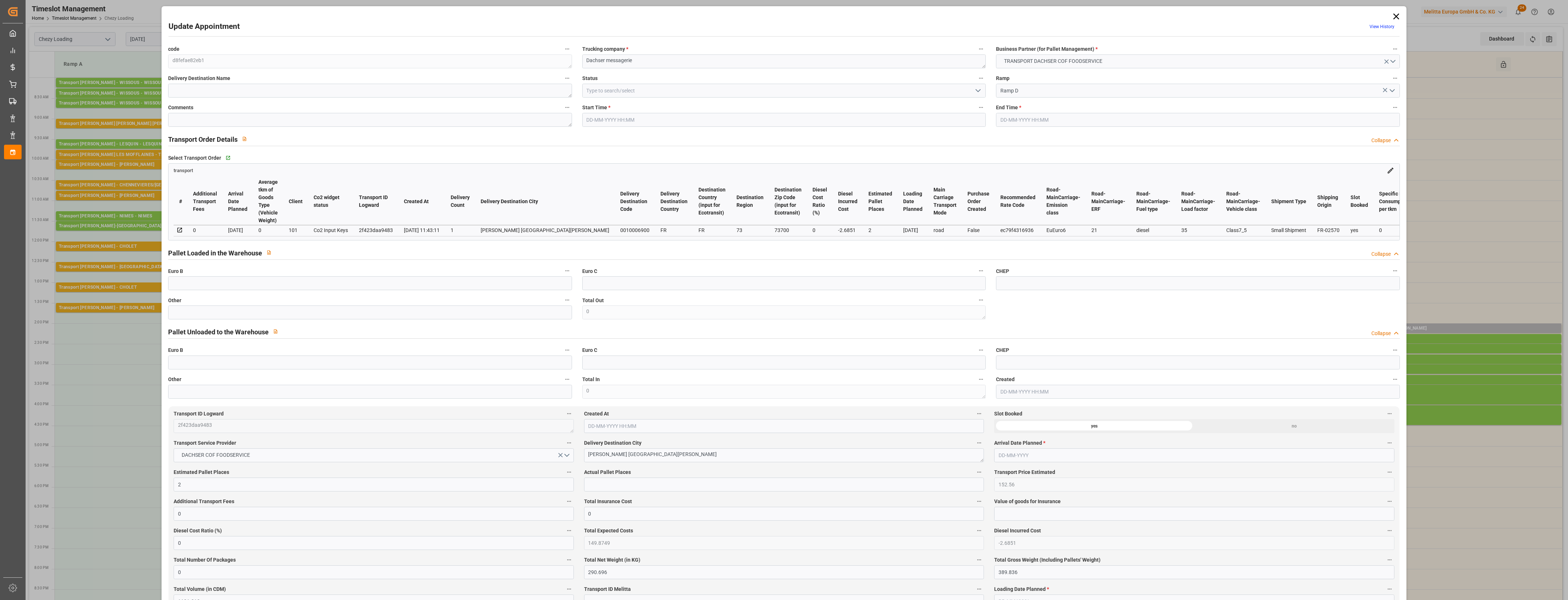
type input "1191.212"
type input "73"
type input "1"
type input "18"
type input "2"
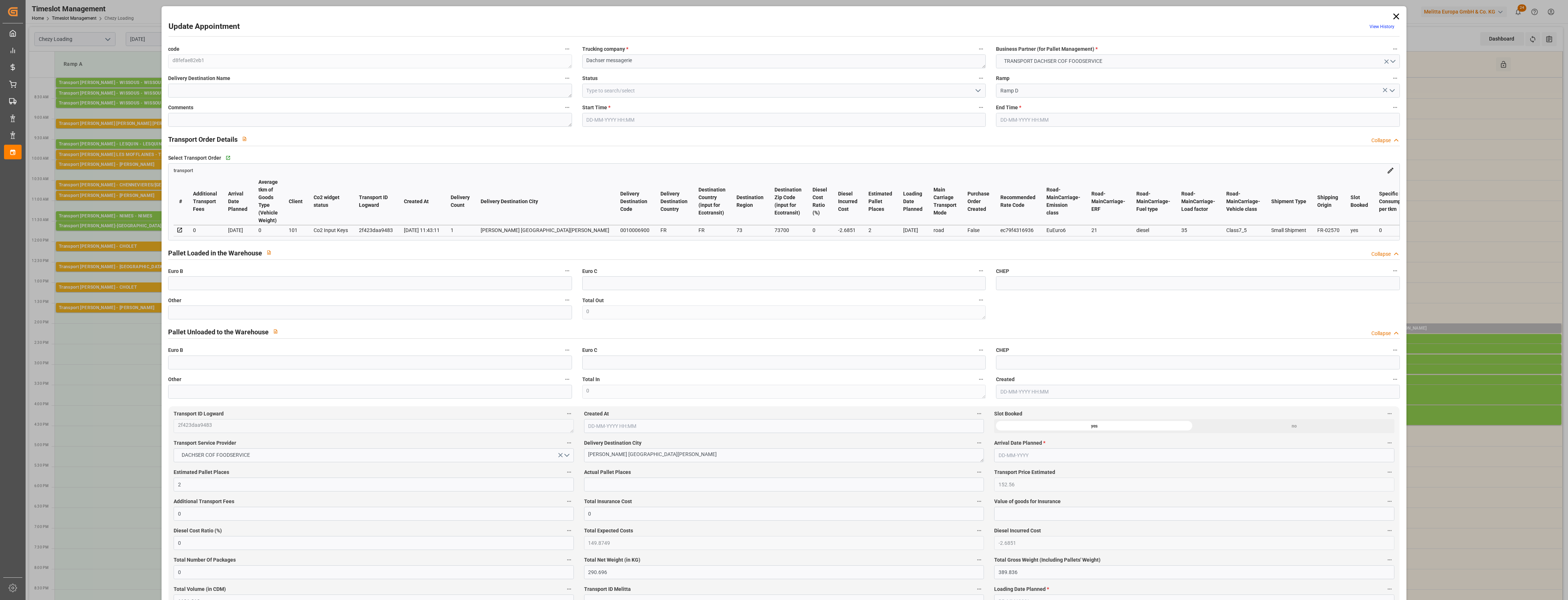
type input "101"
type input "340.946"
type input "0"
type input "4710.8598"
type input "0"
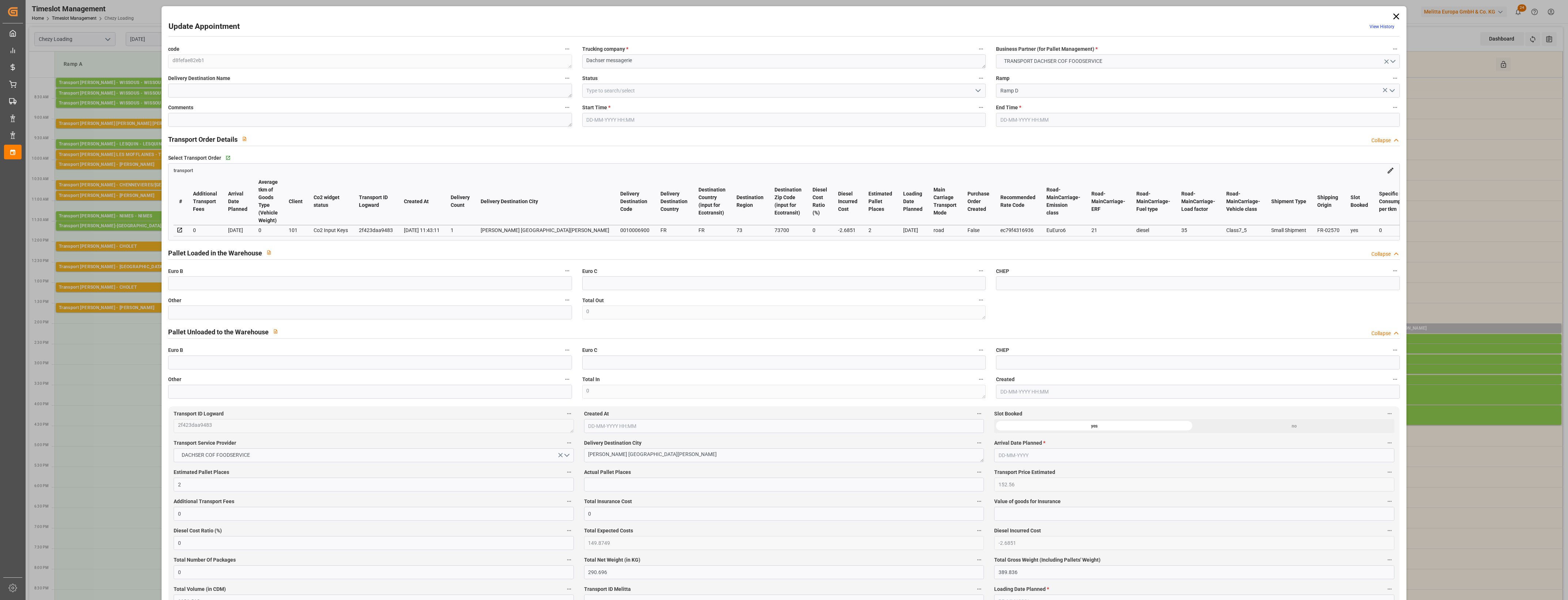
type input "0"
type input "21"
type input "35"
type input "[DATE] 14:00"
click at [324, 312] on input "text" at bounding box center [369, 312] width 404 height 14
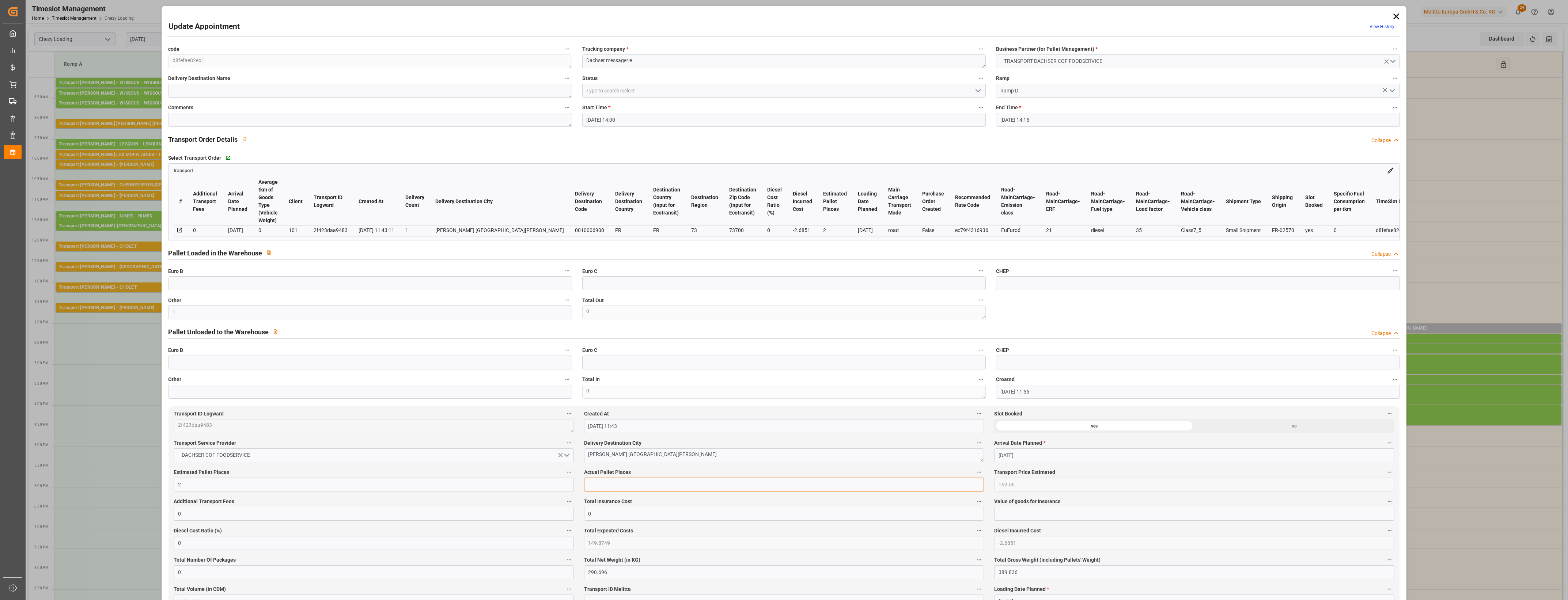
click at [618, 483] on input "text" at bounding box center [784, 484] width 400 height 14
click at [669, 475] on label "Actual Pallet Places" at bounding box center [784, 472] width 400 height 10
click at [975, 475] on button "Actual Pallet Places" at bounding box center [979, 472] width 10 height 10
click at [678, 472] on div at bounding box center [784, 300] width 1568 height 600
click at [976, 89] on icon "open menu" at bounding box center [978, 91] width 9 height 9
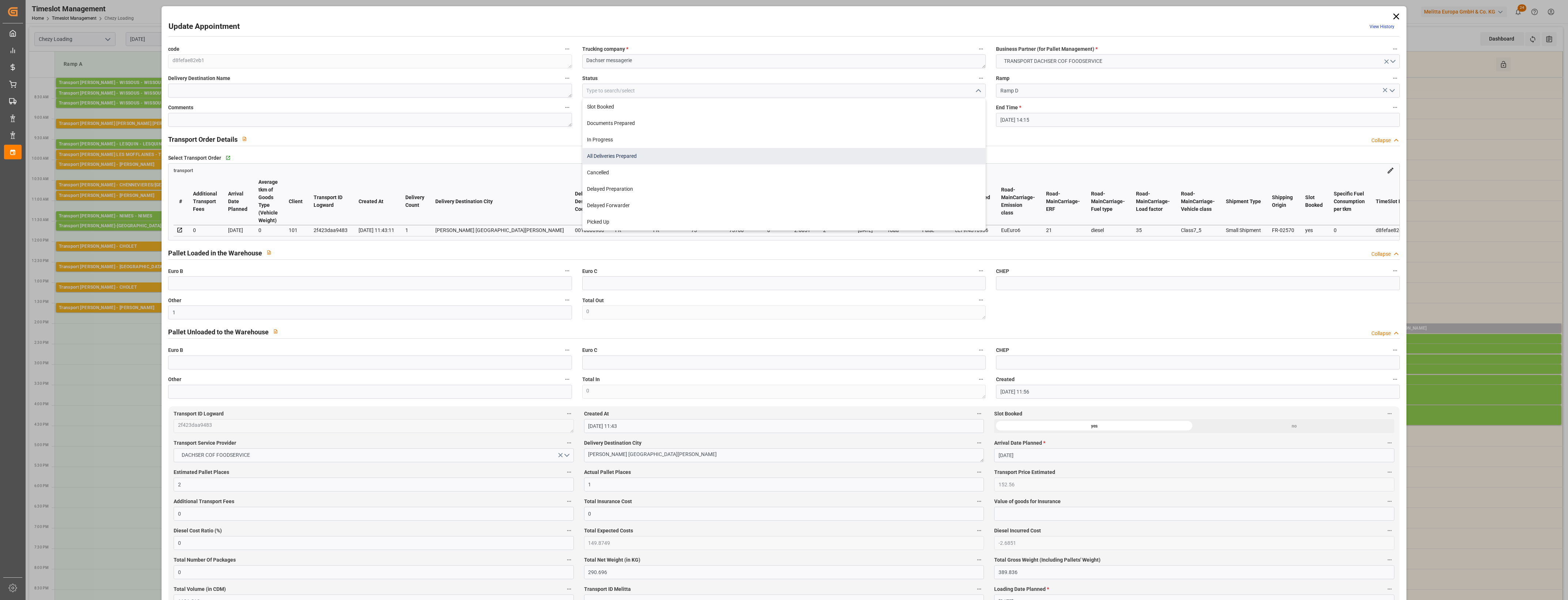
click at [604, 156] on div "All Deliveries Prepared" at bounding box center [784, 156] width 403 height 16
